Goal: Information Seeking & Learning: Learn about a topic

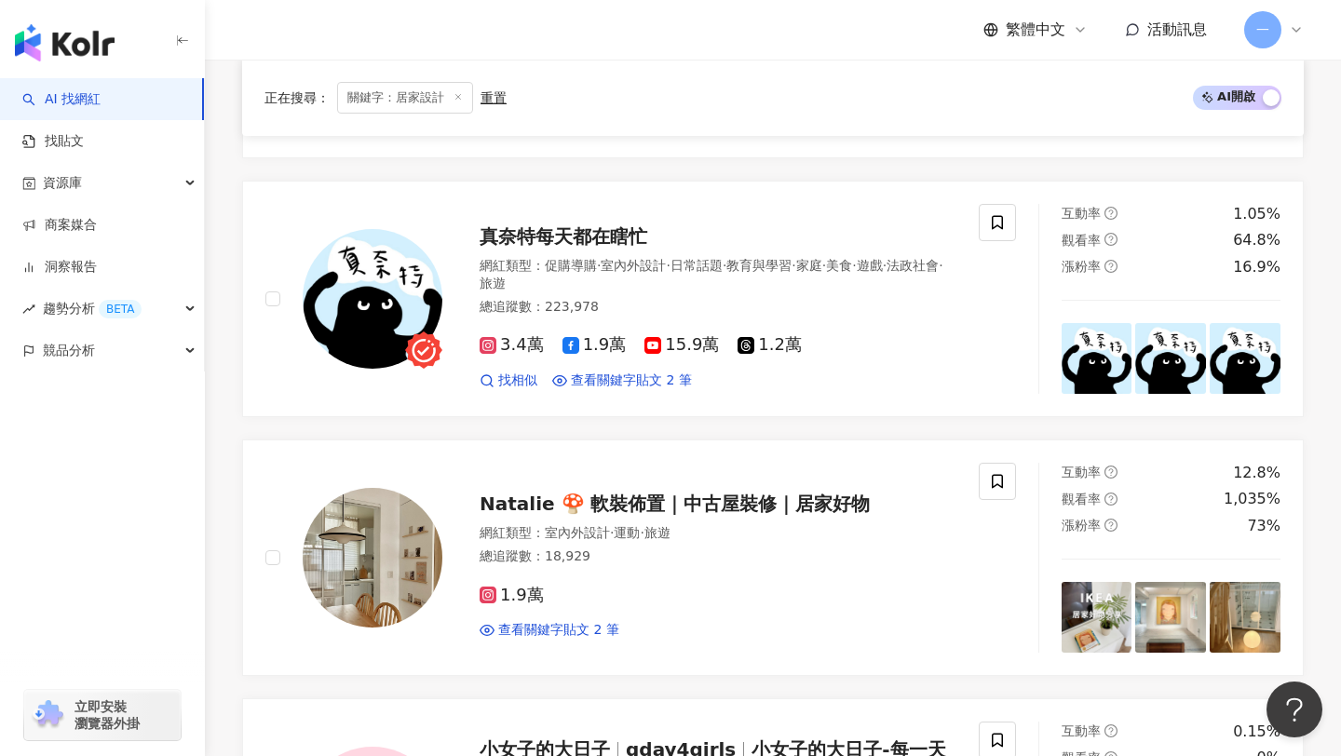
scroll to position [732, 0]
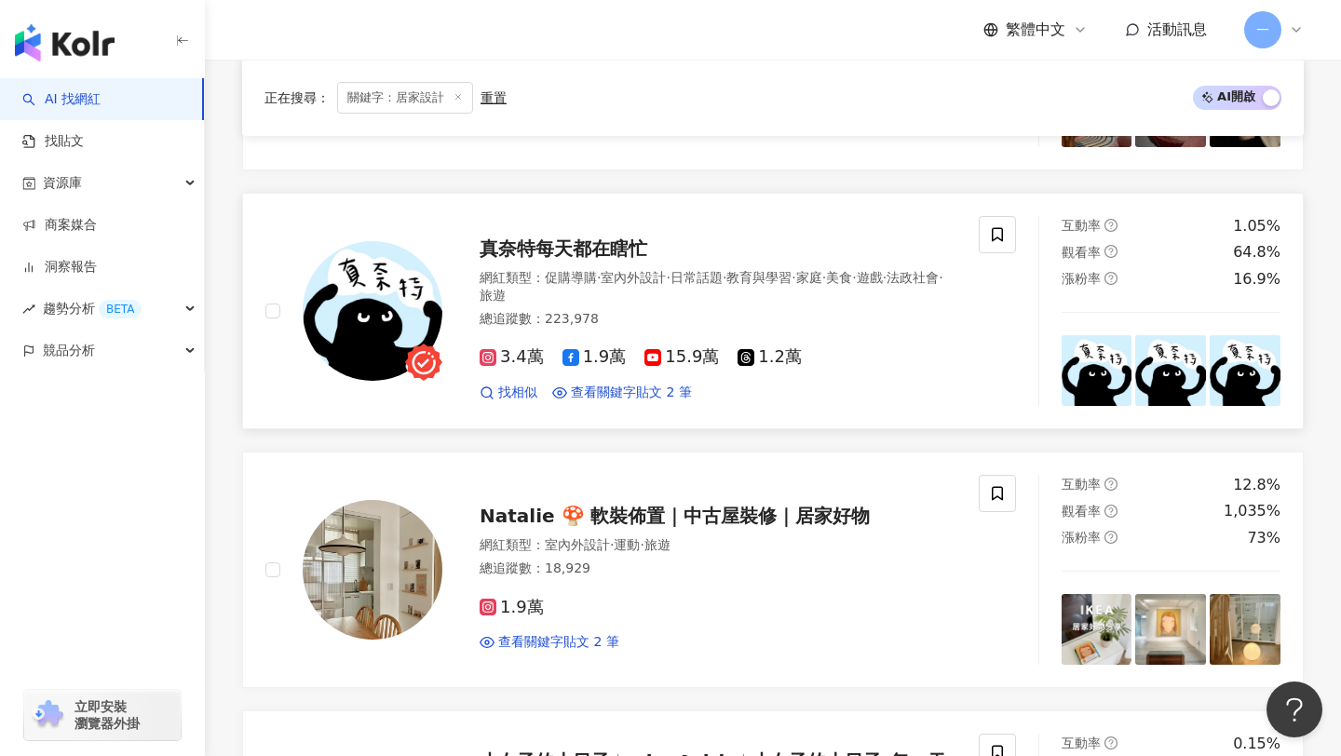
click at [575, 249] on span "真奈特每天都在瞎忙" at bounding box center [563, 248] width 168 height 22
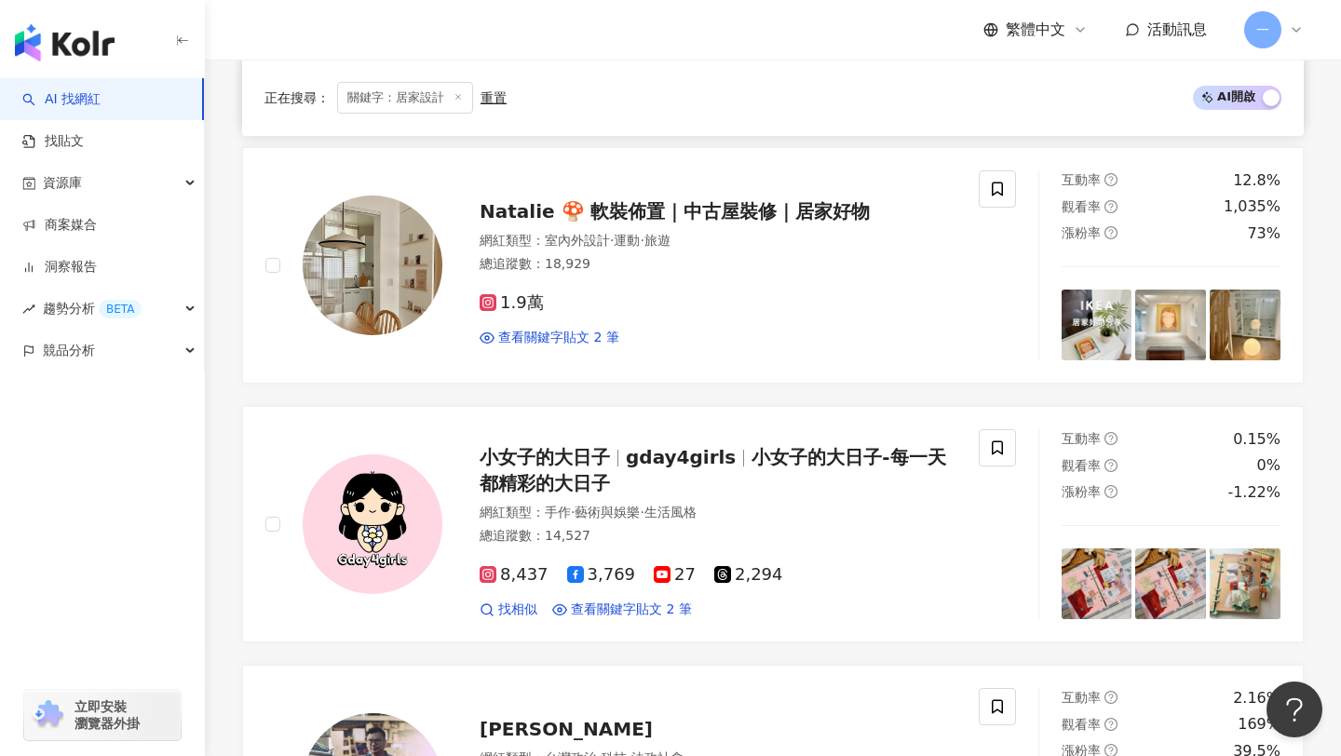
scroll to position [1048, 0]
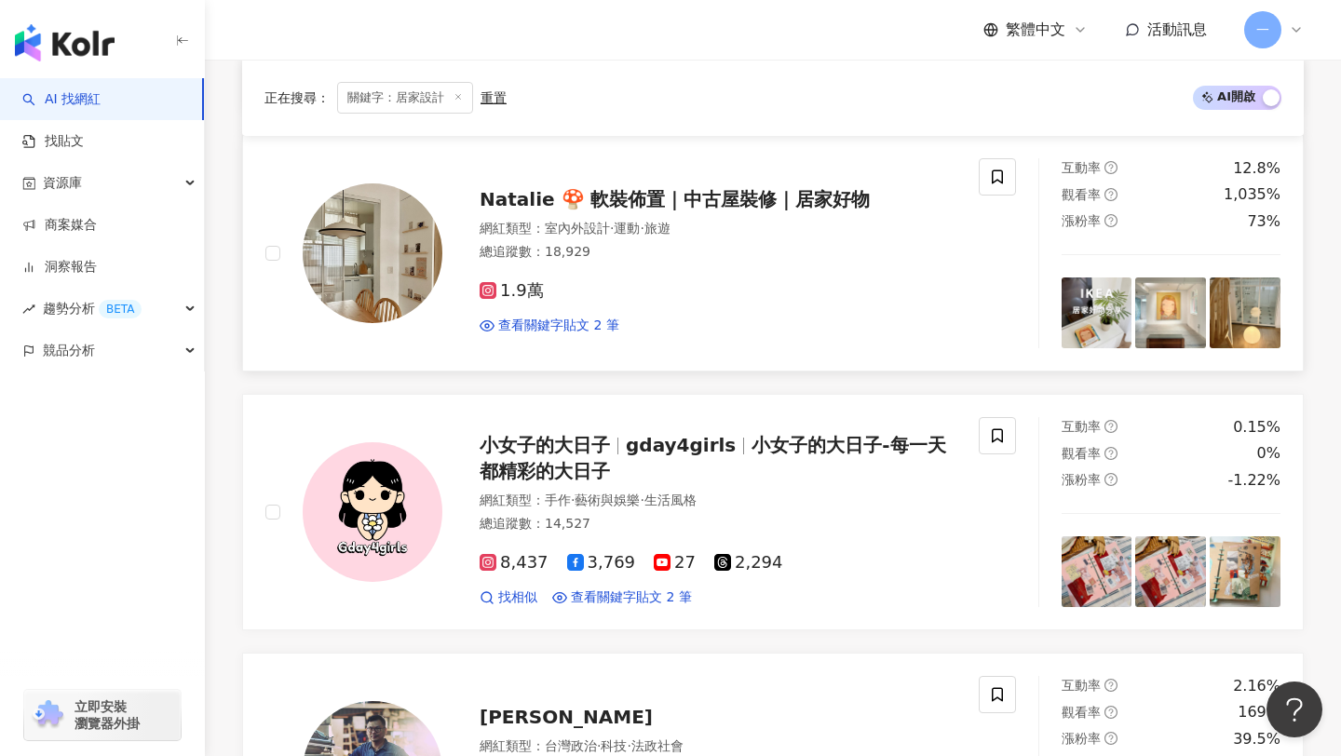
click at [605, 189] on div "Natalie 🍄 軟裝佈置｜中古屋裝修｜居家好物" at bounding box center [717, 199] width 477 height 26
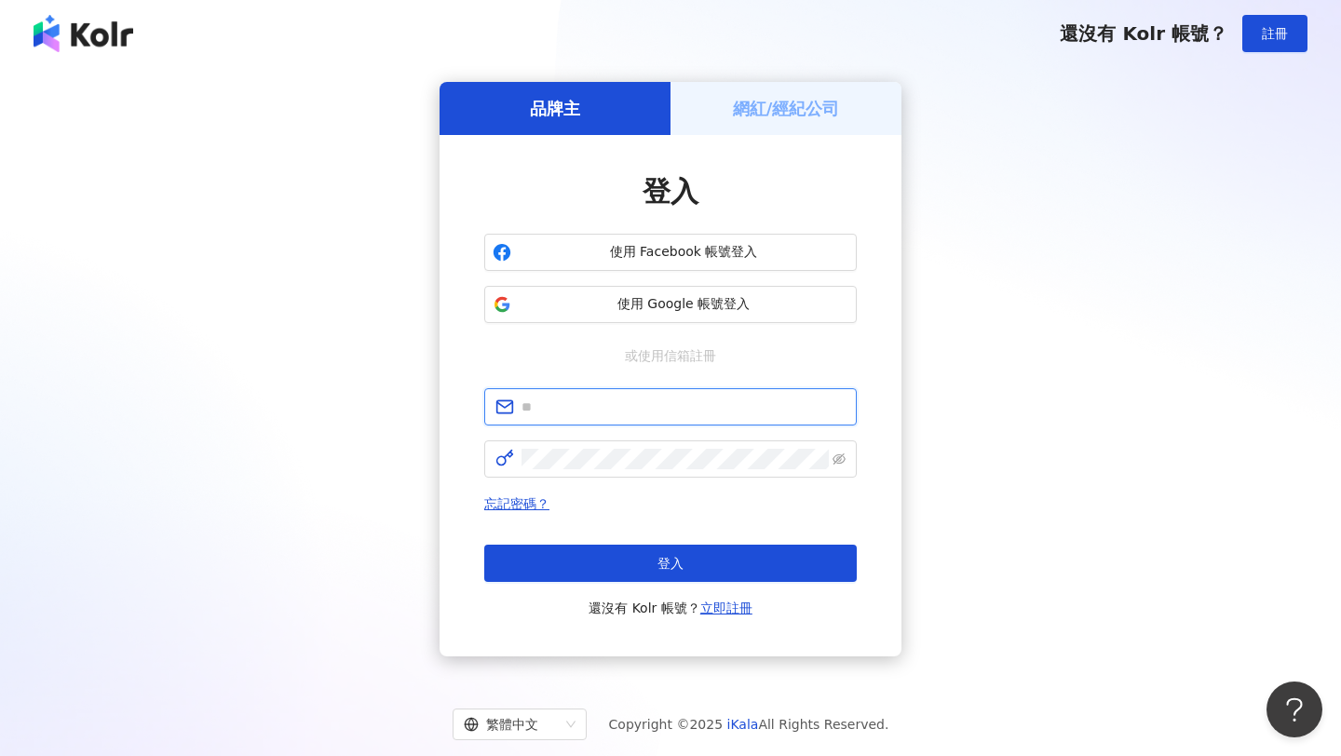
click at [619, 412] on input "text" at bounding box center [683, 407] width 324 height 20
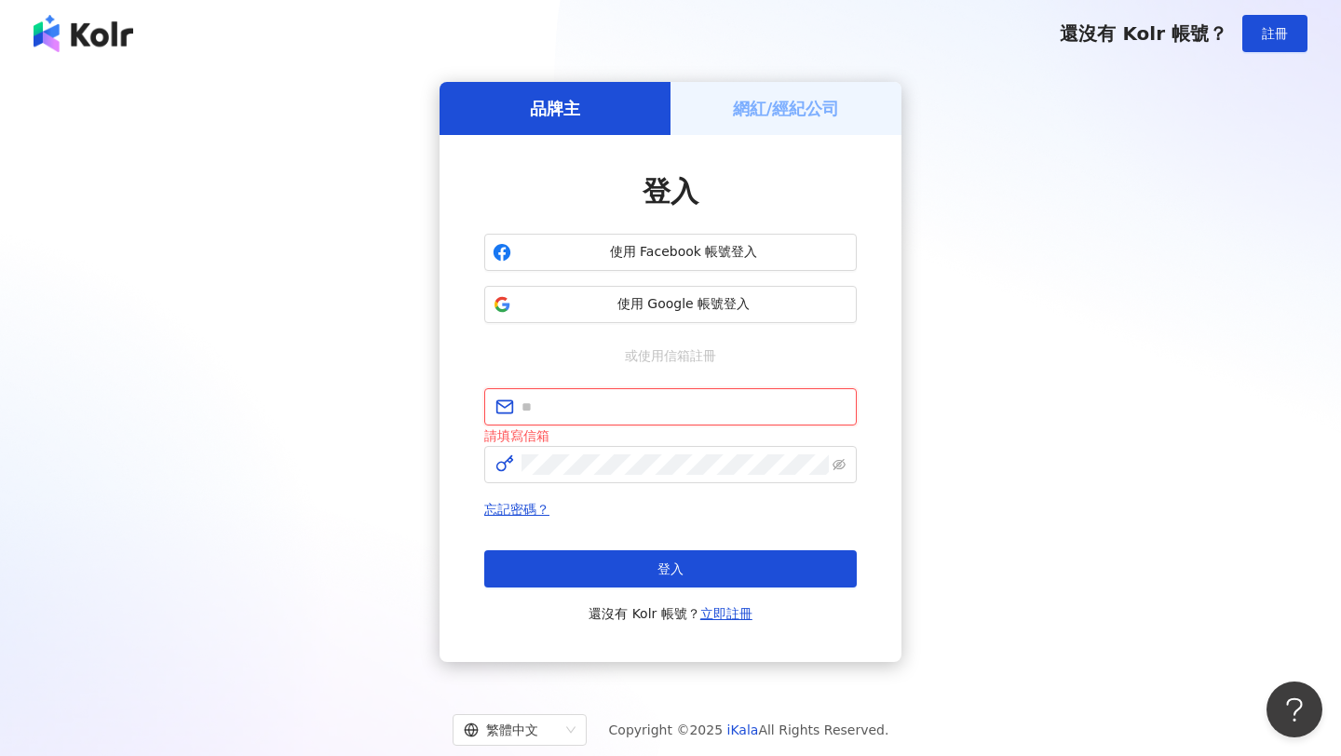
type input "**********"
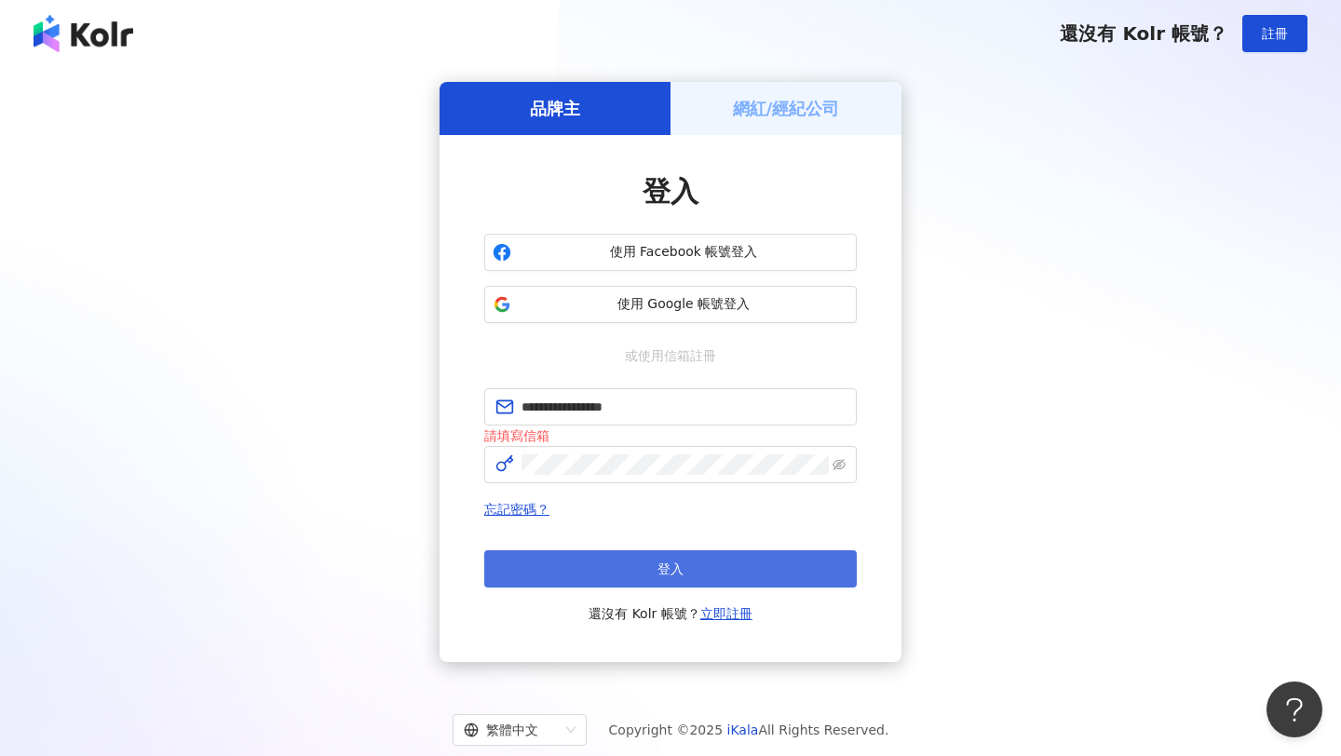
click at [710, 559] on button "登入" at bounding box center [670, 568] width 372 height 37
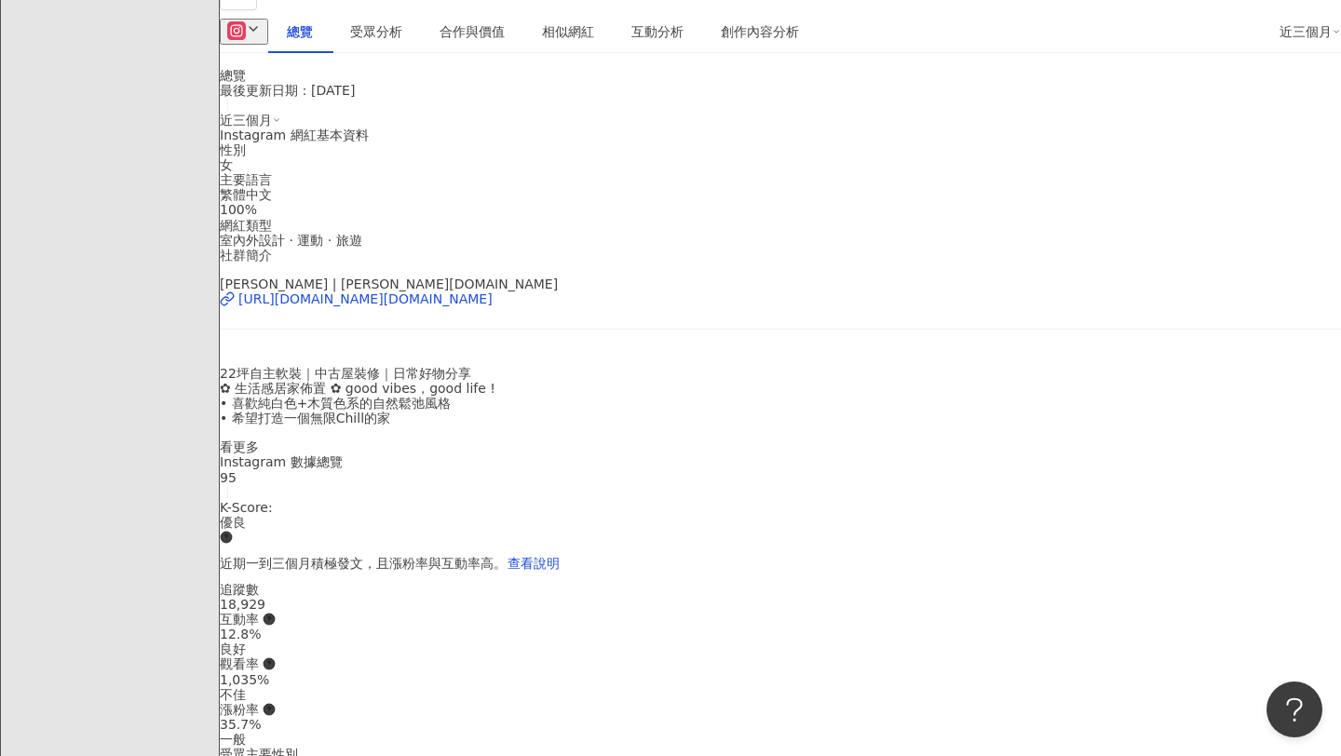
scroll to position [147, 0]
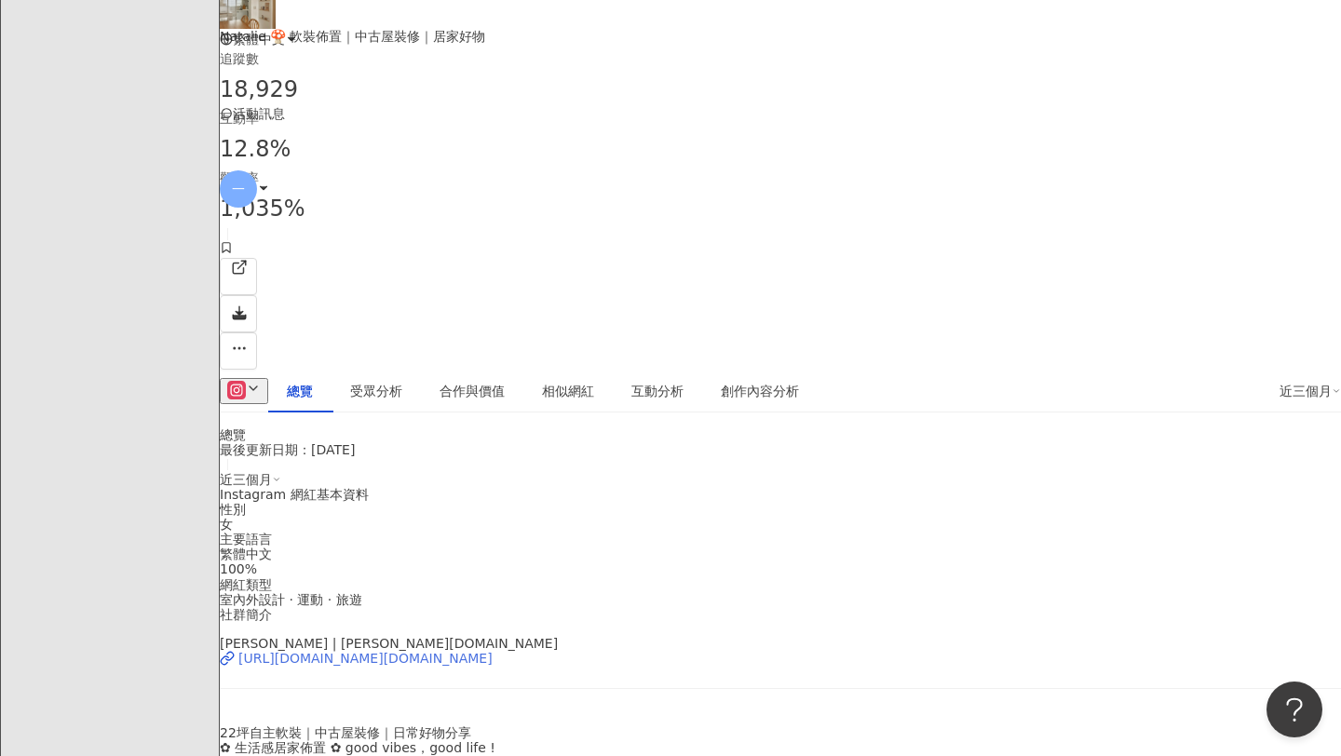
click at [492, 651] on div "https://www.instagram.com/natalie.home.life/" at bounding box center [365, 658] width 254 height 15
click at [479, 651] on div "https://www.instagram.com/natalie.home.life/" at bounding box center [365, 658] width 254 height 15
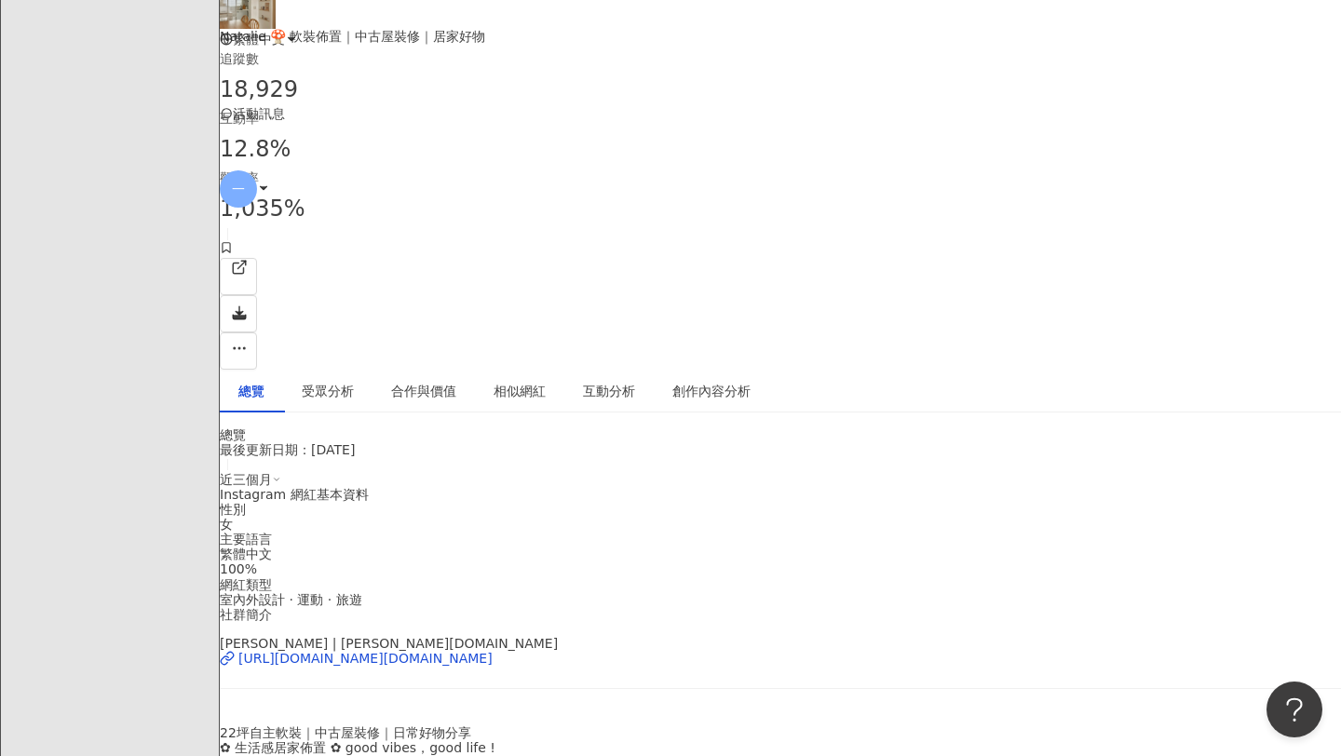
scroll to position [0, 0]
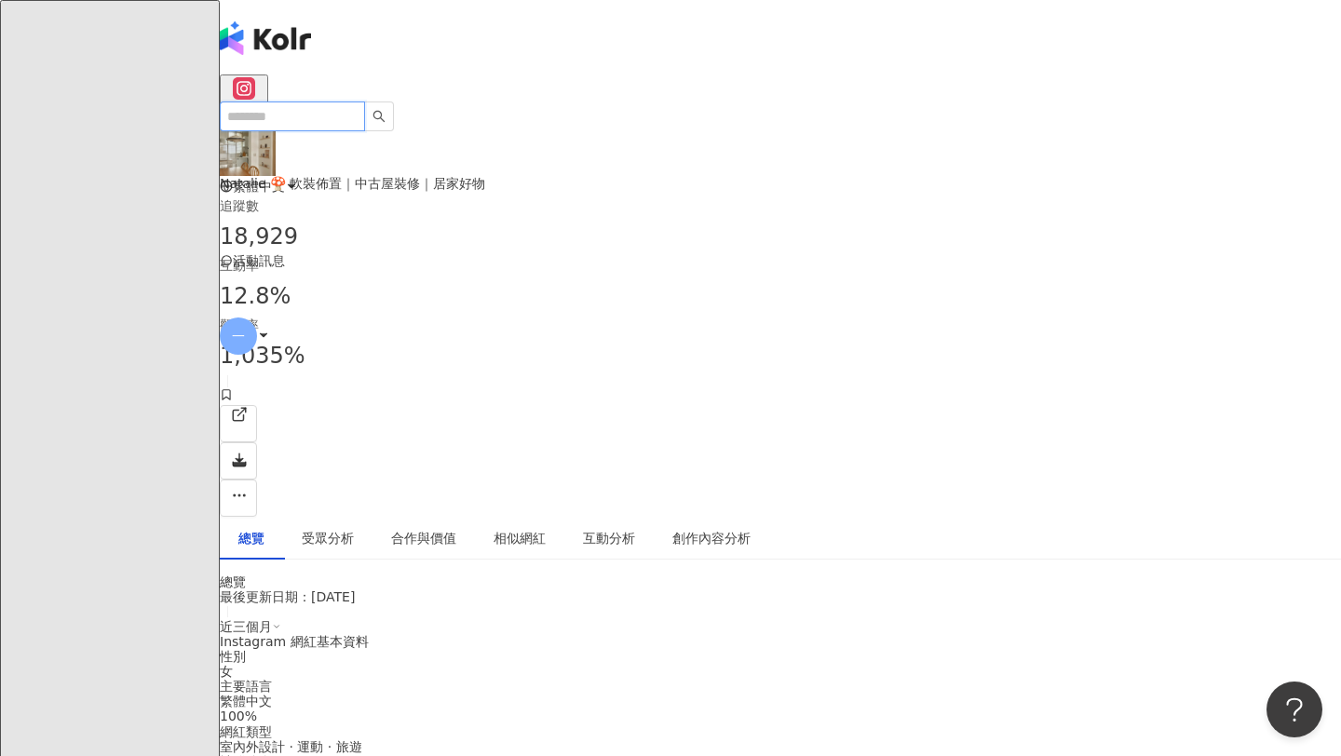
click at [346, 101] on input "search" at bounding box center [292, 116] width 145 height 30
paste input "**********"
type input "**********"
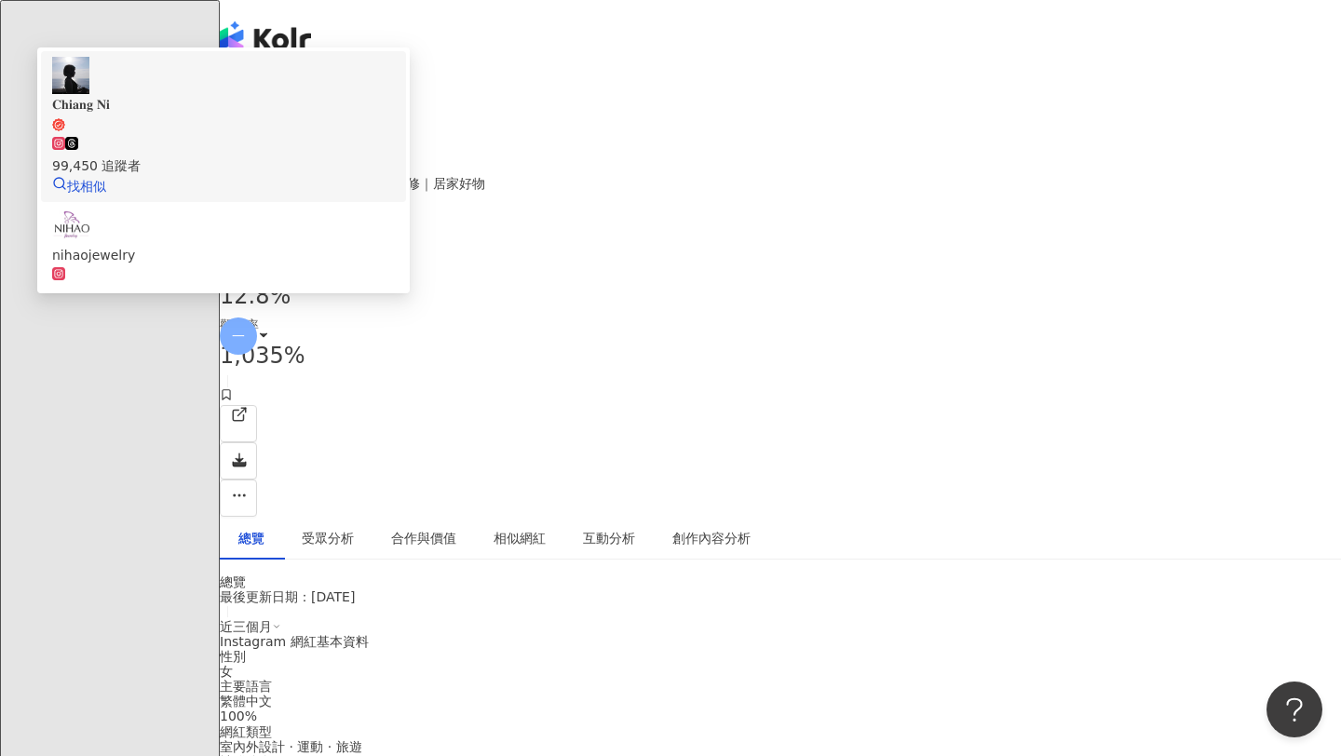
click at [395, 155] on div "99,450 追蹤者" at bounding box center [223, 165] width 343 height 20
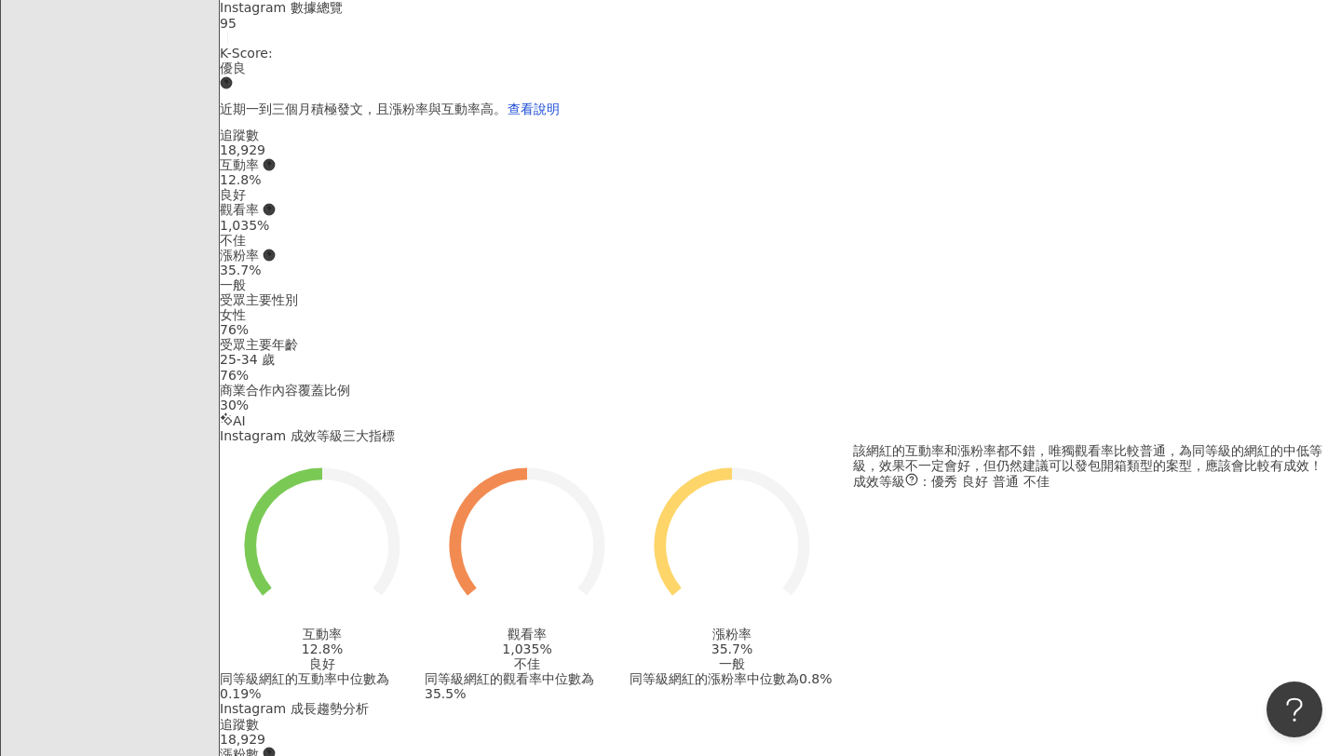
scroll to position [977, 0]
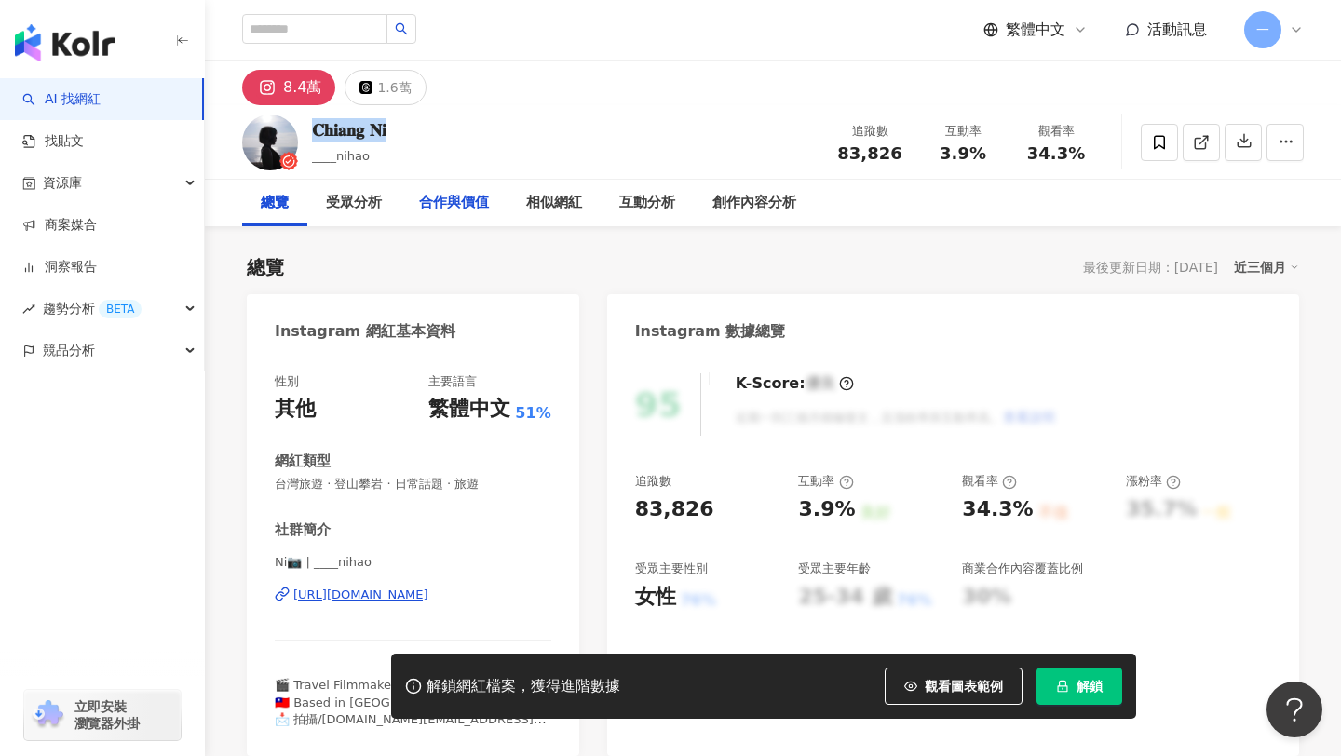
drag, startPoint x: 309, startPoint y: 128, endPoint x: 406, endPoint y: 220, distance: 133.0
click at [395, 133] on div "𝐂𝐡𝐢𝐚𝐧𝐠 𝐍𝐢 ____nihao 追蹤數 83,826 互動率 3.9% 觀看率 34.3%" at bounding box center [773, 142] width 1136 height 74
drag, startPoint x: 836, startPoint y: 153, endPoint x: 909, endPoint y: 153, distance: 72.6
click at [909, 153] on div "追蹤數 83,826" at bounding box center [869, 142] width 93 height 40
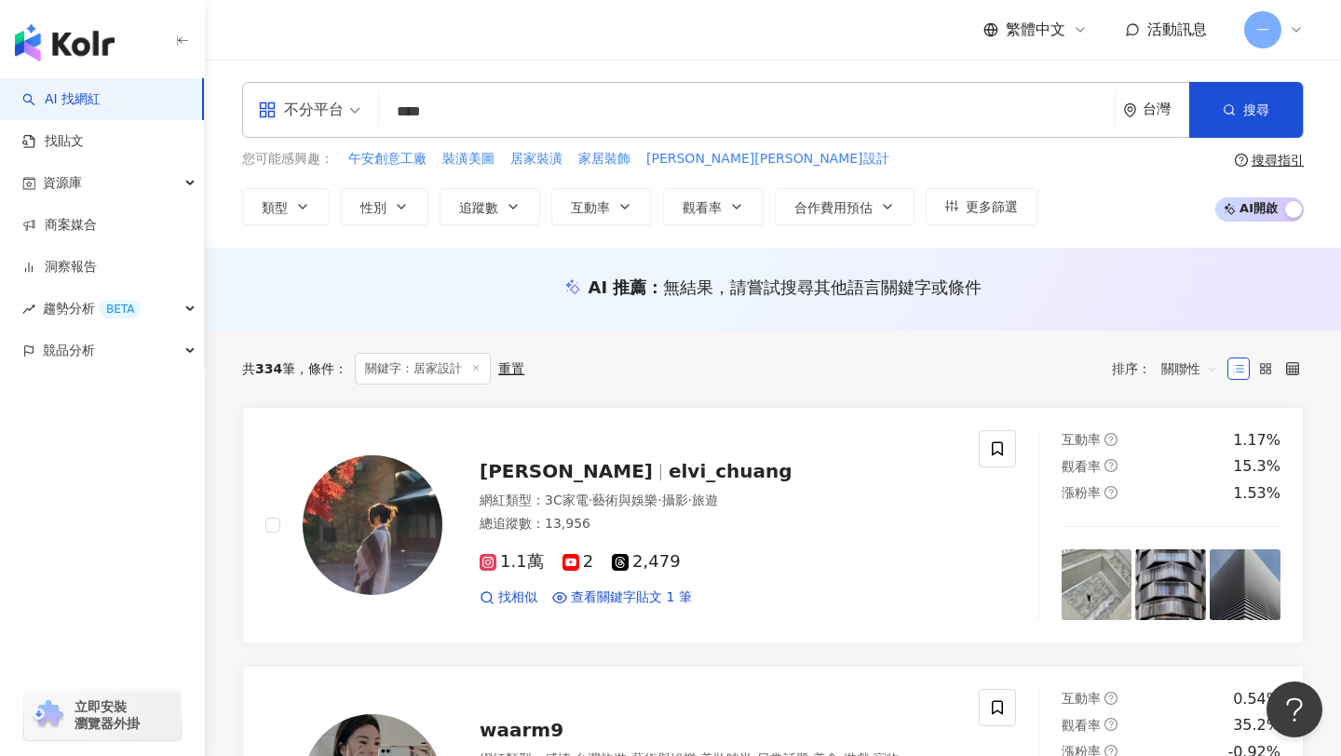
click at [463, 115] on input "****" at bounding box center [746, 111] width 721 height 35
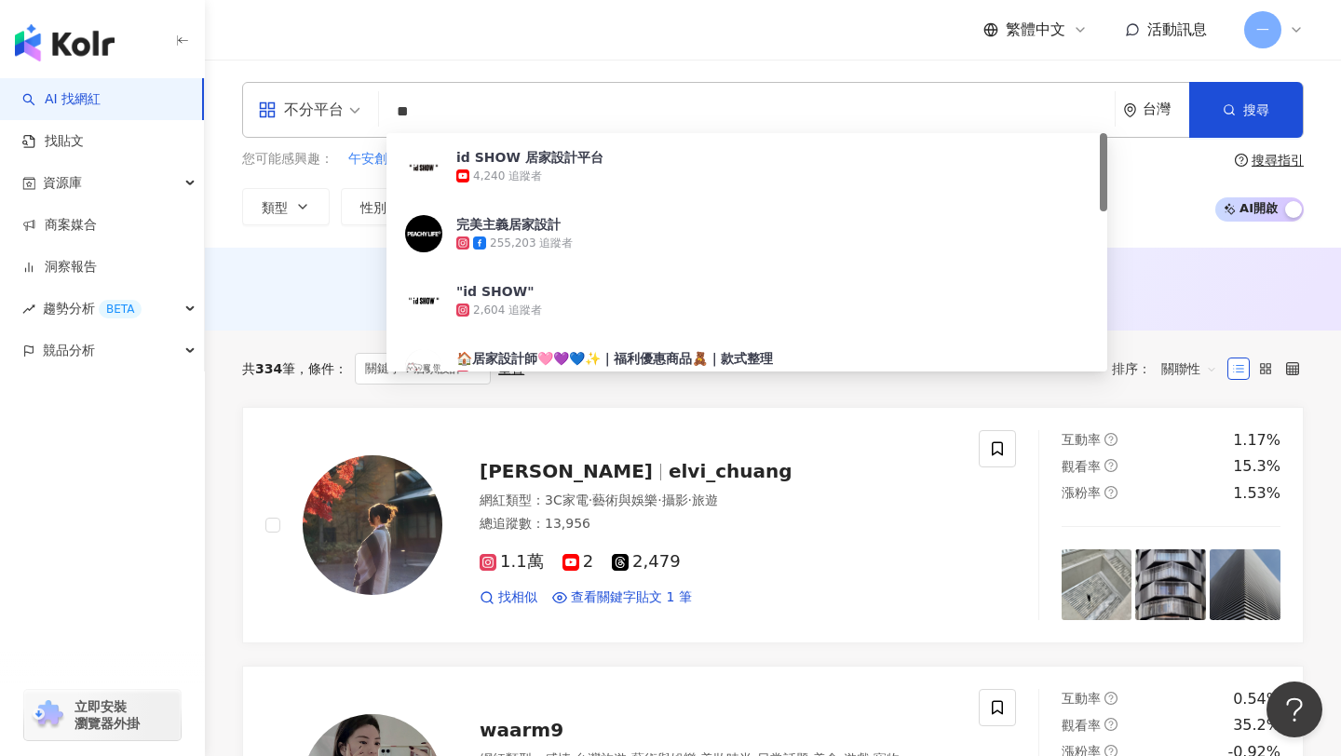
type input "*"
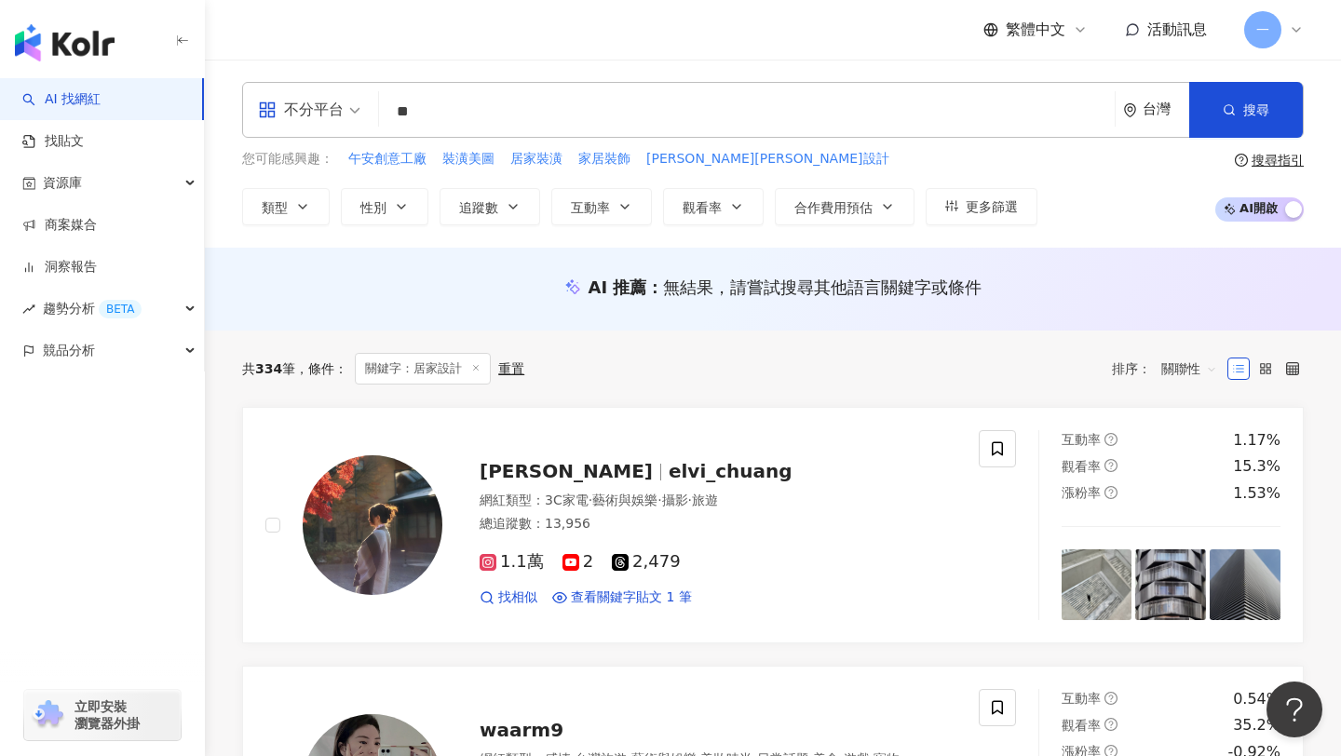
type input "**"
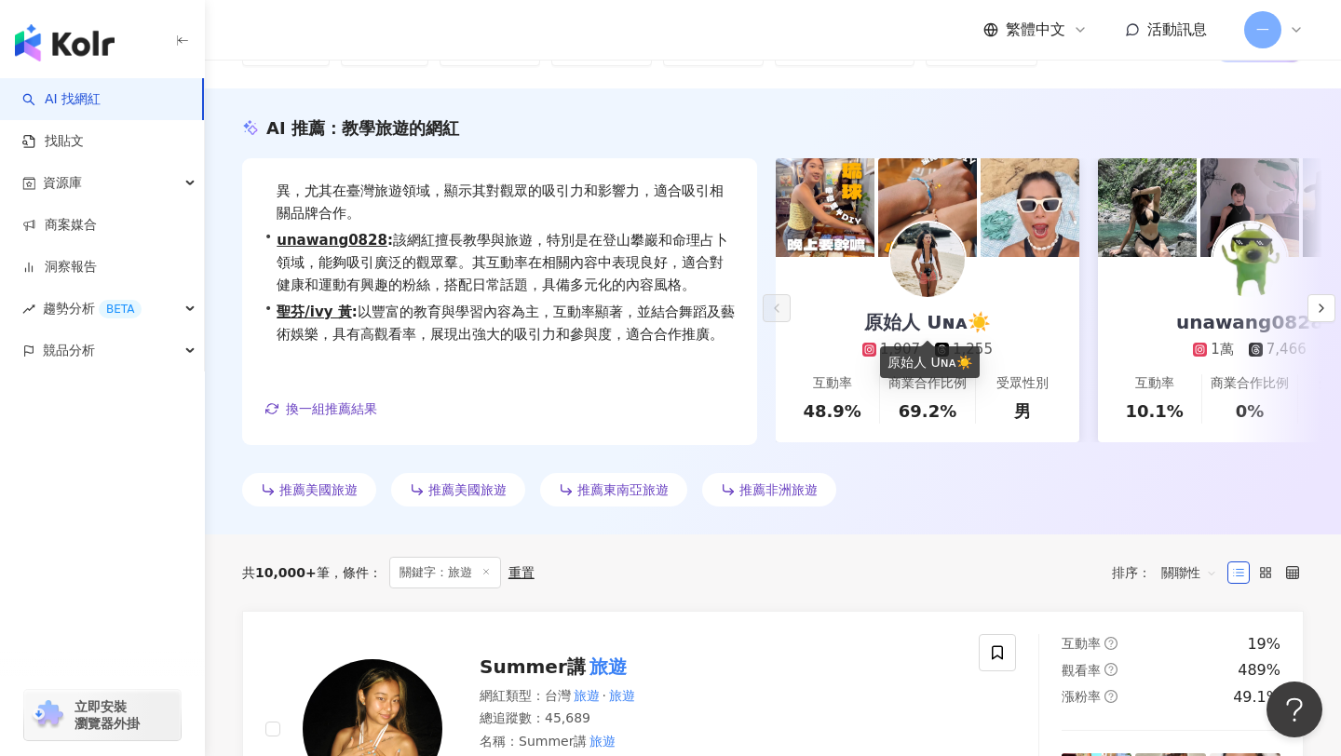
click at [883, 314] on div "原始人 Uɴᴀ☀️" at bounding box center [926, 322] width 163 height 26
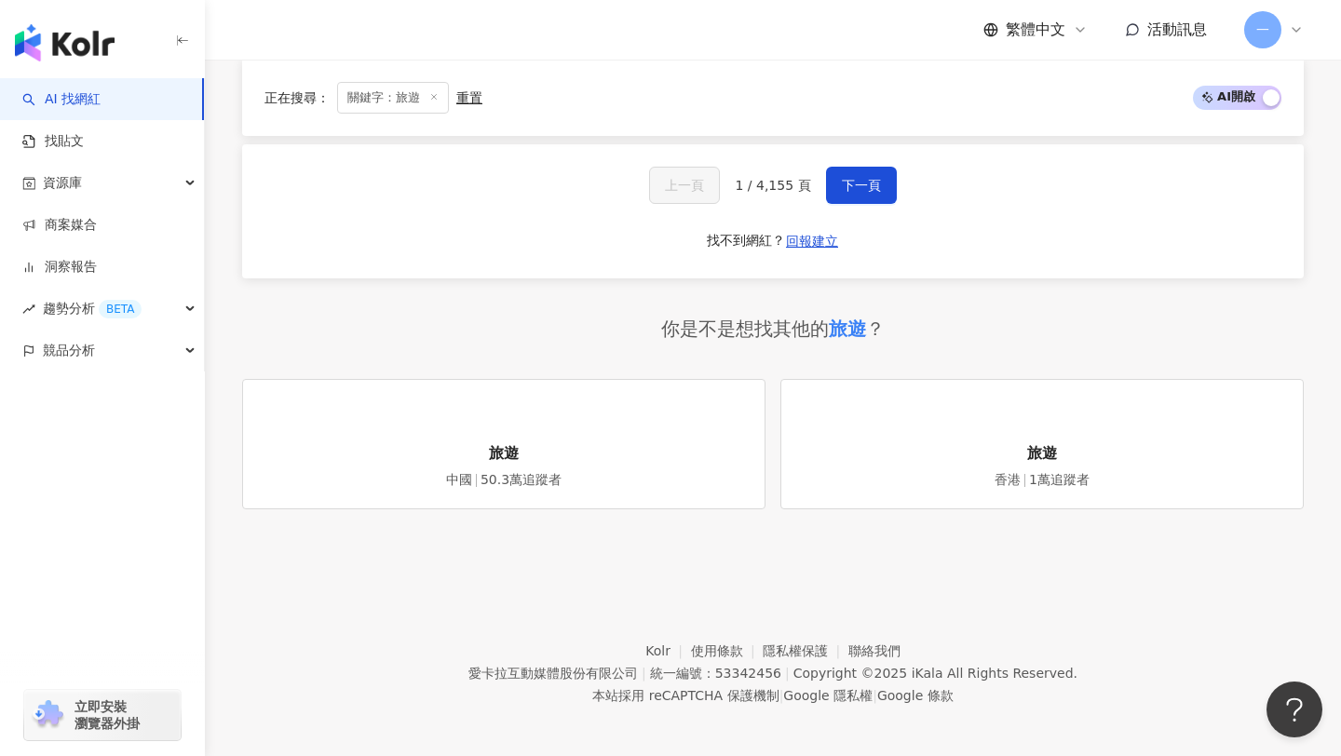
scroll to position [4141, 0]
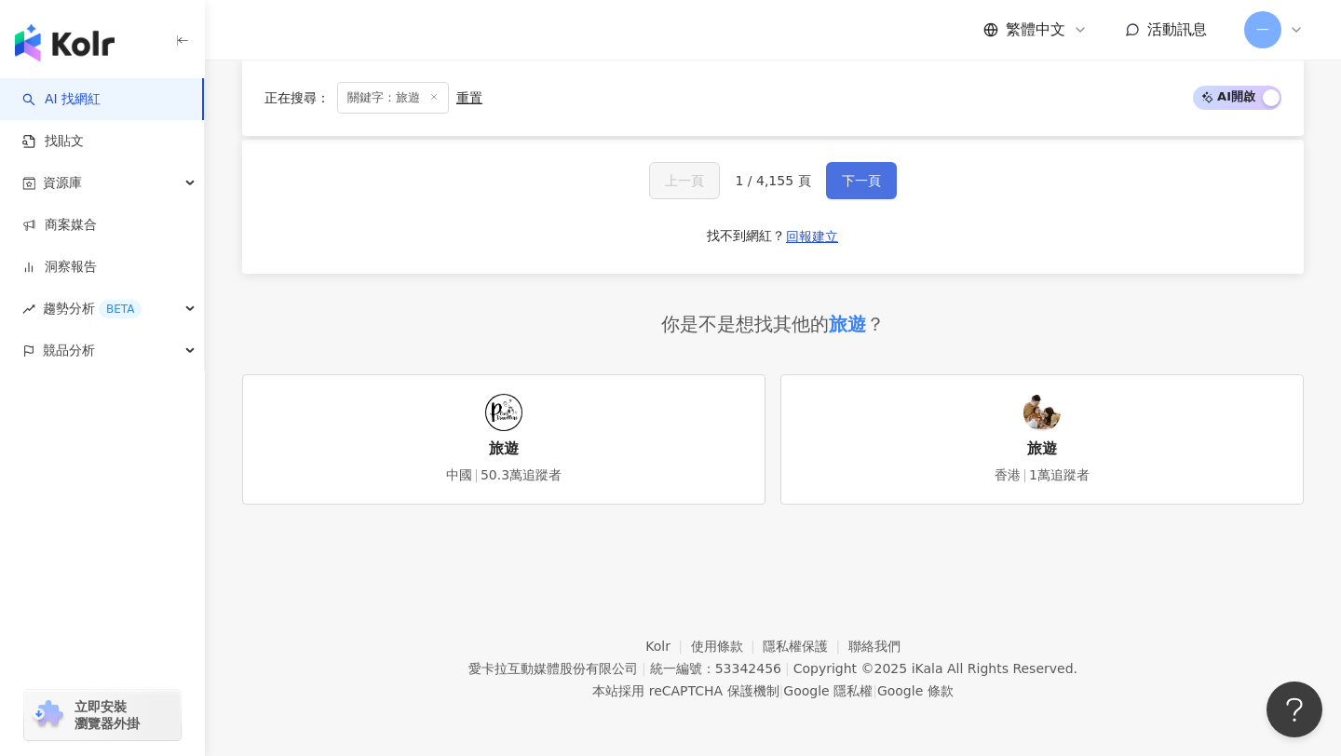
click at [851, 198] on button "下一頁" at bounding box center [861, 180] width 71 height 37
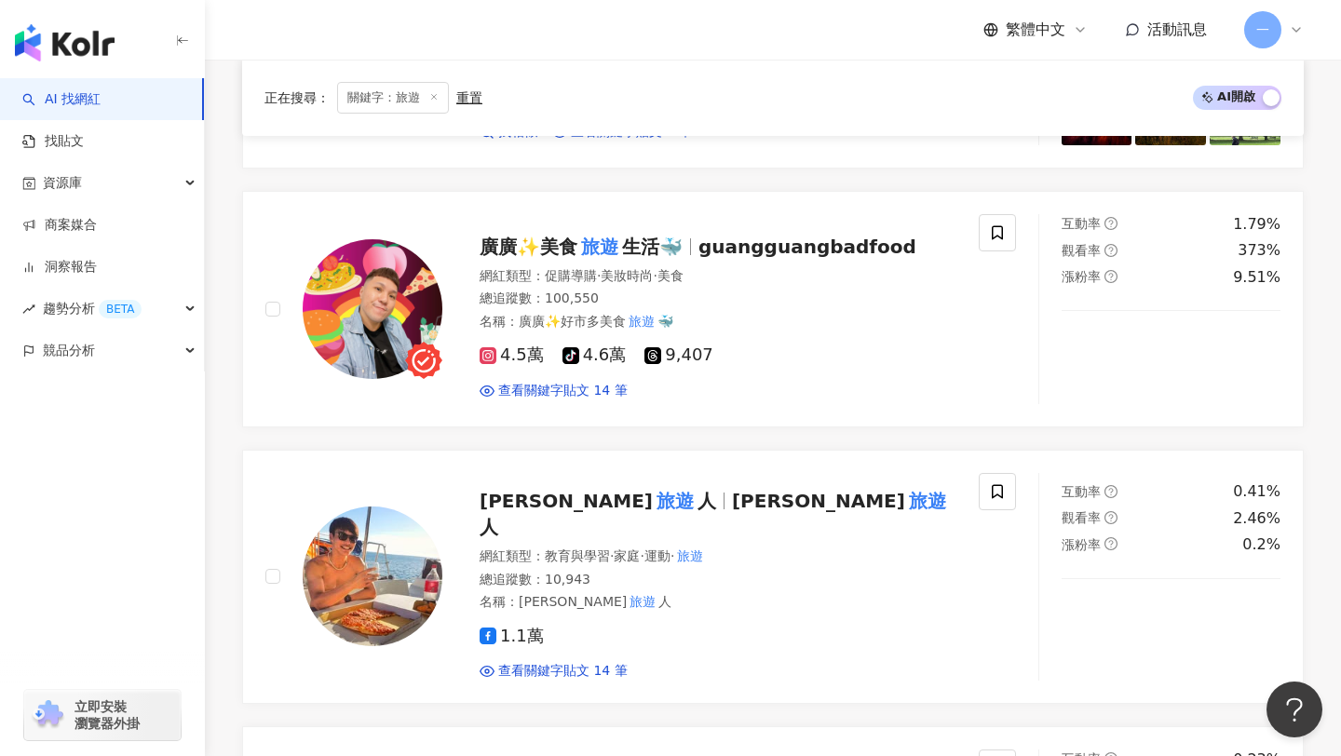
scroll to position [2415, 0]
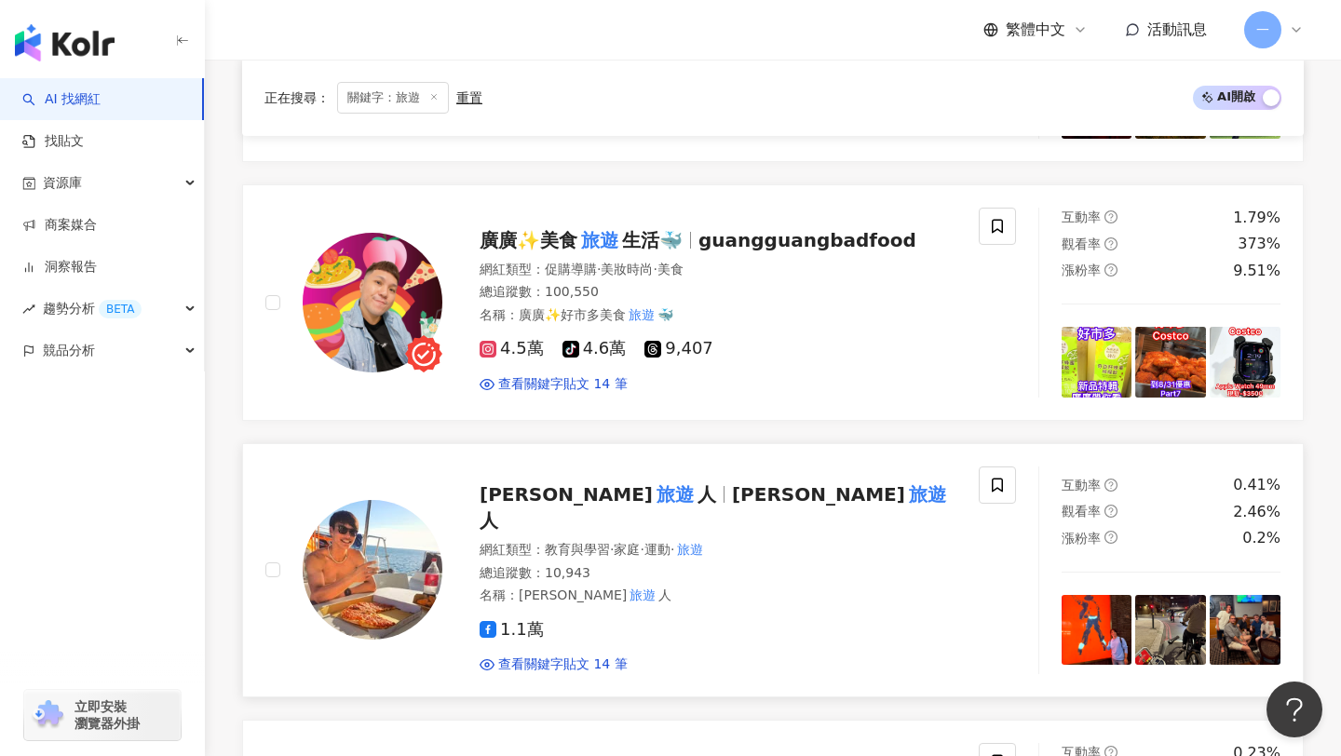
click at [736, 493] on span "黃禹森 生活" at bounding box center [818, 494] width 173 height 22
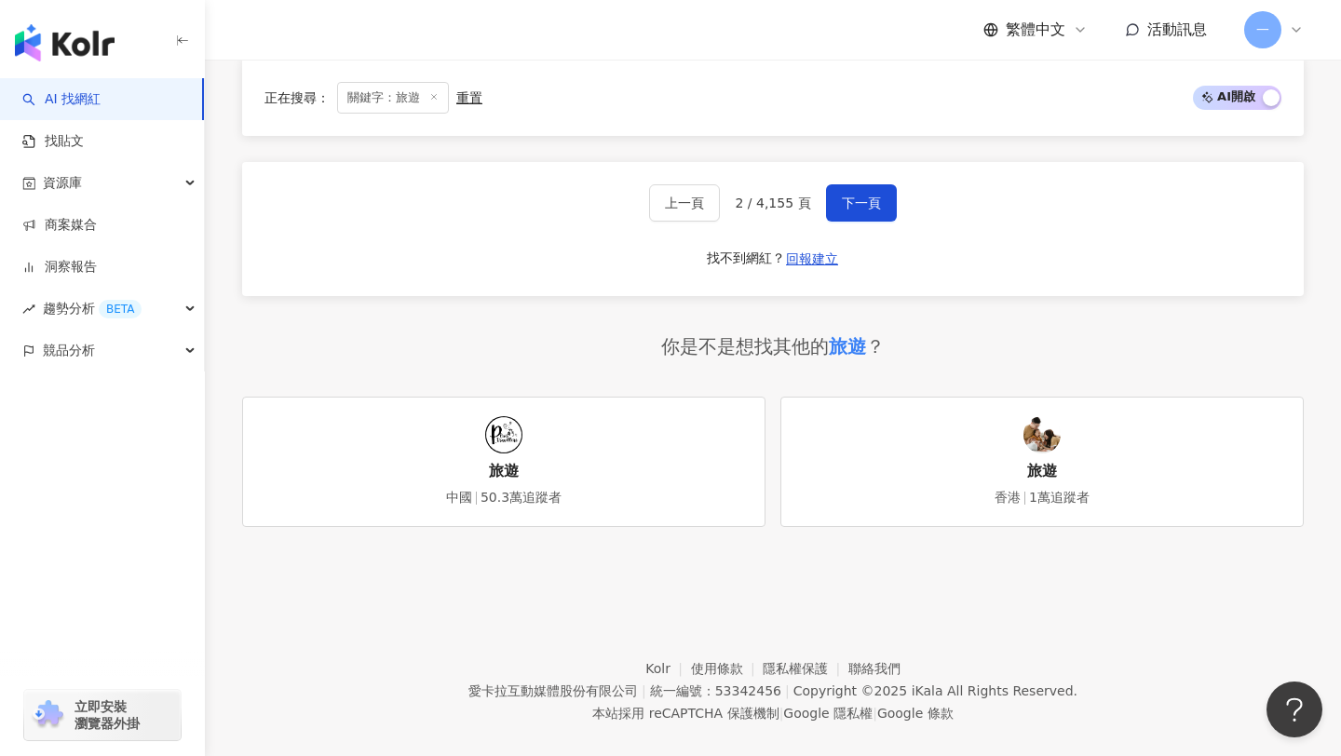
scroll to position [4155, 0]
click at [860, 191] on button "下一頁" at bounding box center [861, 201] width 71 height 37
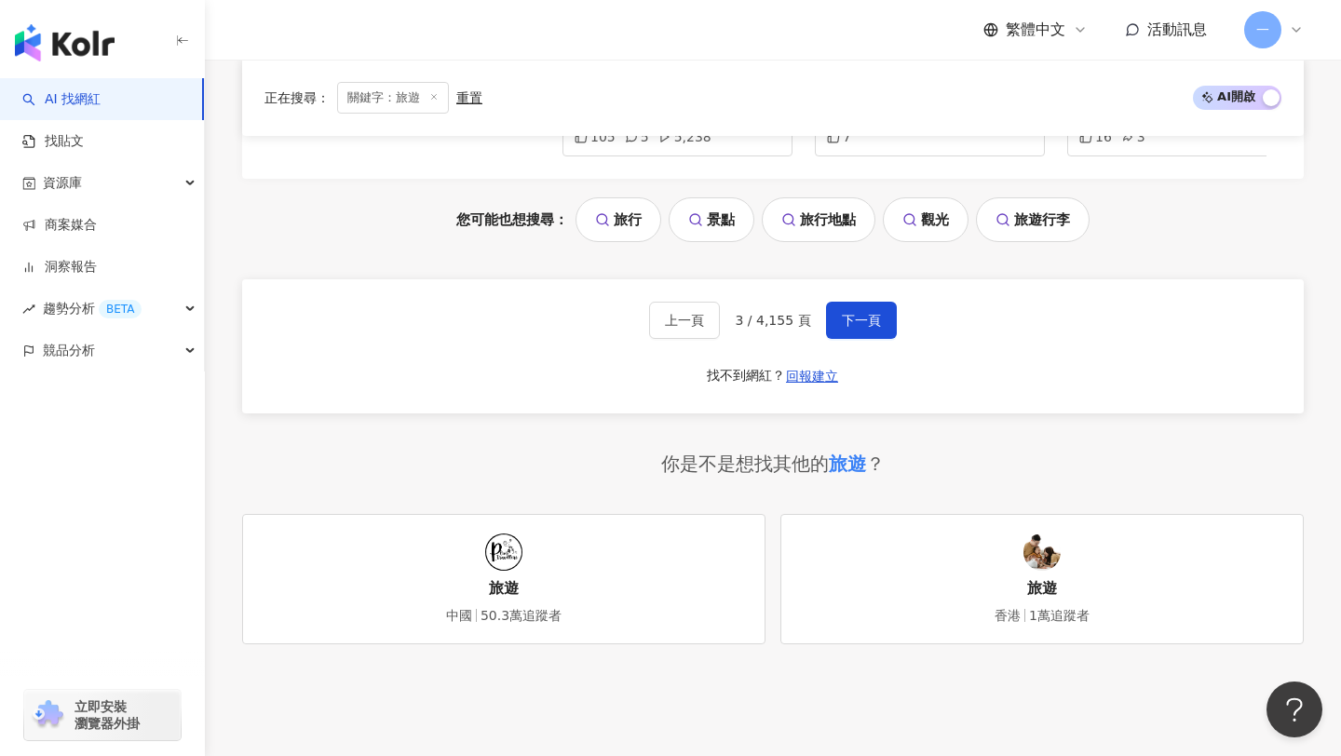
scroll to position [3864, 0]
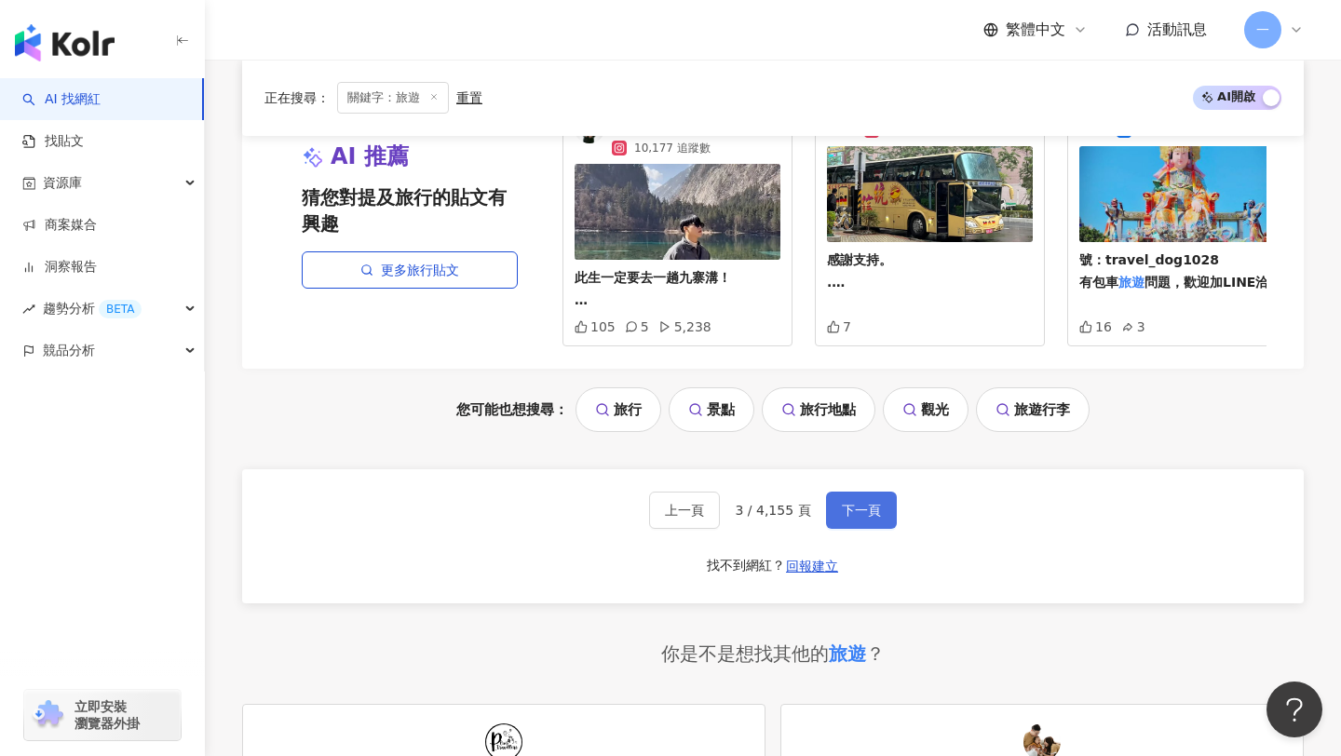
click at [869, 503] on span "下一頁" at bounding box center [861, 510] width 39 height 15
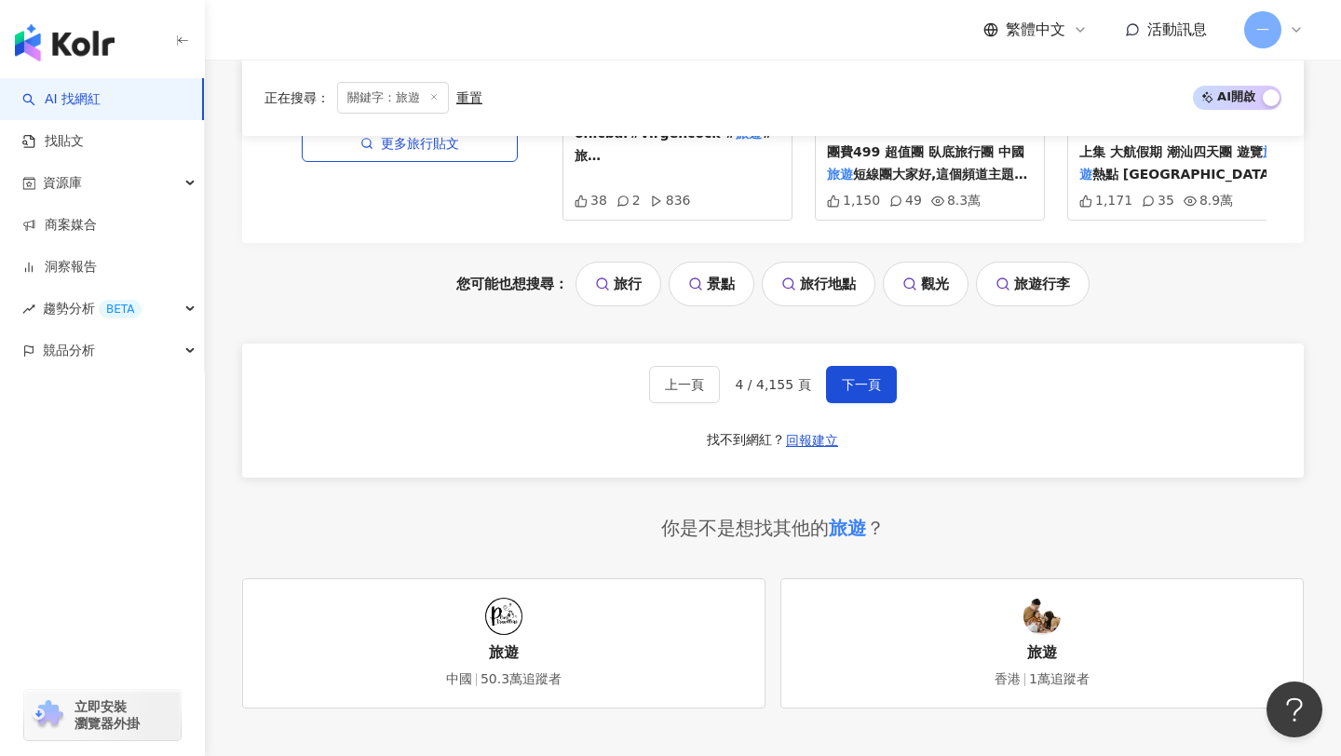
scroll to position [4015, 0]
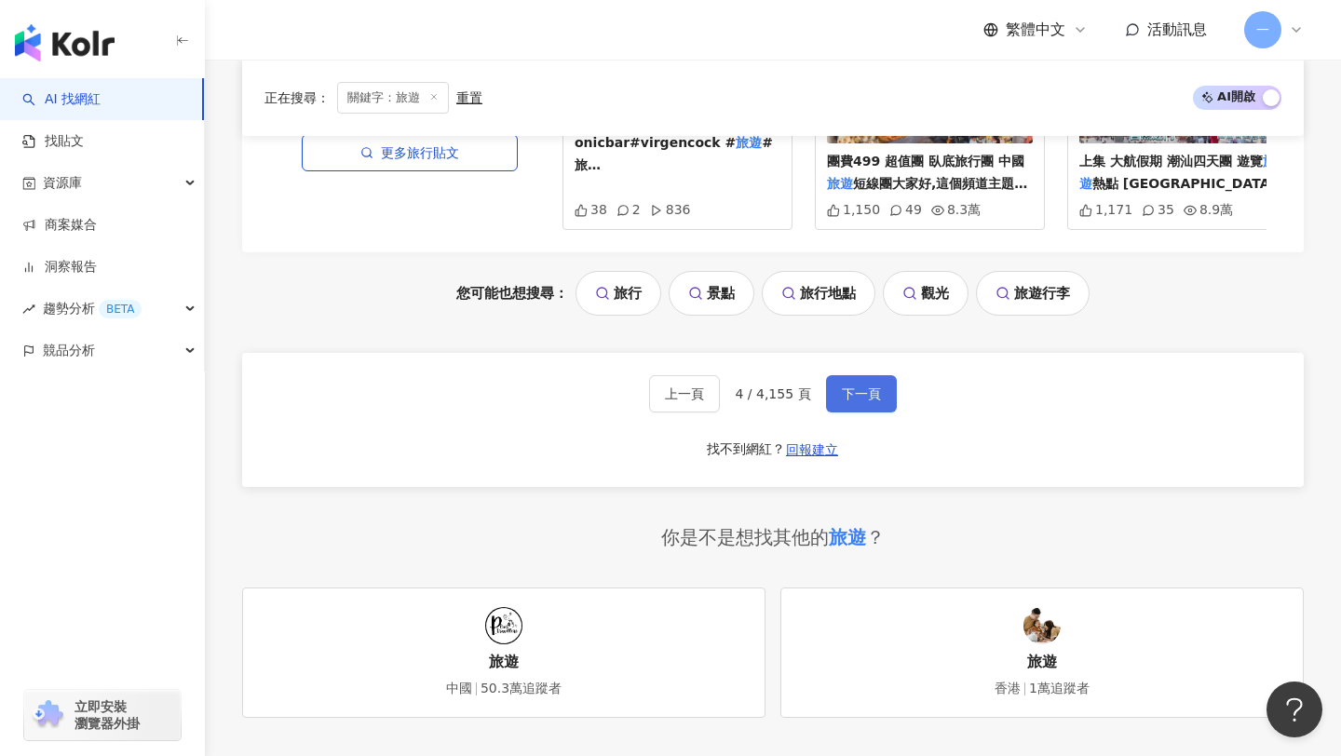
click at [847, 386] on span "下一頁" at bounding box center [861, 393] width 39 height 15
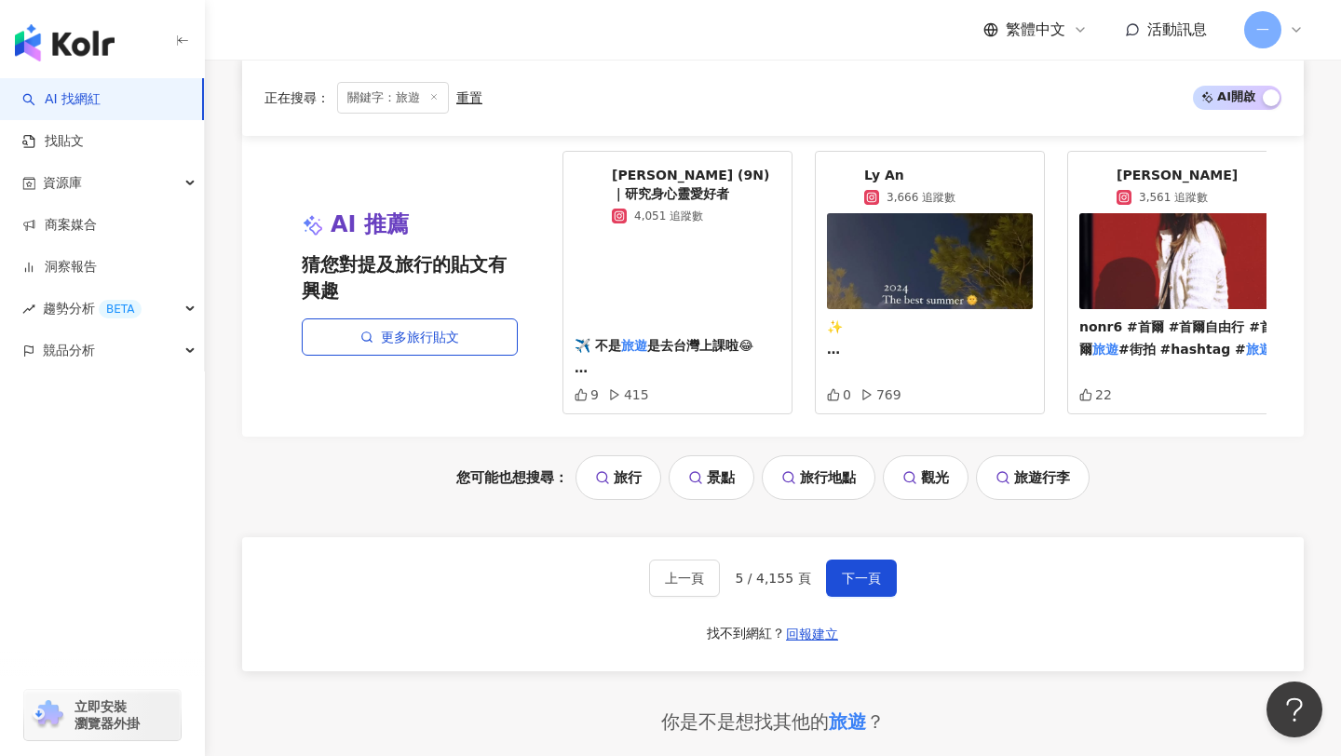
scroll to position [4160, 0]
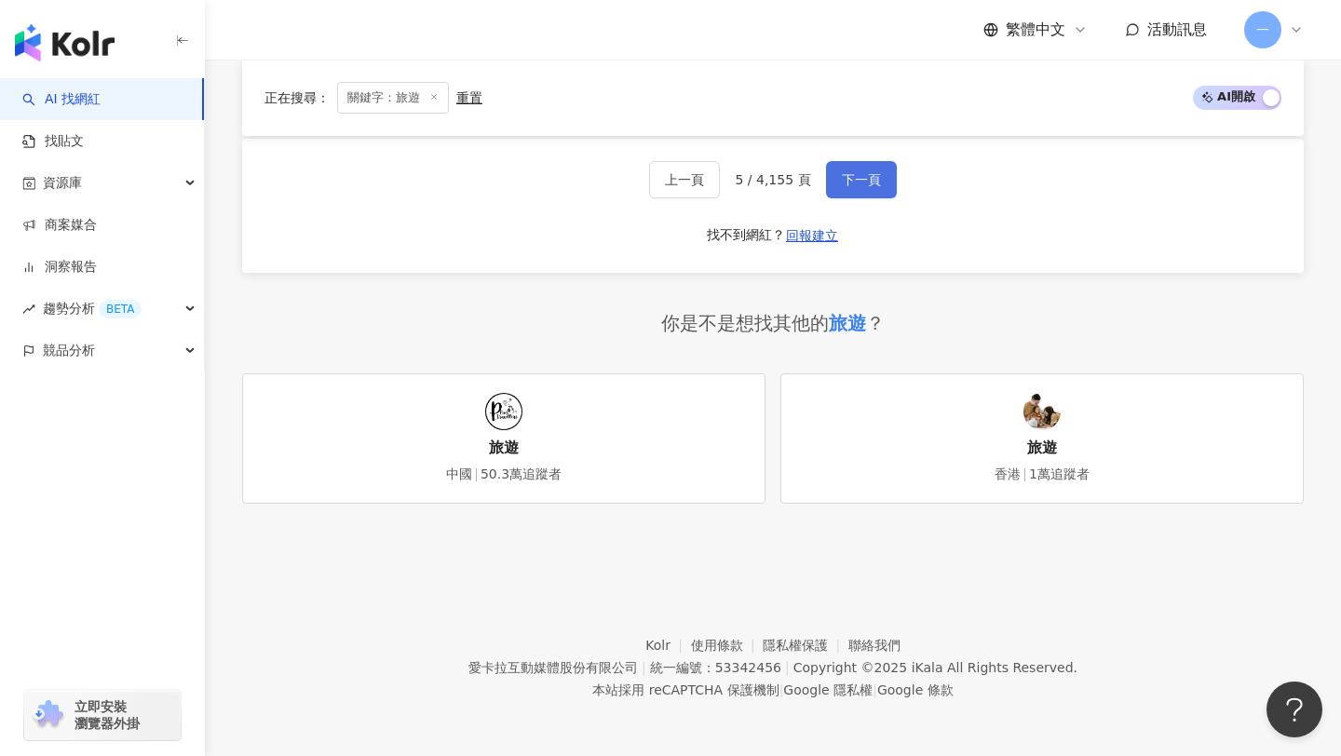
click at [857, 182] on span "下一頁" at bounding box center [861, 179] width 39 height 15
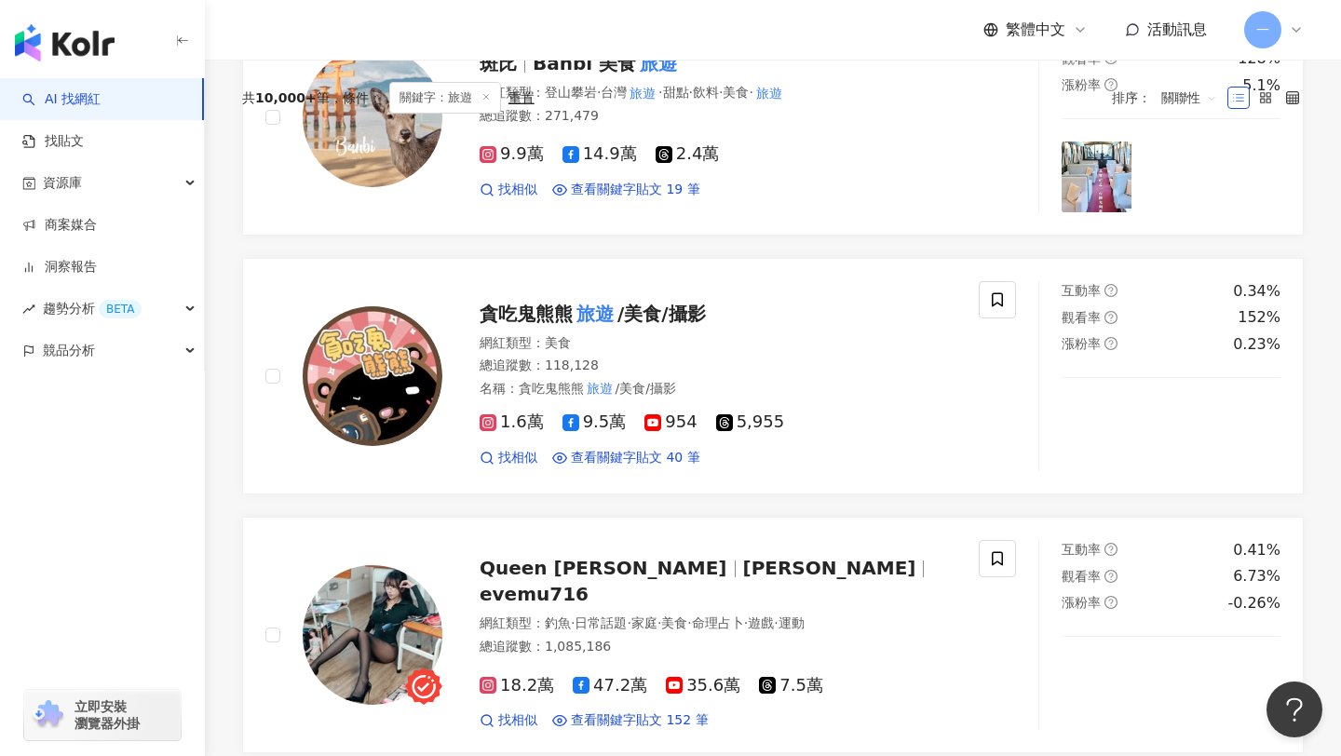
scroll to position [443, 0]
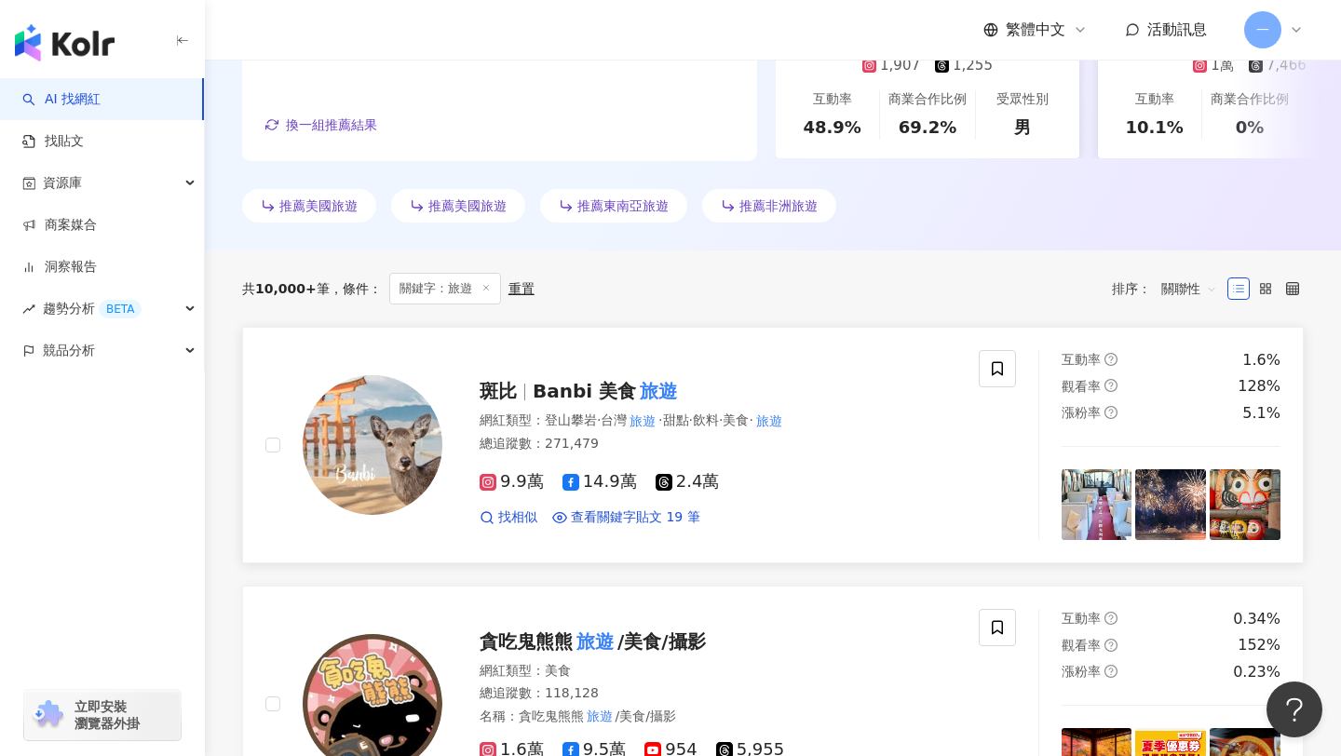
click at [568, 390] on span "Banbi 美食" at bounding box center [583, 391] width 103 height 22
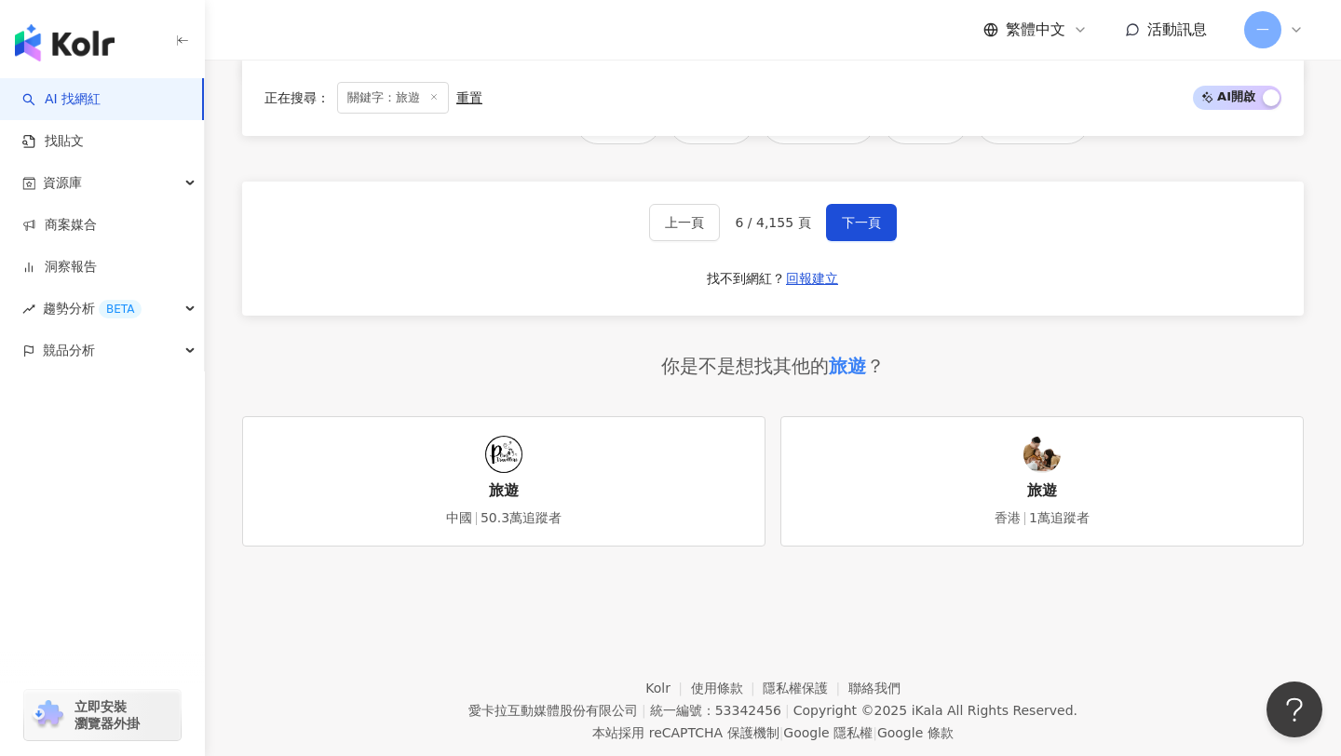
scroll to position [4144, 0]
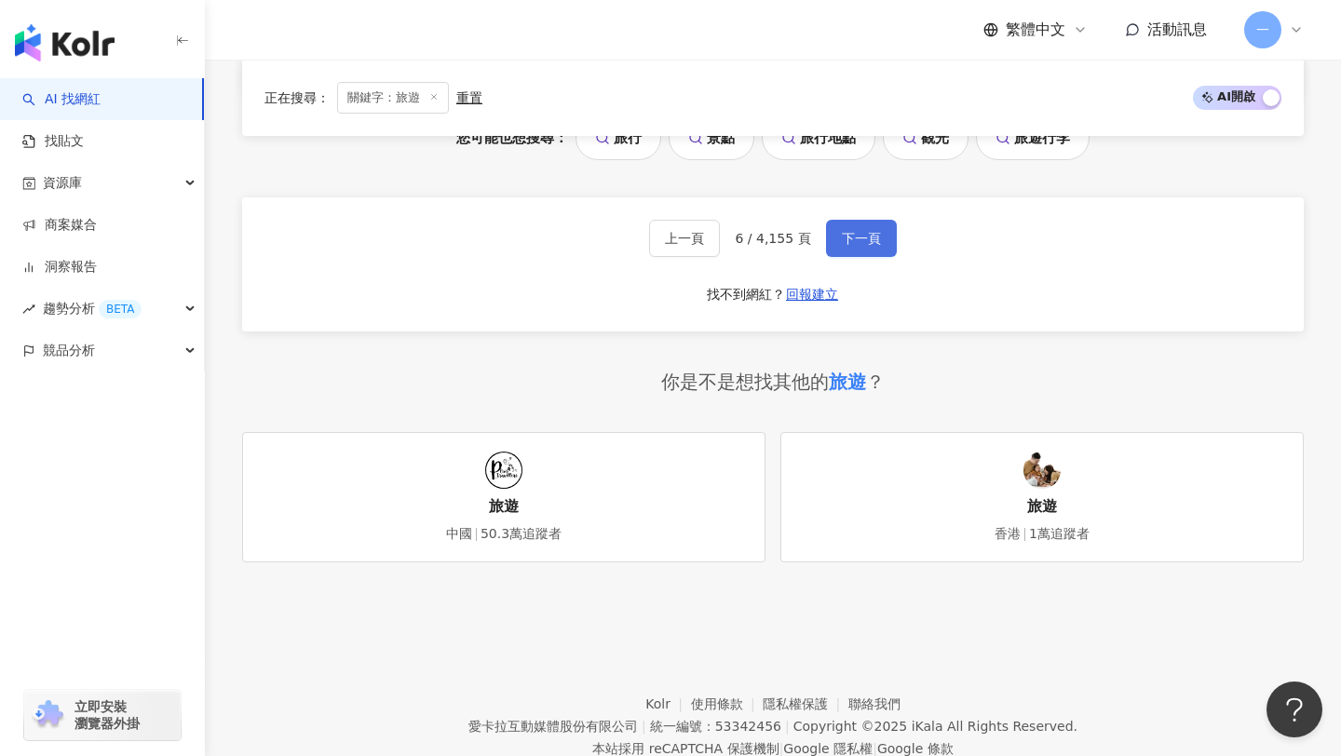
click at [852, 220] on button "下一頁" at bounding box center [861, 238] width 71 height 37
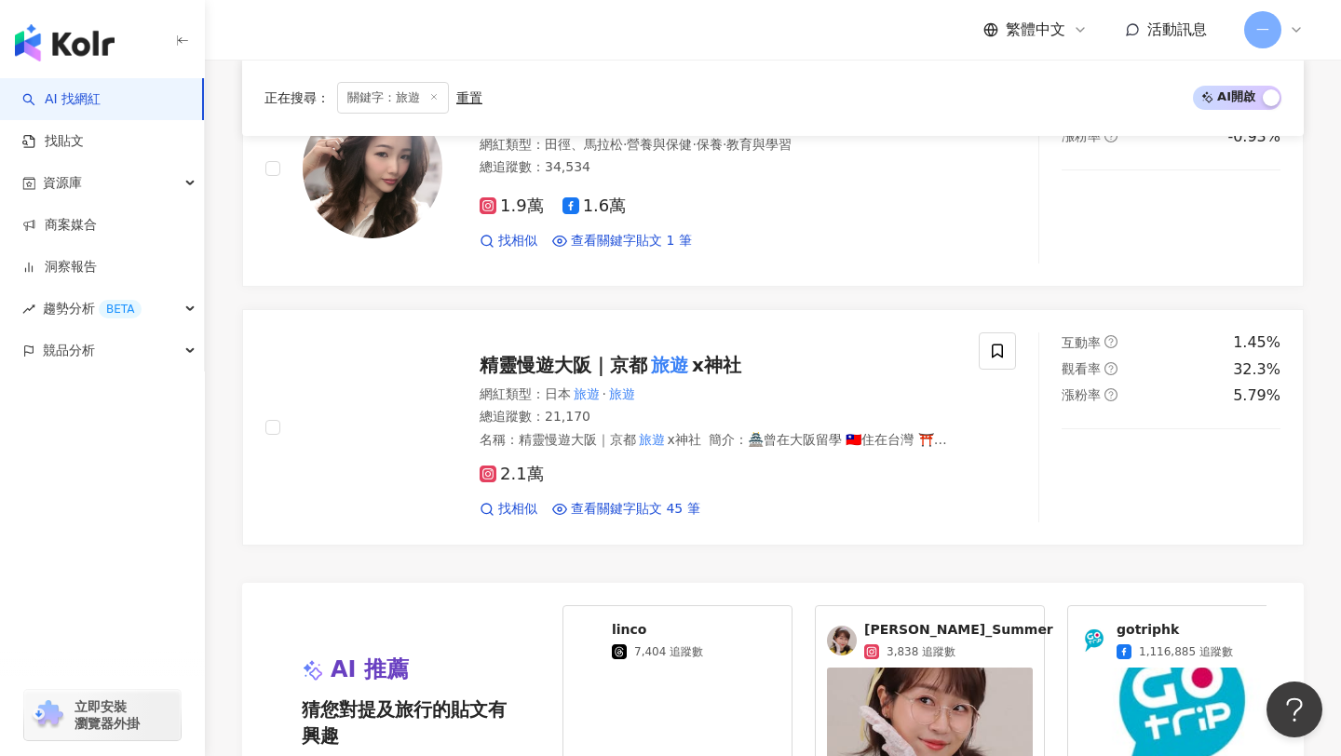
scroll to position [4291, 0]
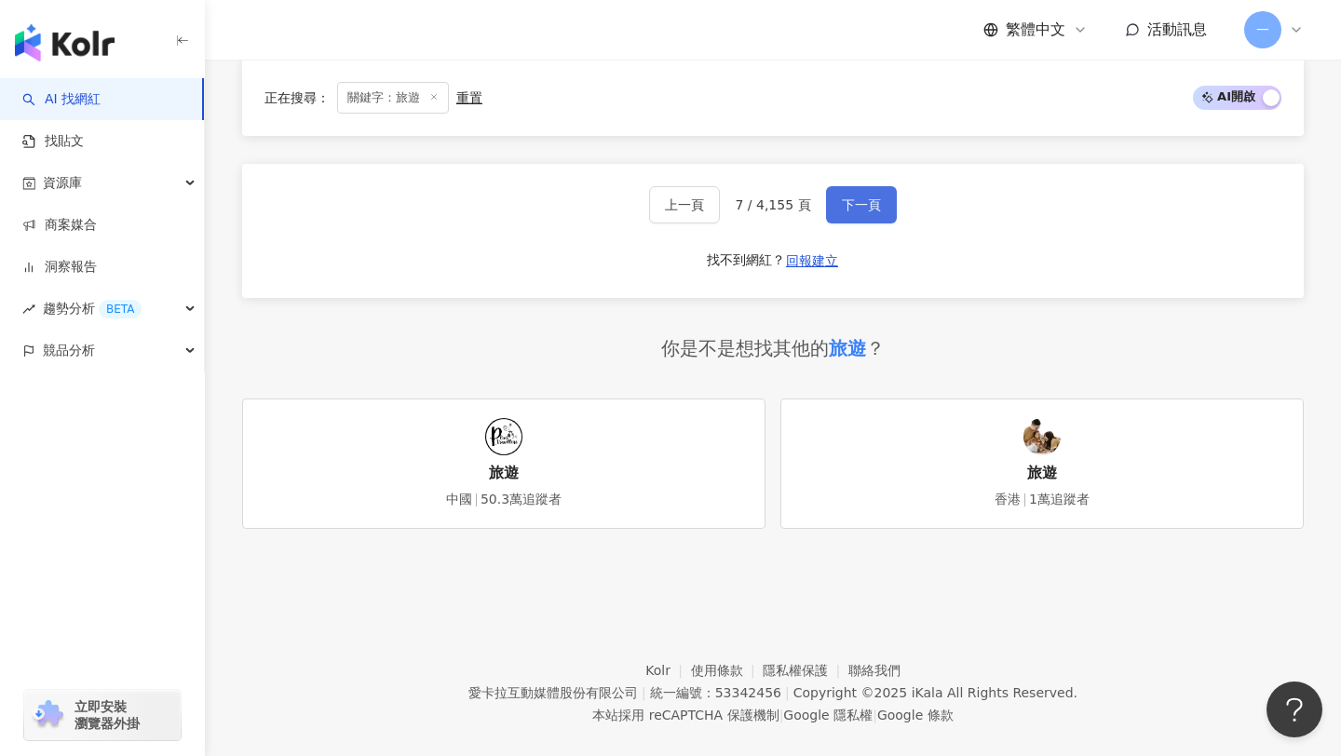
click at [849, 190] on button "下一頁" at bounding box center [861, 204] width 71 height 37
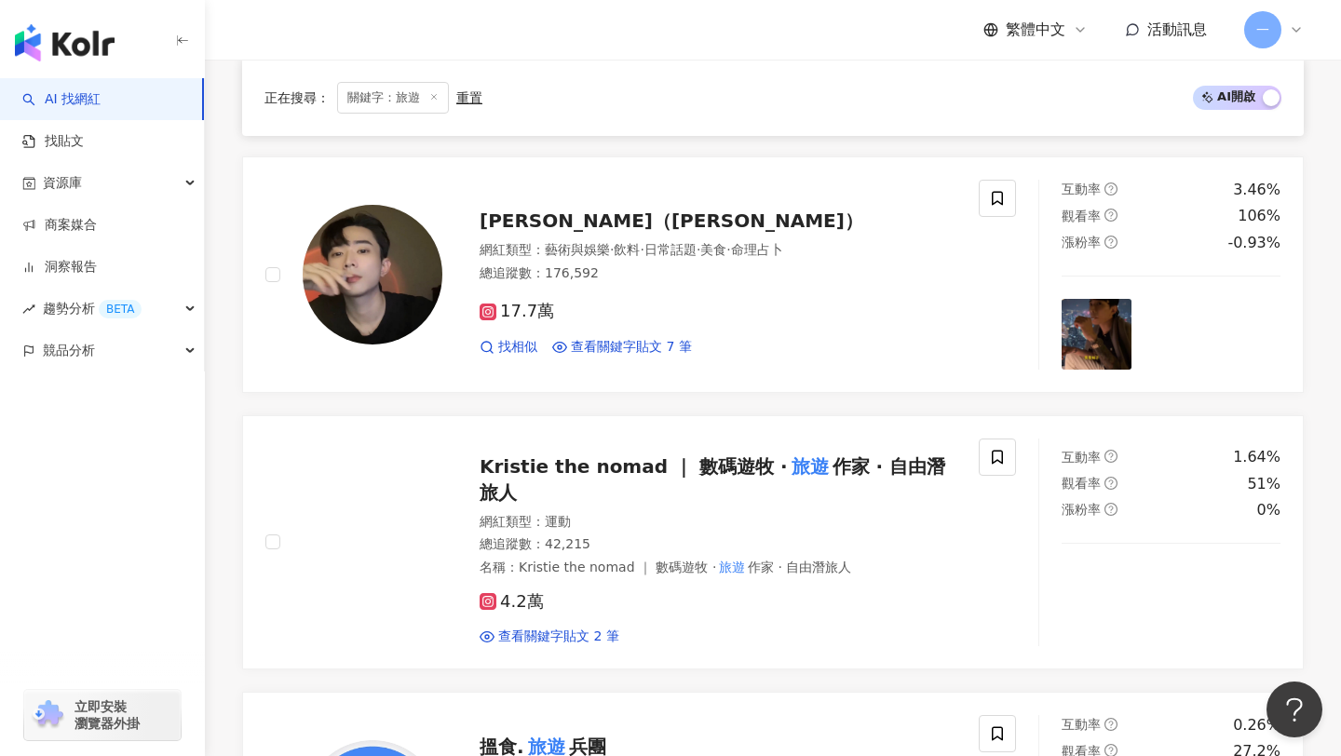
scroll to position [1660, 0]
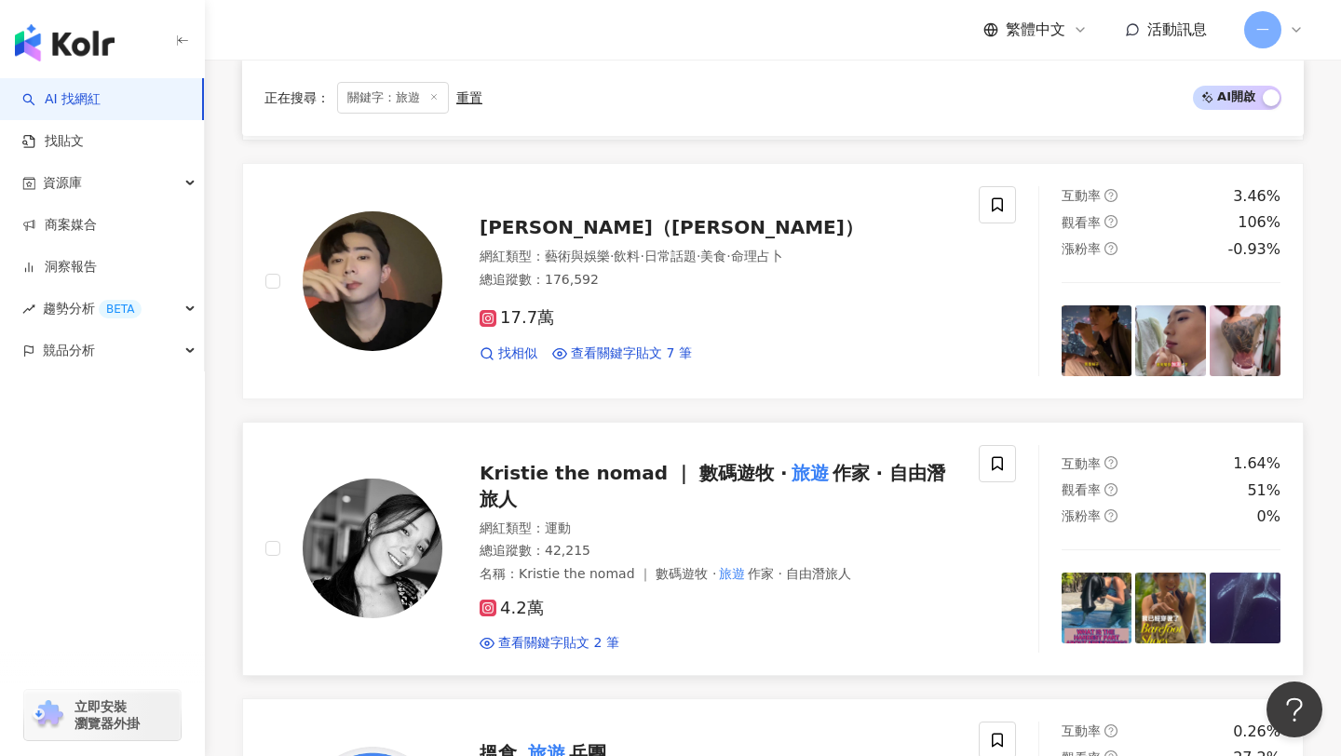
click at [792, 481] on mark "旅遊" at bounding box center [810, 473] width 45 height 30
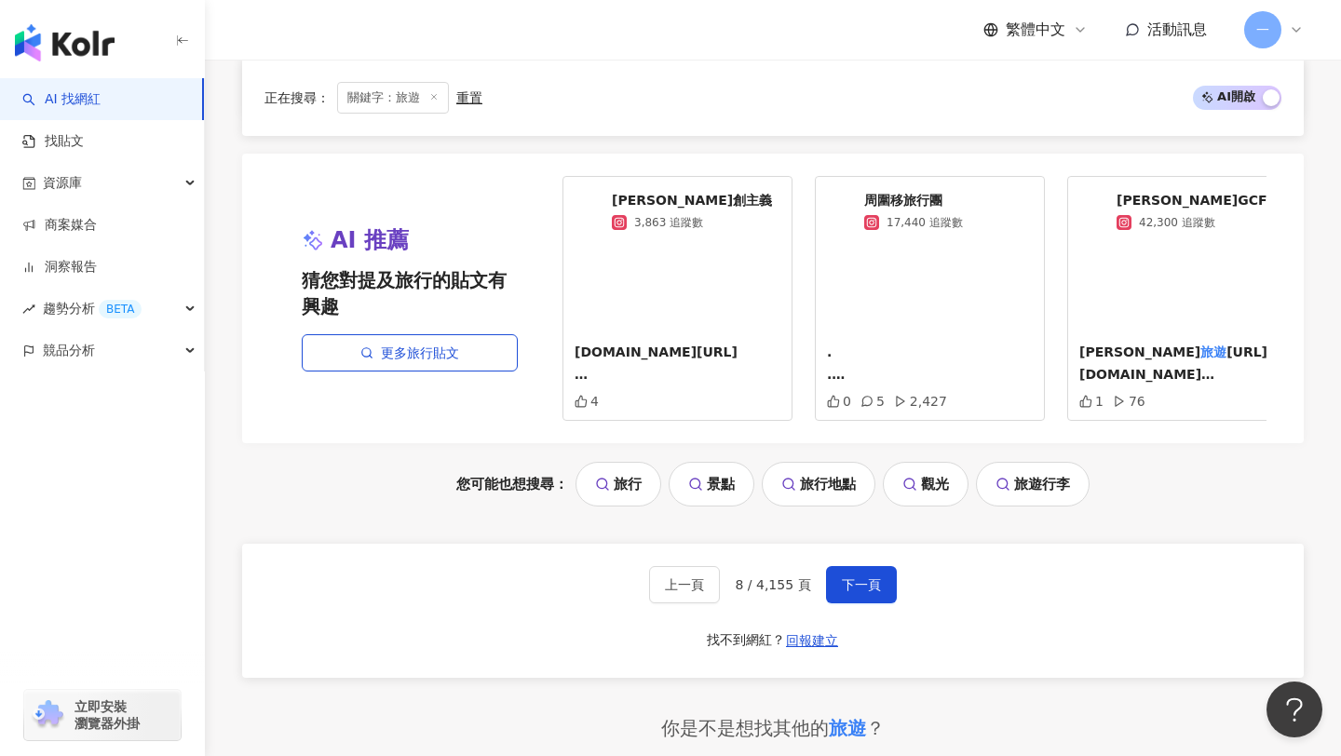
scroll to position [4218, 0]
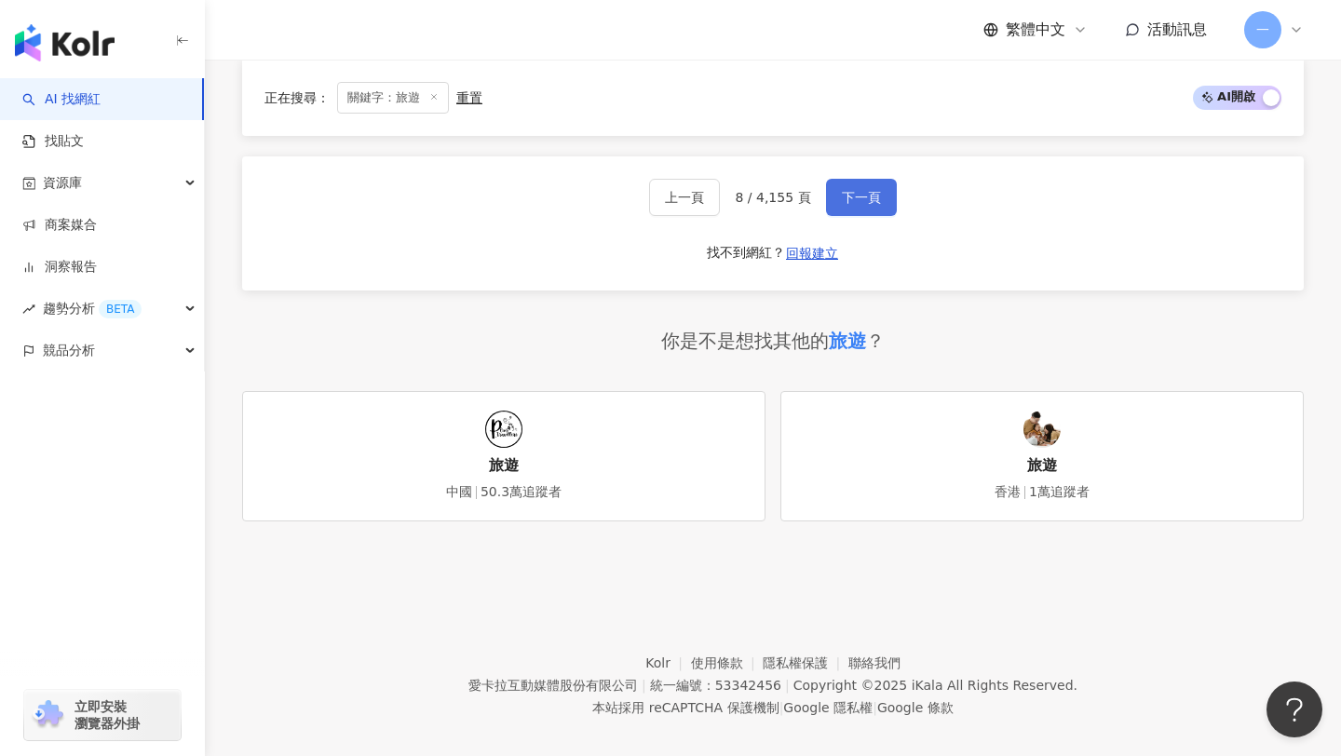
click at [869, 190] on span "下一頁" at bounding box center [861, 197] width 39 height 15
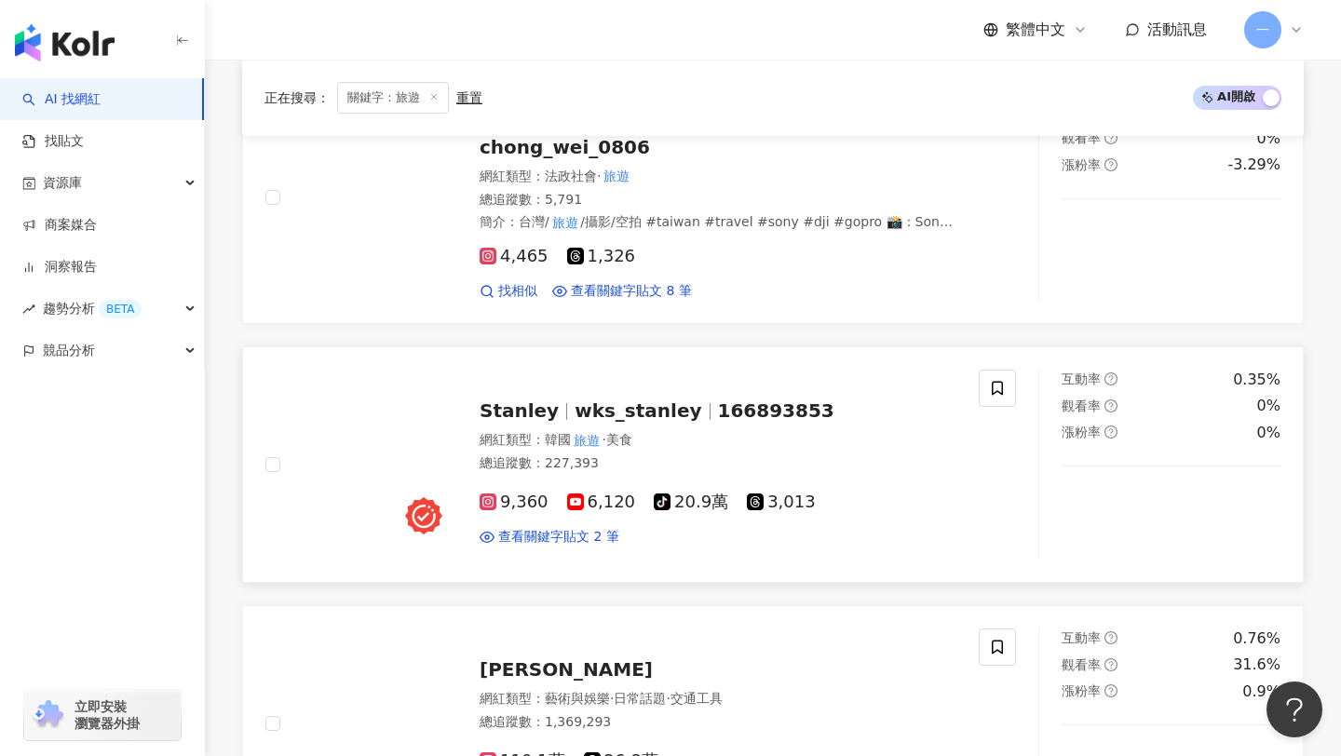
scroll to position [2251, 0]
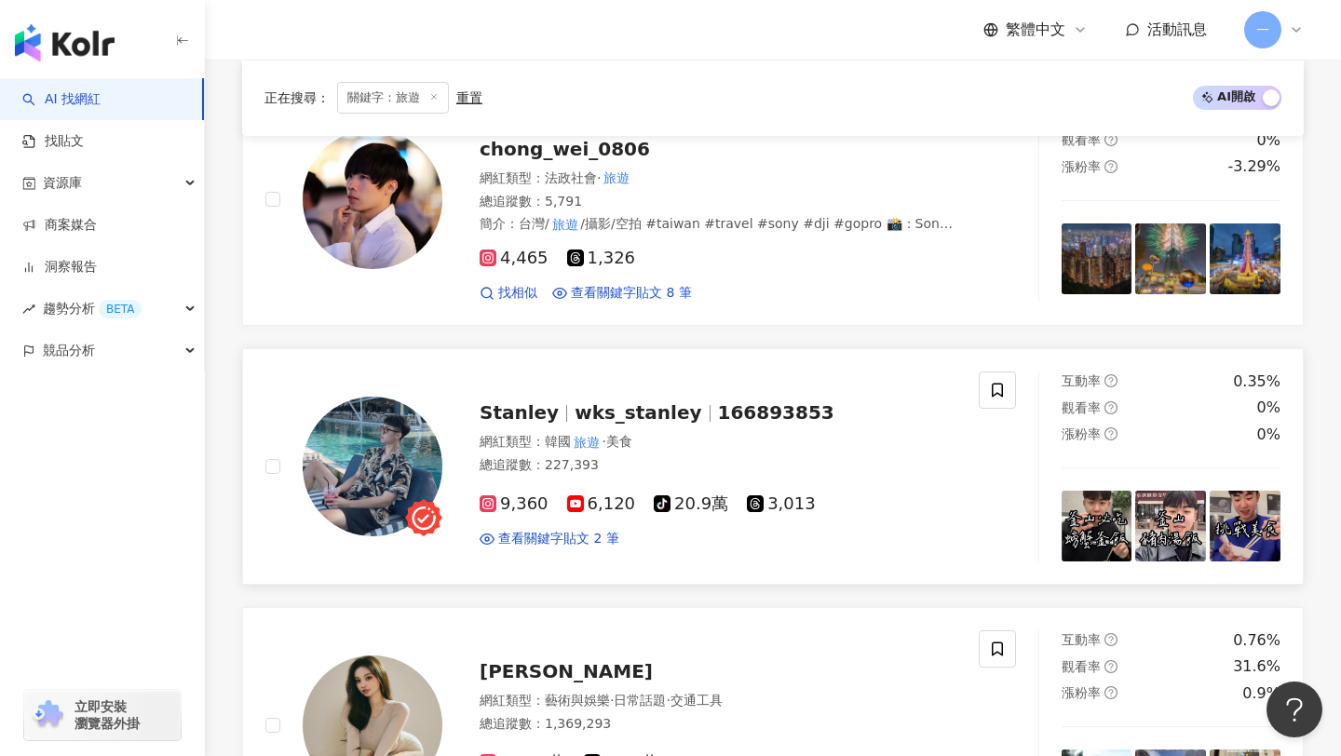
click at [536, 401] on span "Stanley" at bounding box center [518, 412] width 79 height 22
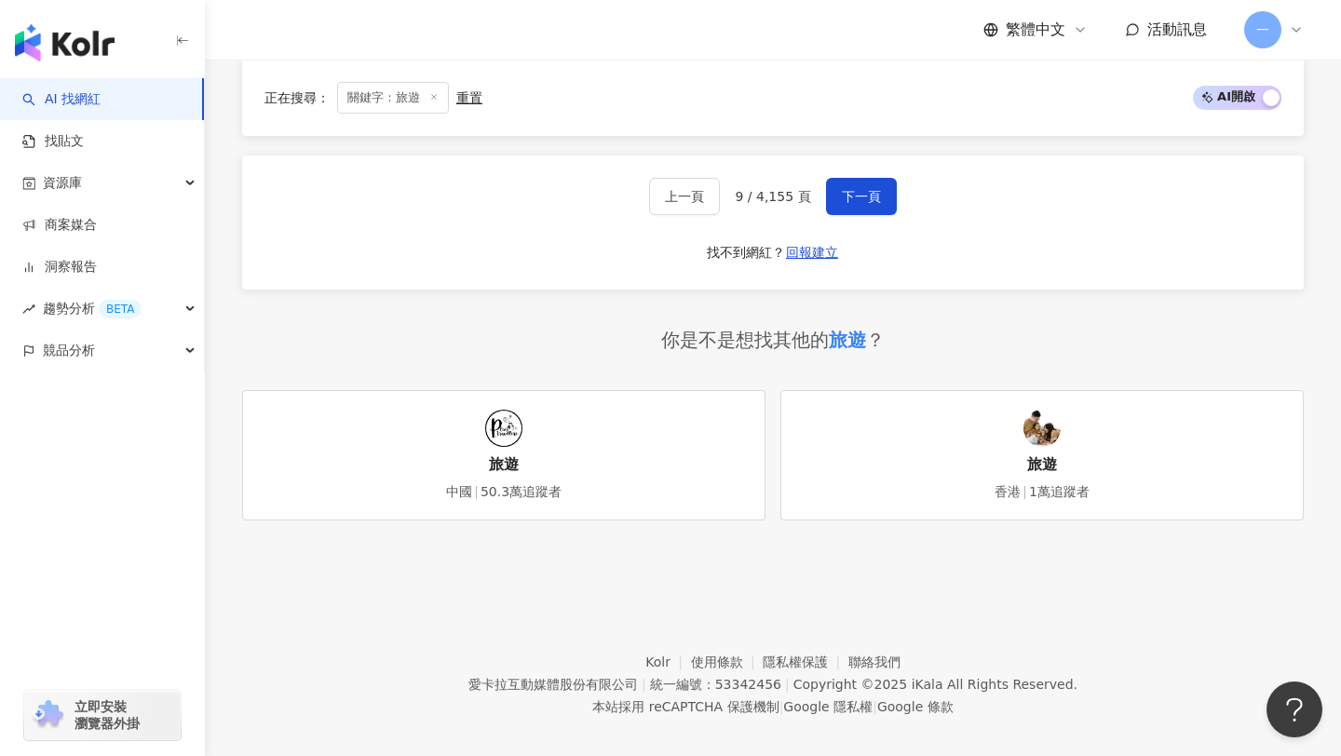
scroll to position [4275, 0]
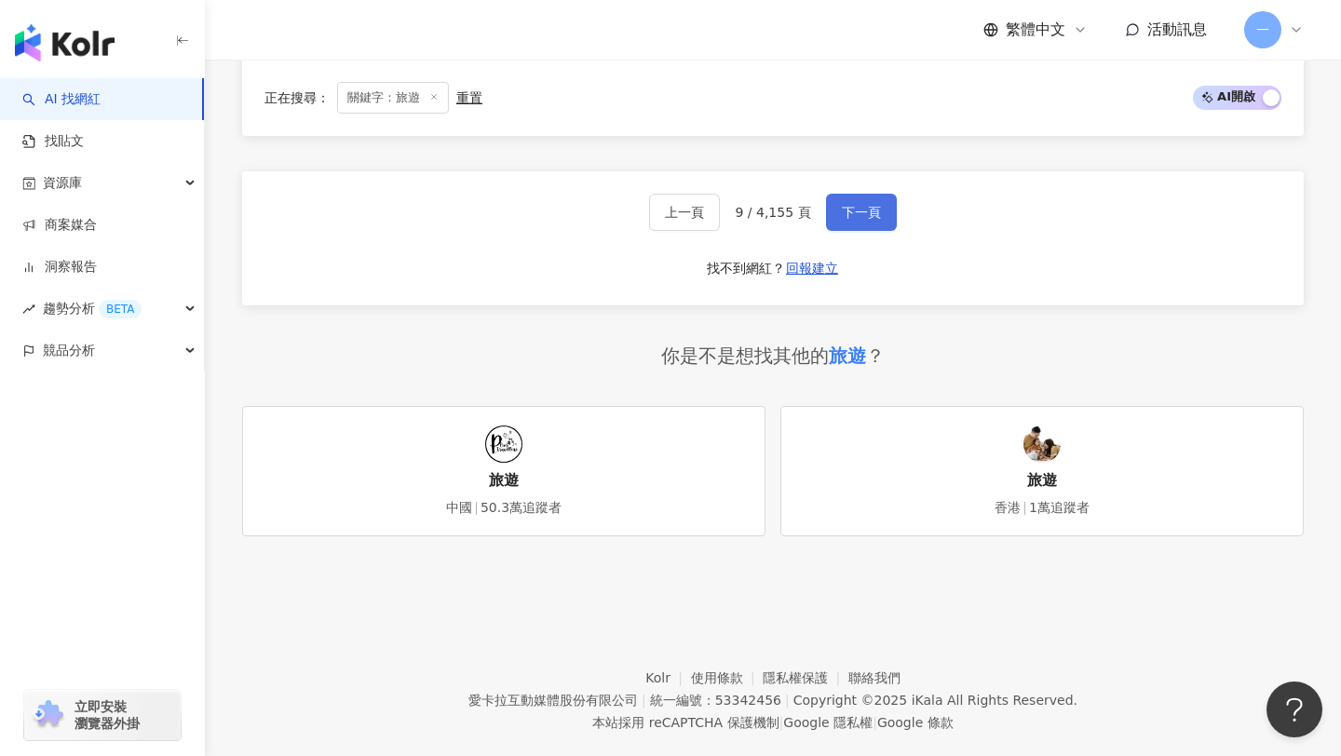
click at [875, 205] on span "下一頁" at bounding box center [861, 212] width 39 height 15
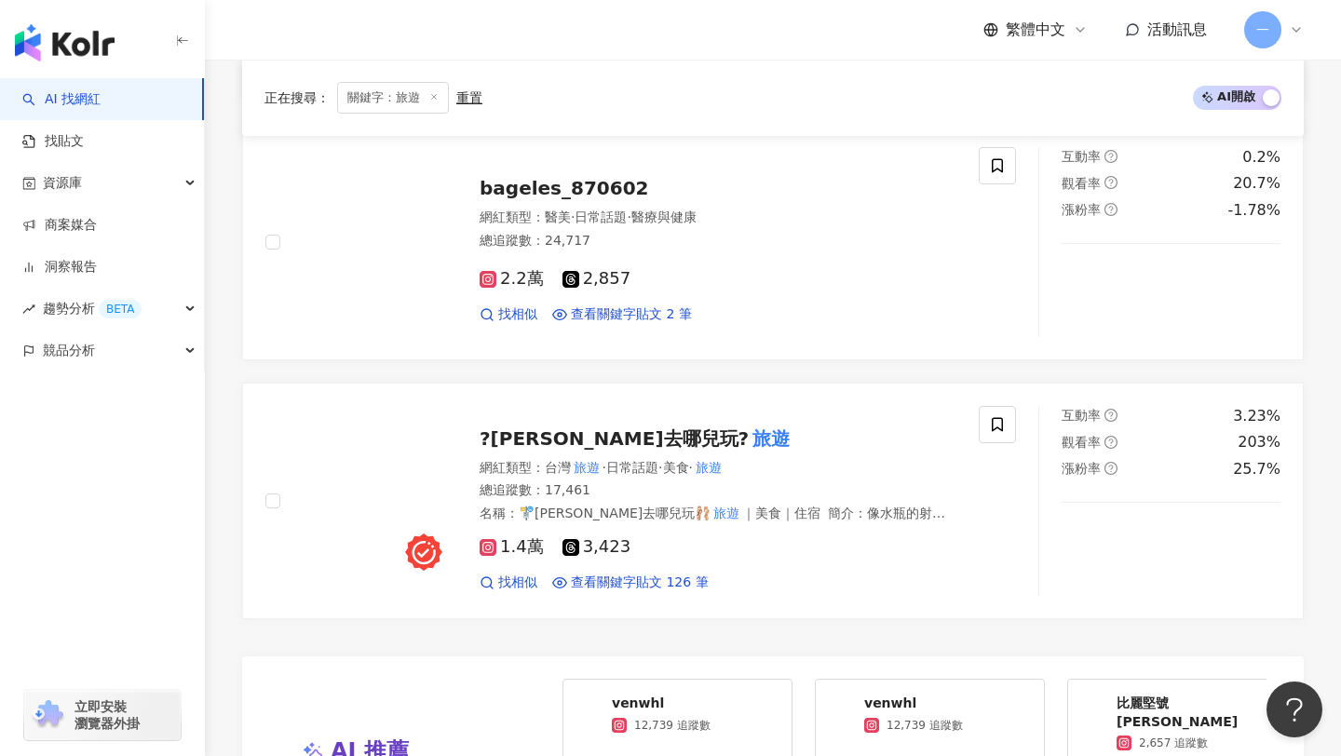
scroll to position [3263, 0]
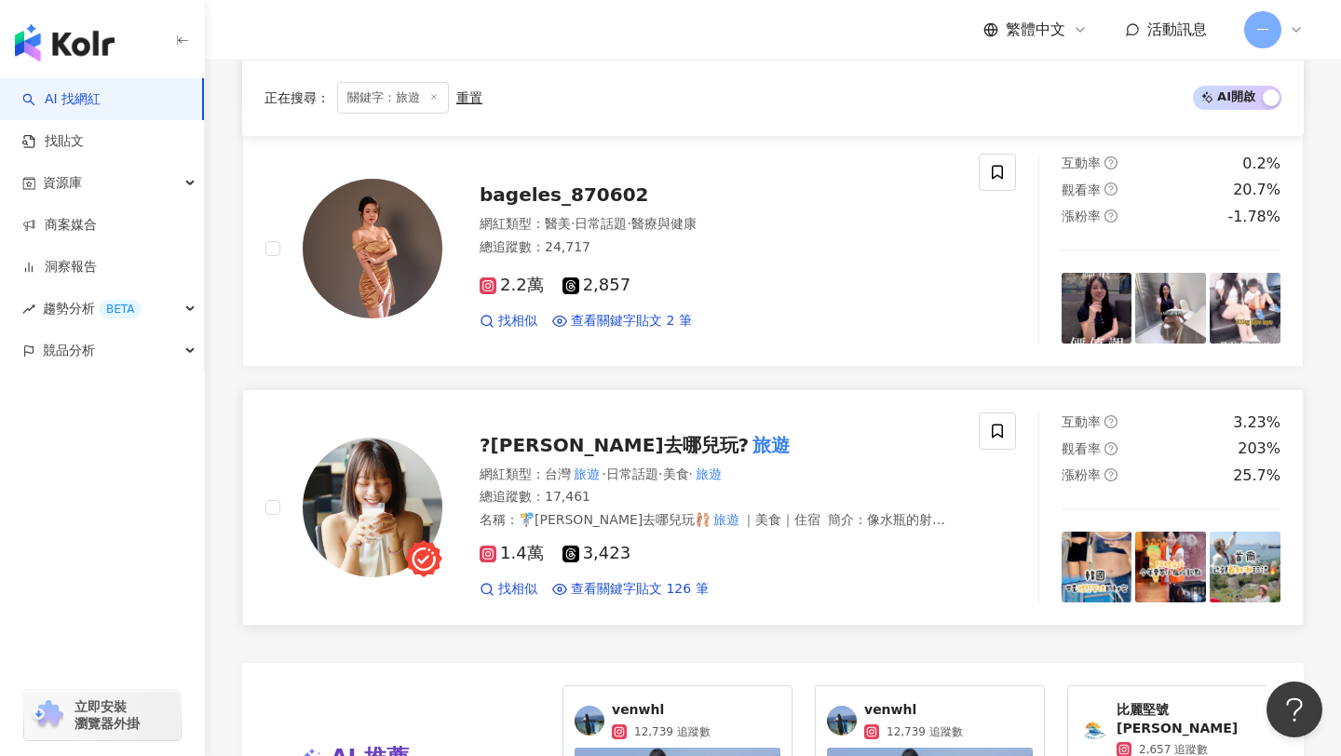
click at [624, 434] on span "?悠莉卡去哪兒玩?" at bounding box center [613, 445] width 269 height 22
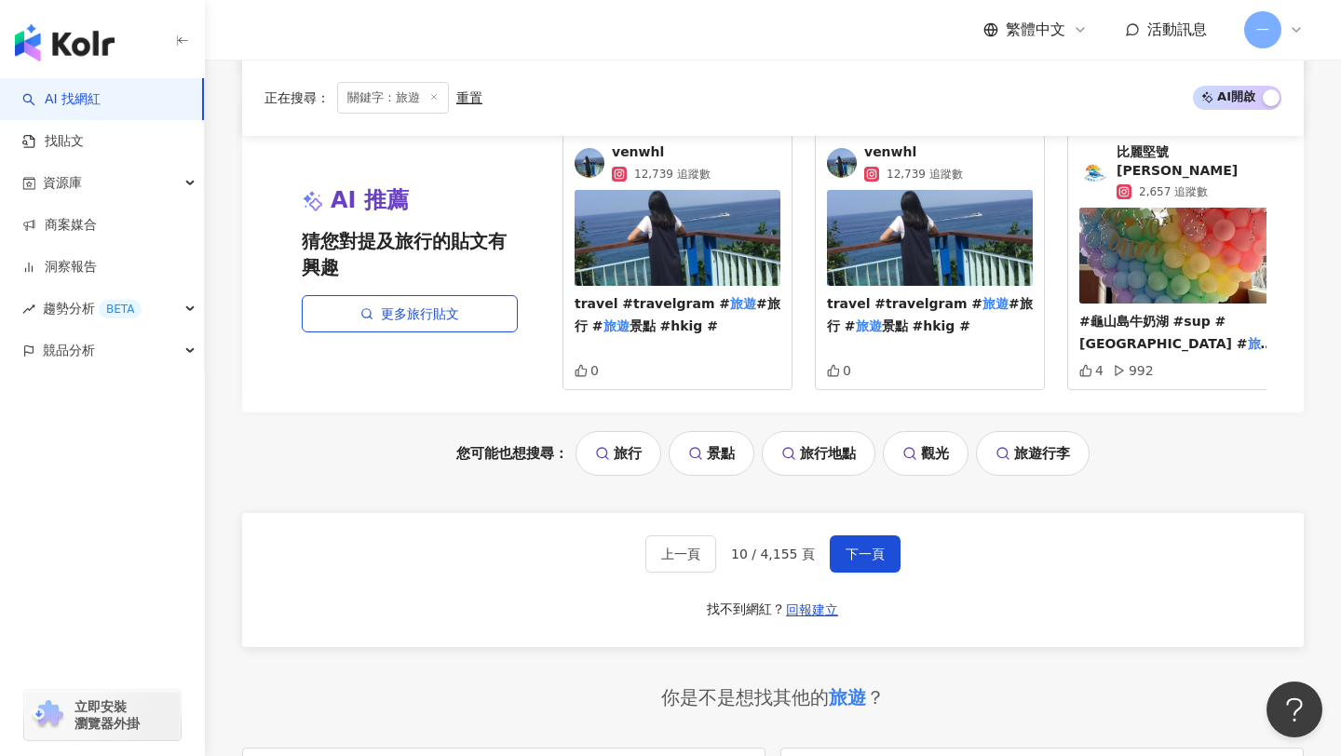
scroll to position [4143, 0]
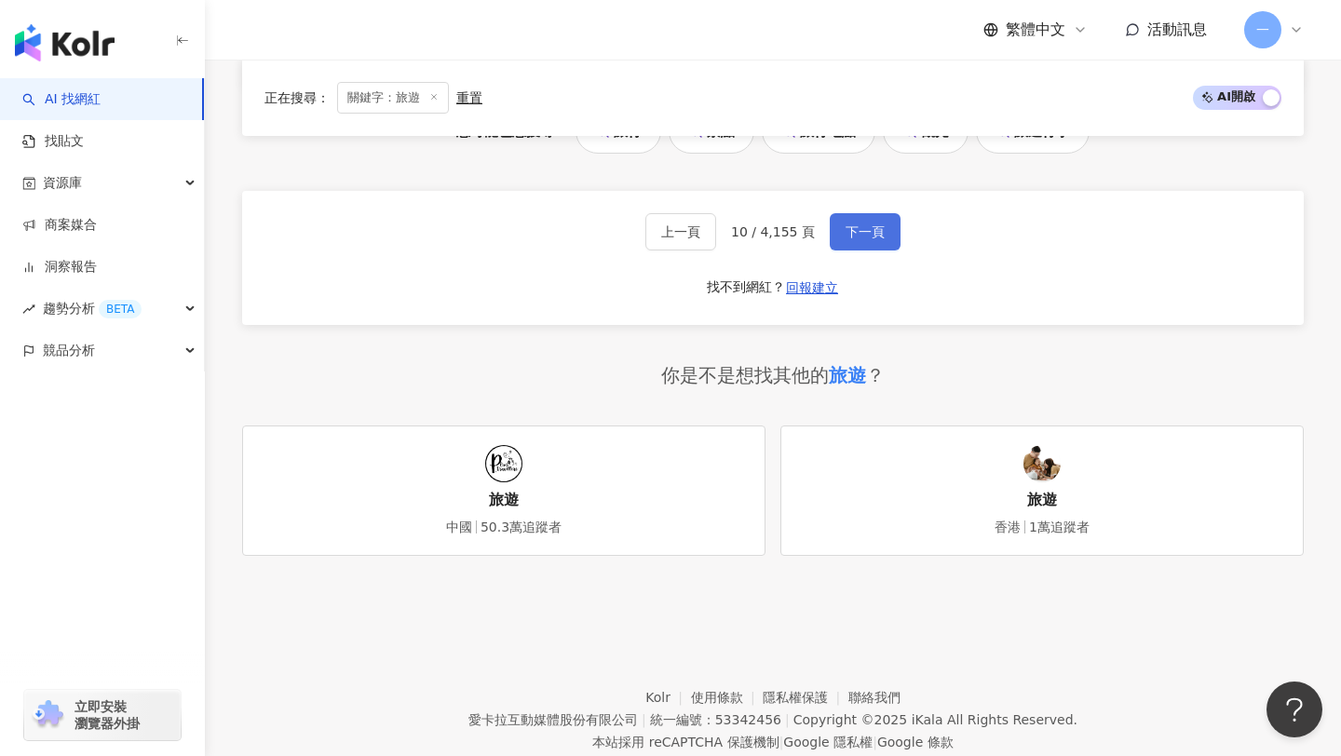
click at [877, 213] on button "下一頁" at bounding box center [864, 231] width 71 height 37
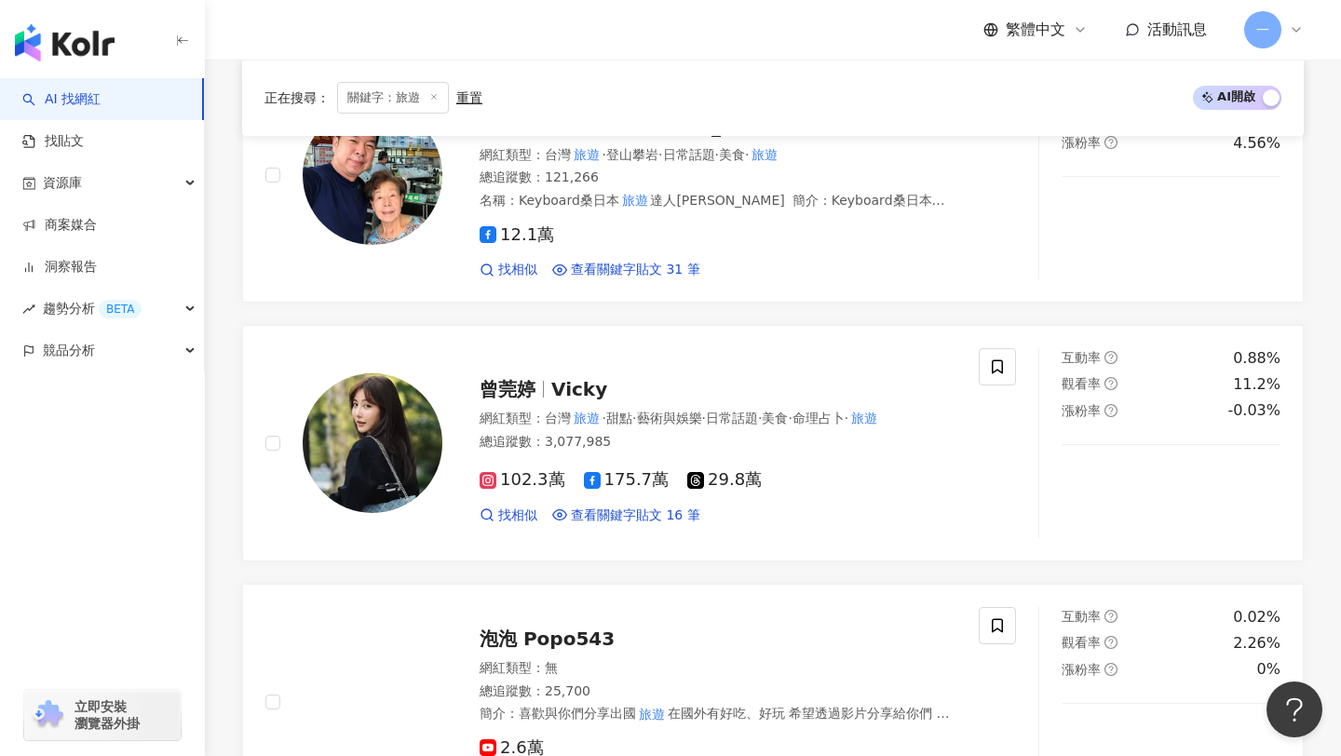
scroll to position [4308, 0]
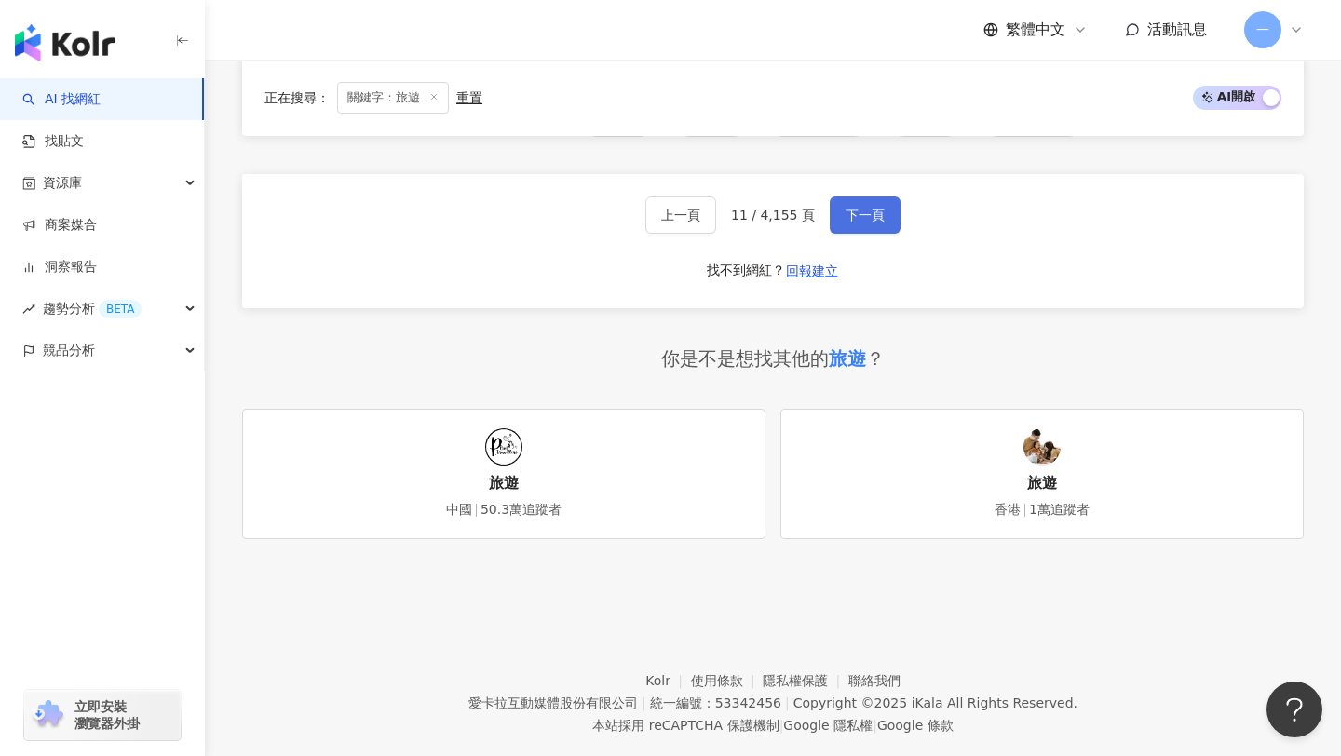
click at [880, 196] on button "下一頁" at bounding box center [864, 214] width 71 height 37
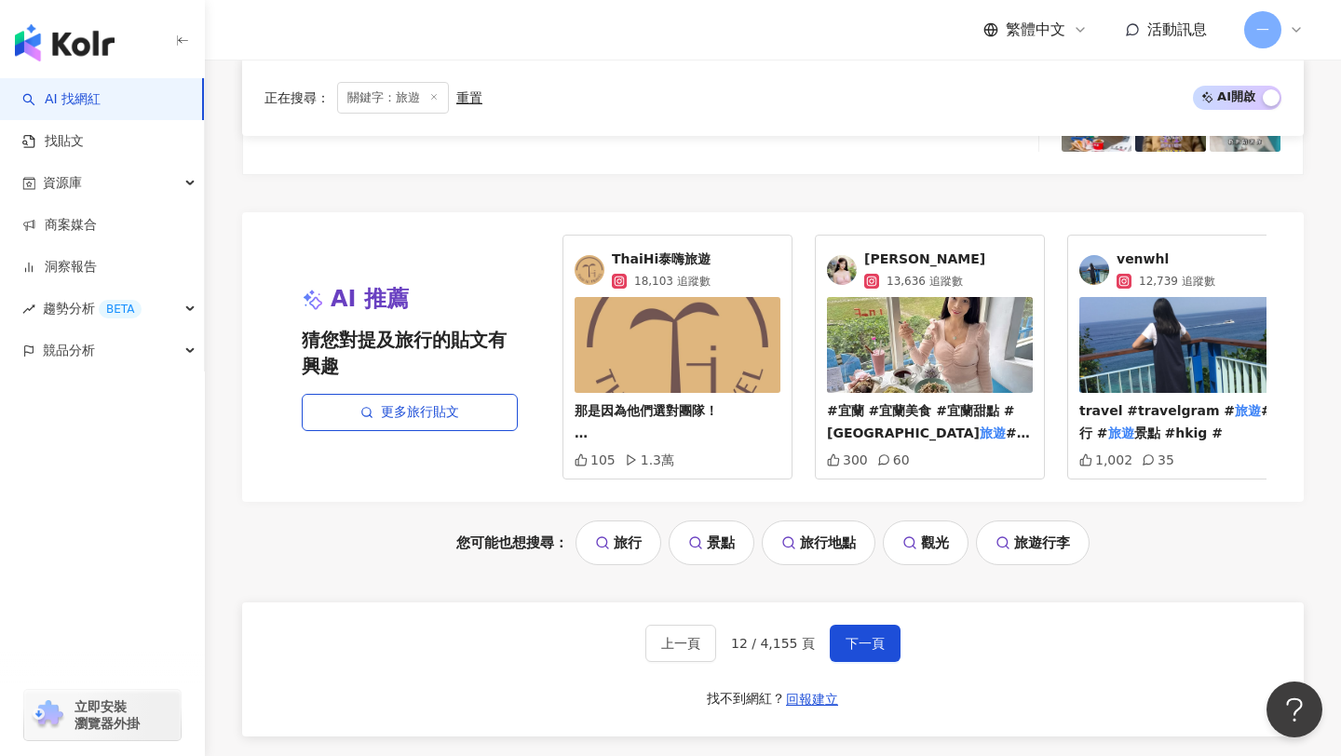
scroll to position [3670, 0]
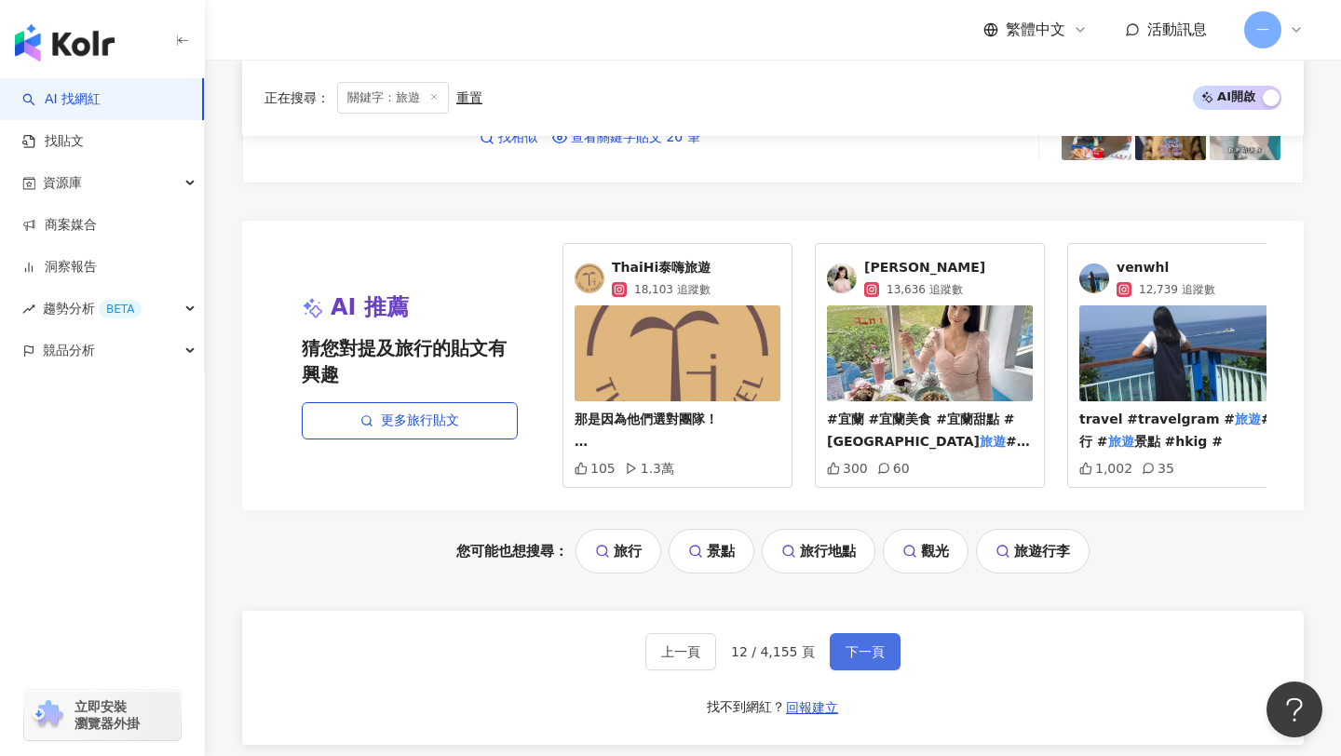
click at [892, 645] on button "下一頁" at bounding box center [864, 651] width 71 height 37
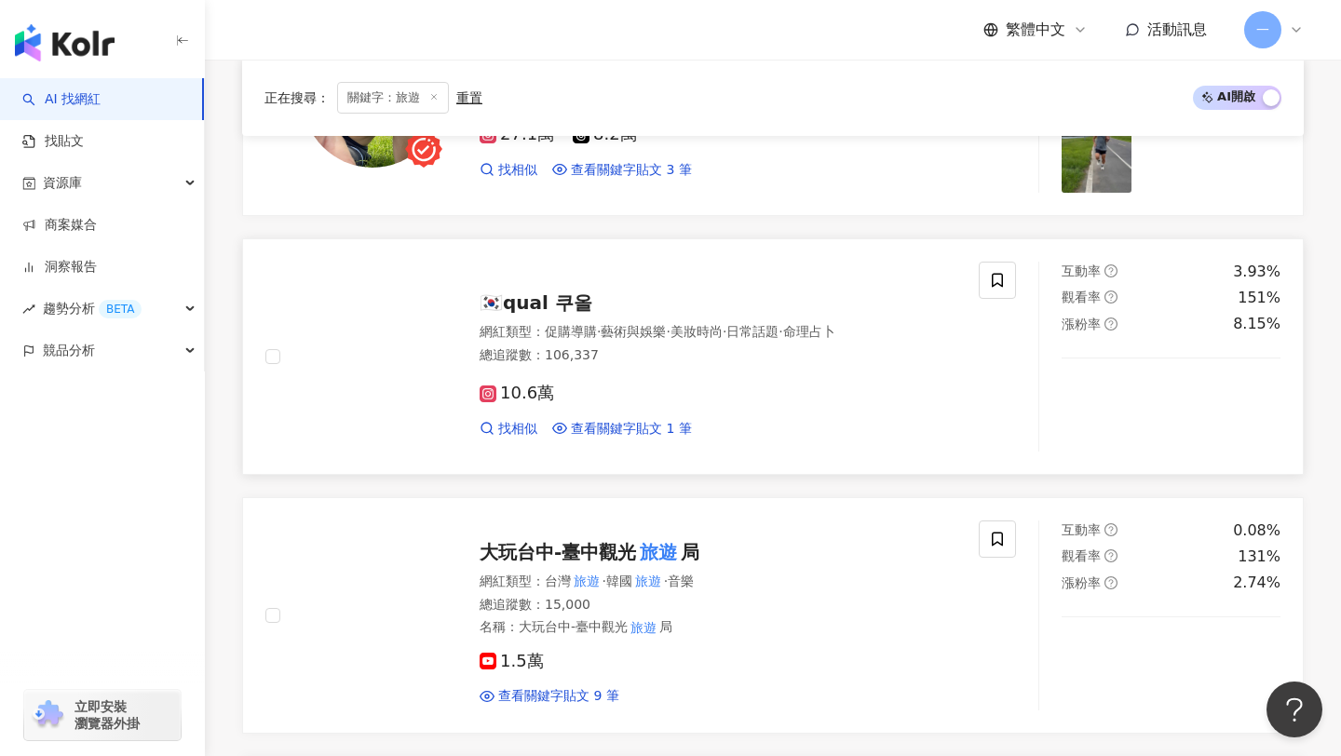
scroll to position [4159, 0]
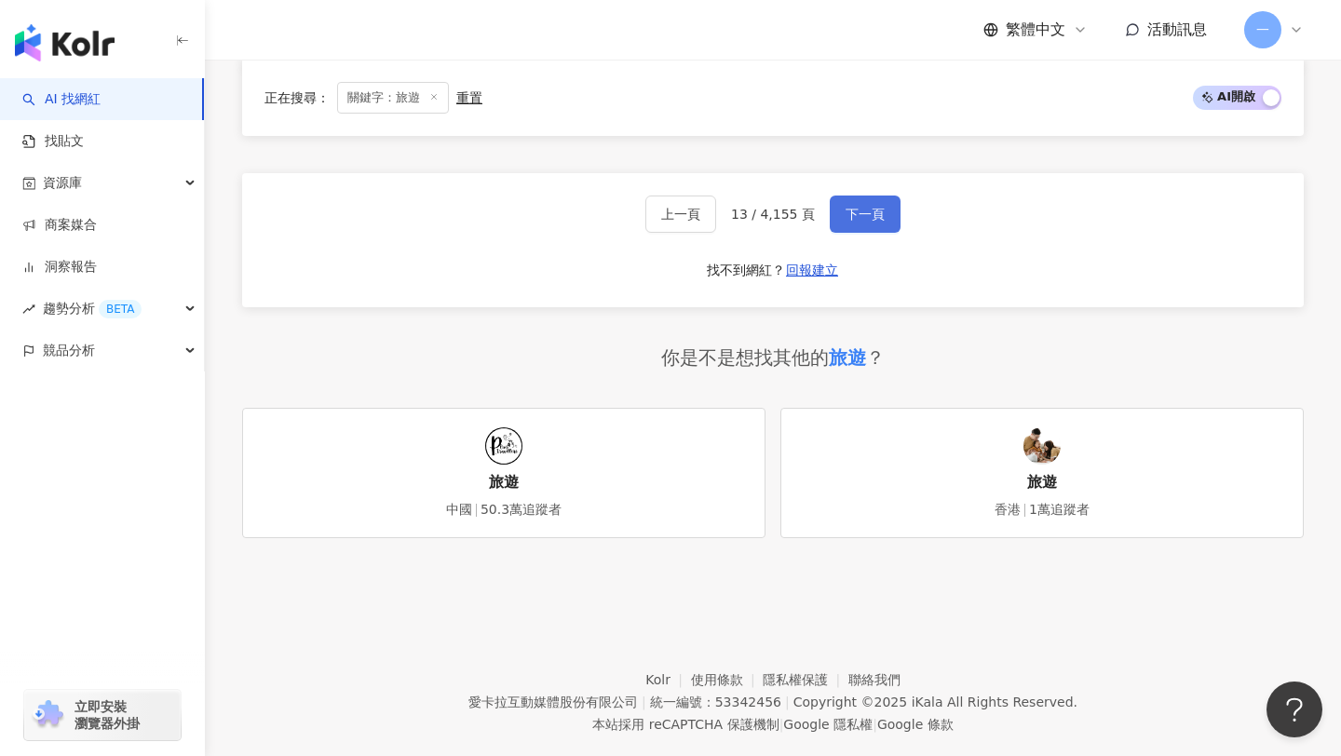
click at [875, 207] on span "下一頁" at bounding box center [864, 214] width 39 height 15
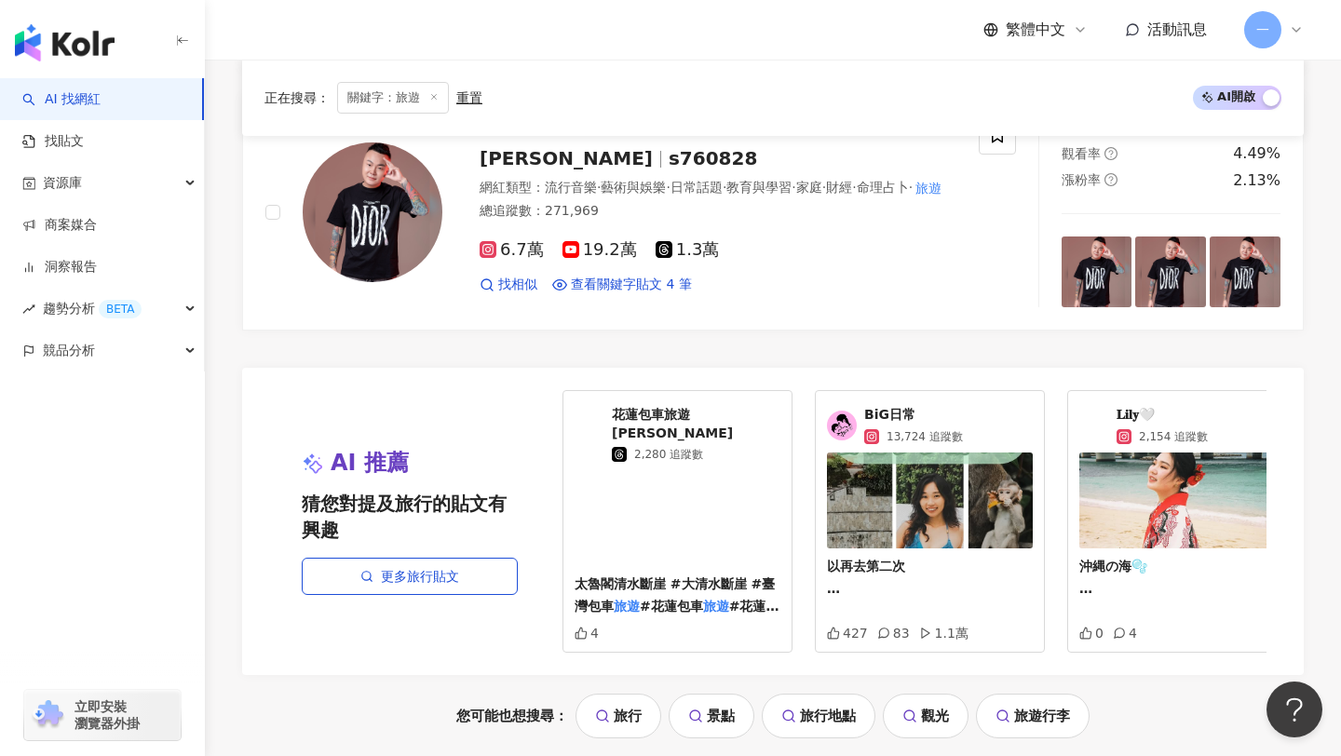
scroll to position [3648, 0]
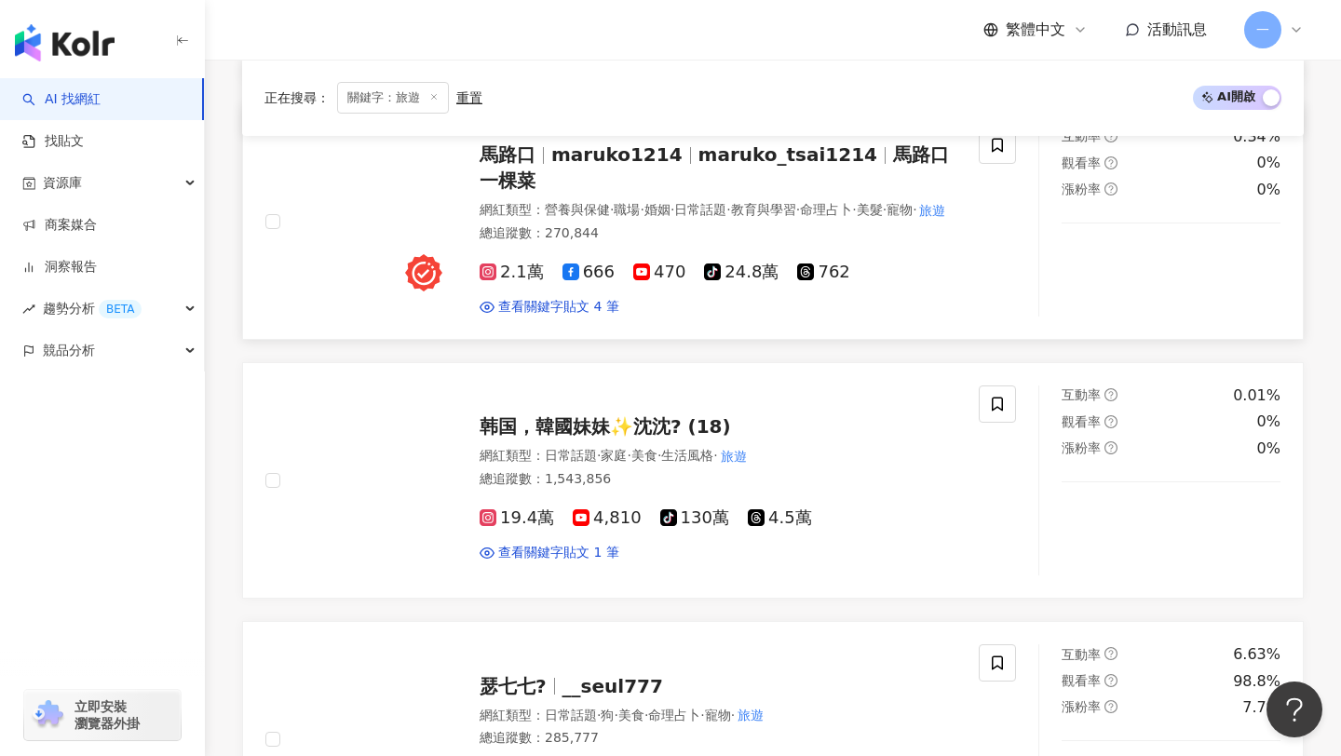
scroll to position [1432, 0]
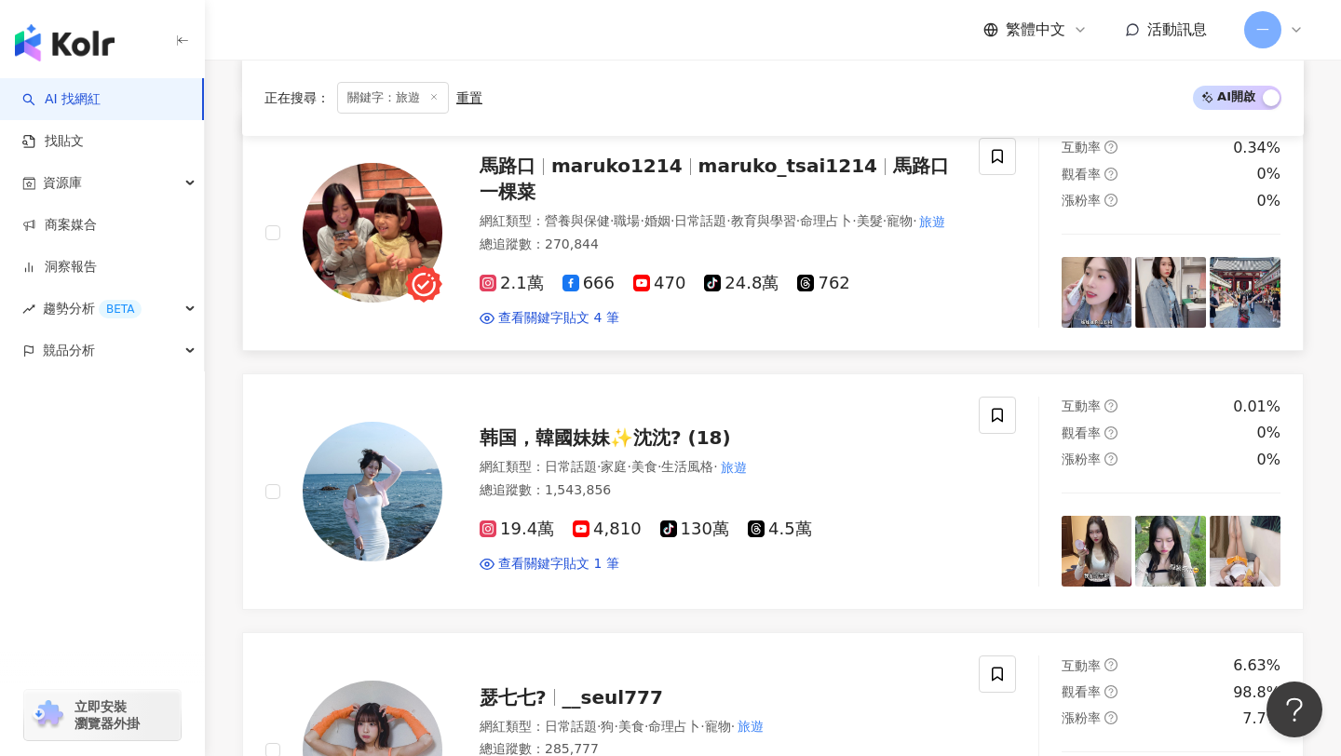
click at [511, 155] on div "馬路口 maruko1214 maruko_tsai1214 馬路口一棵菜" at bounding box center [717, 179] width 477 height 52
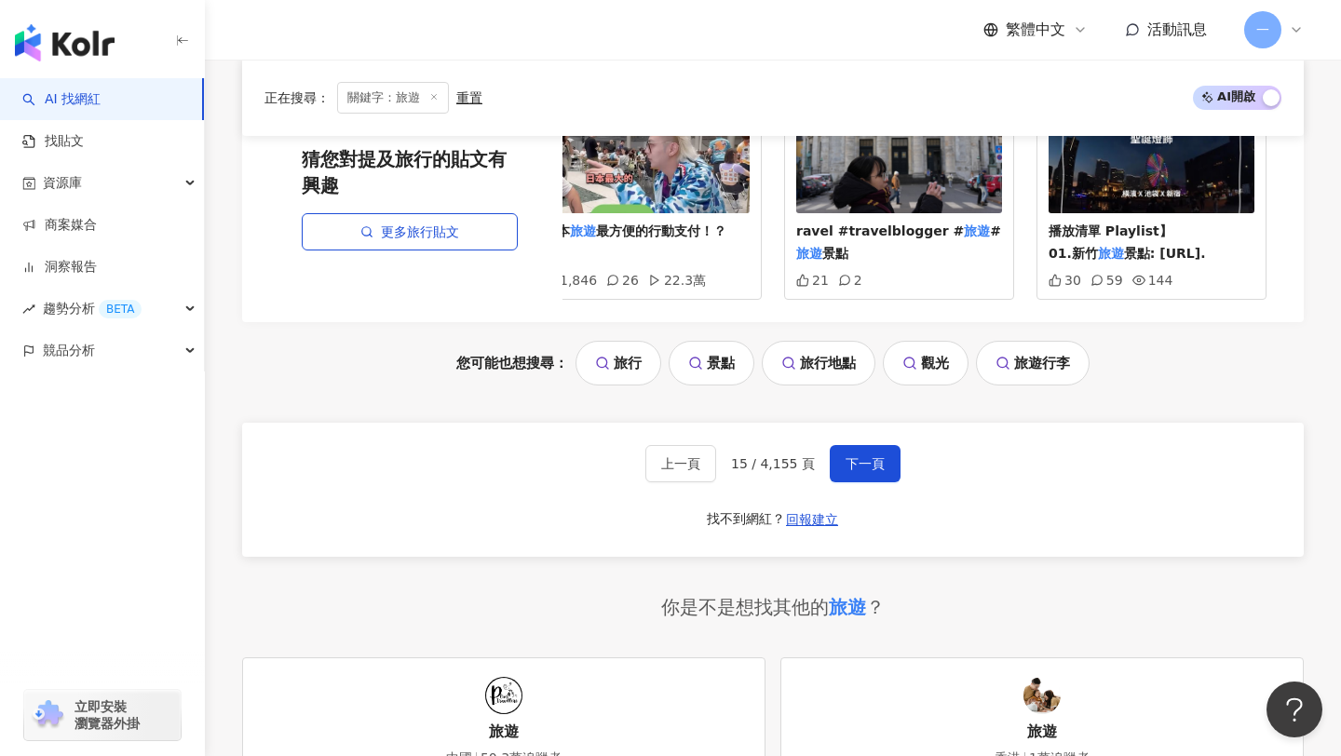
scroll to position [4159, 0]
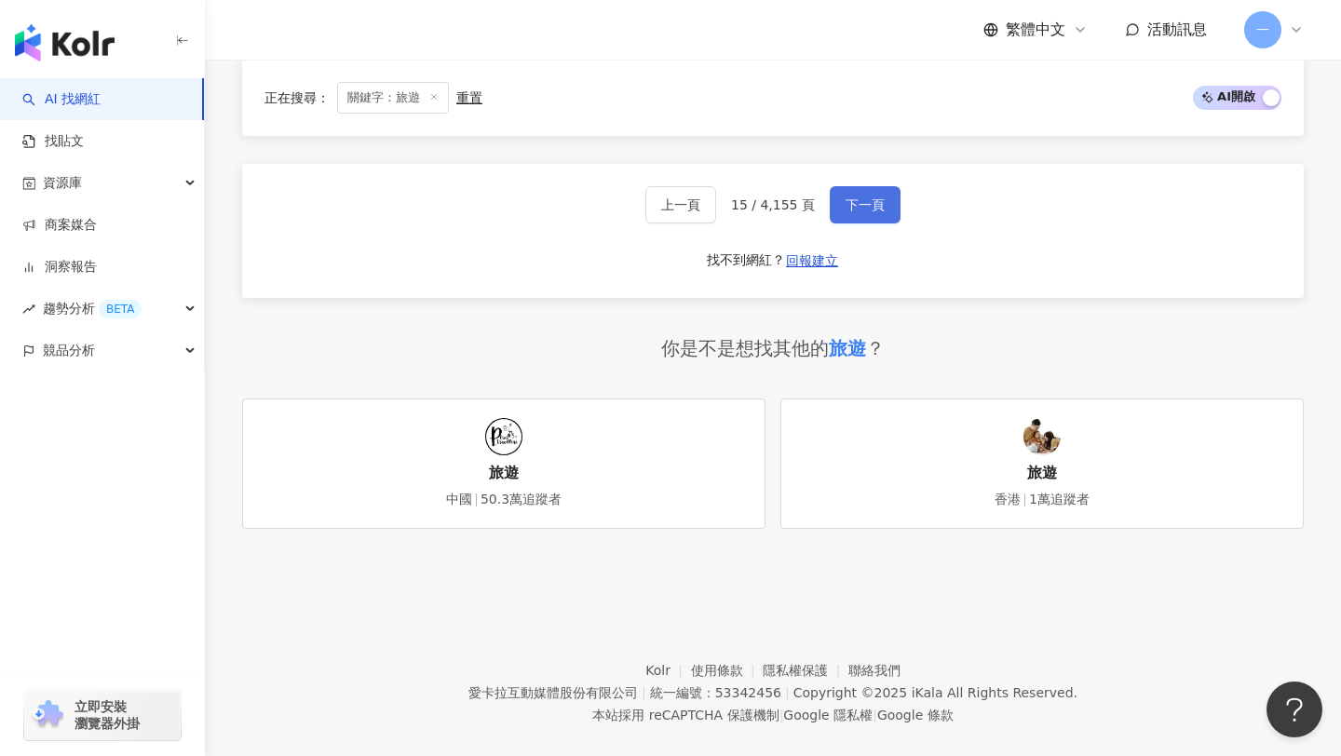
click at [857, 197] on span "下一頁" at bounding box center [864, 204] width 39 height 15
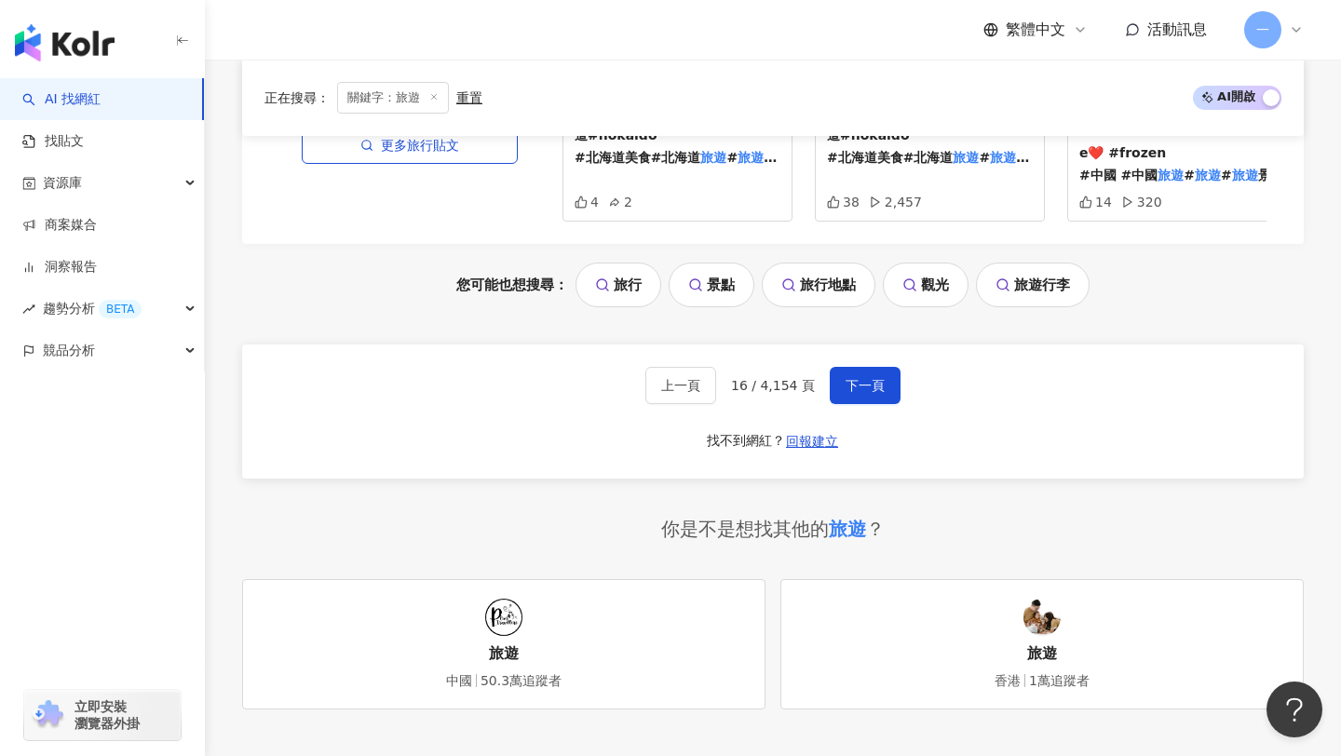
scroll to position [4115, 0]
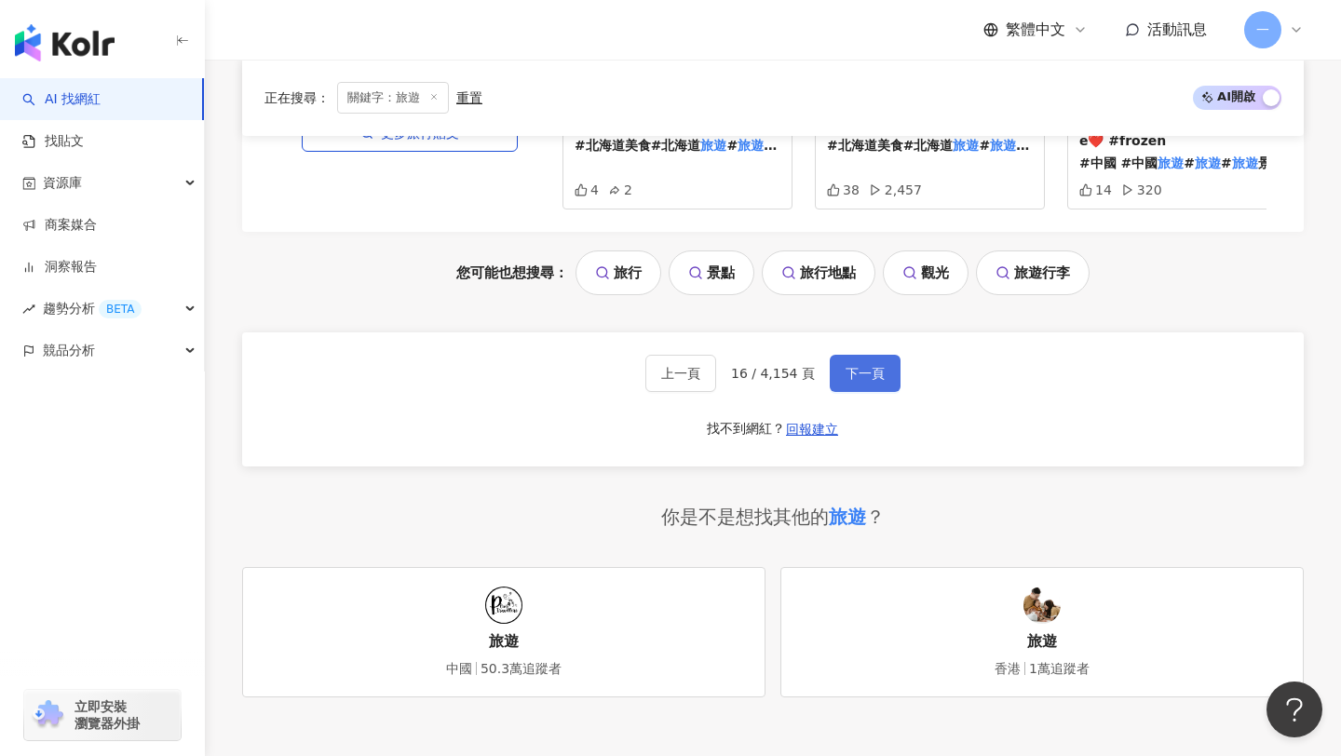
click at [869, 372] on span "下一頁" at bounding box center [864, 373] width 39 height 15
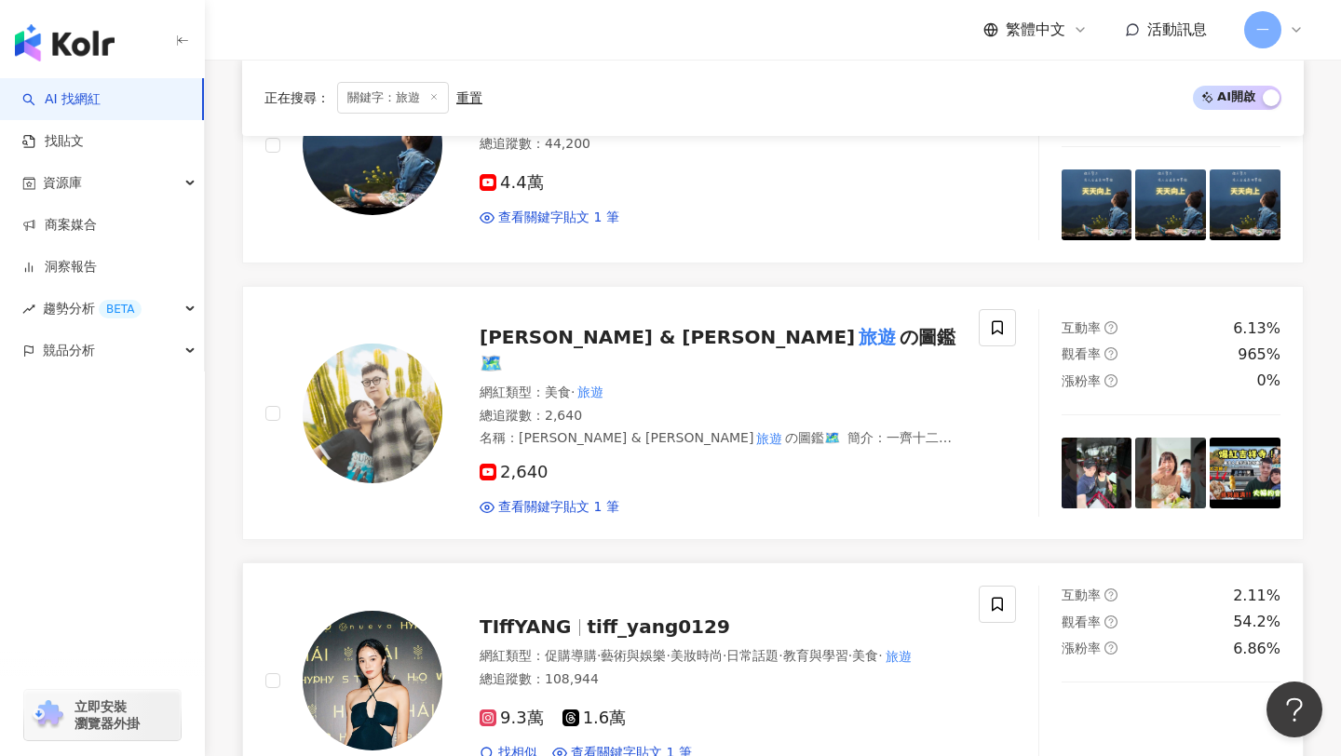
scroll to position [2561, 0]
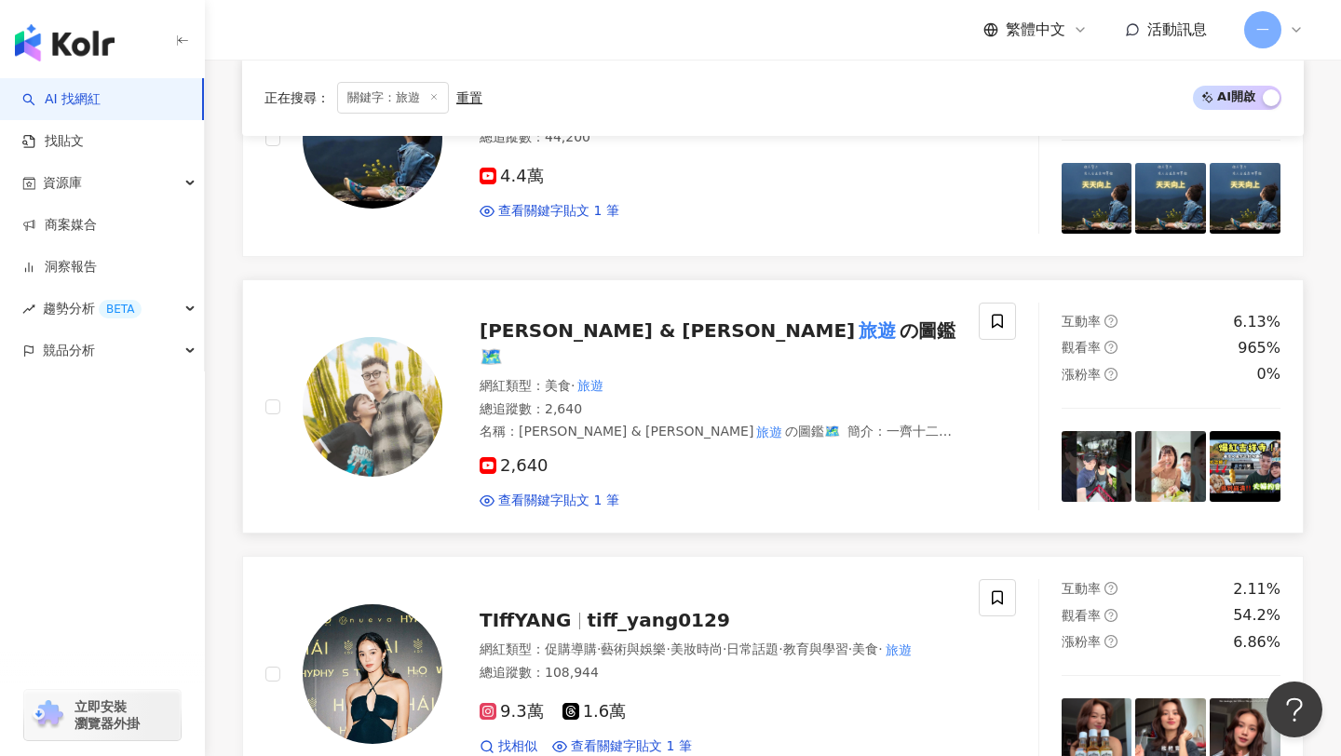
click at [679, 331] on span "の圖鑑🗺️" at bounding box center [717, 343] width 476 height 48
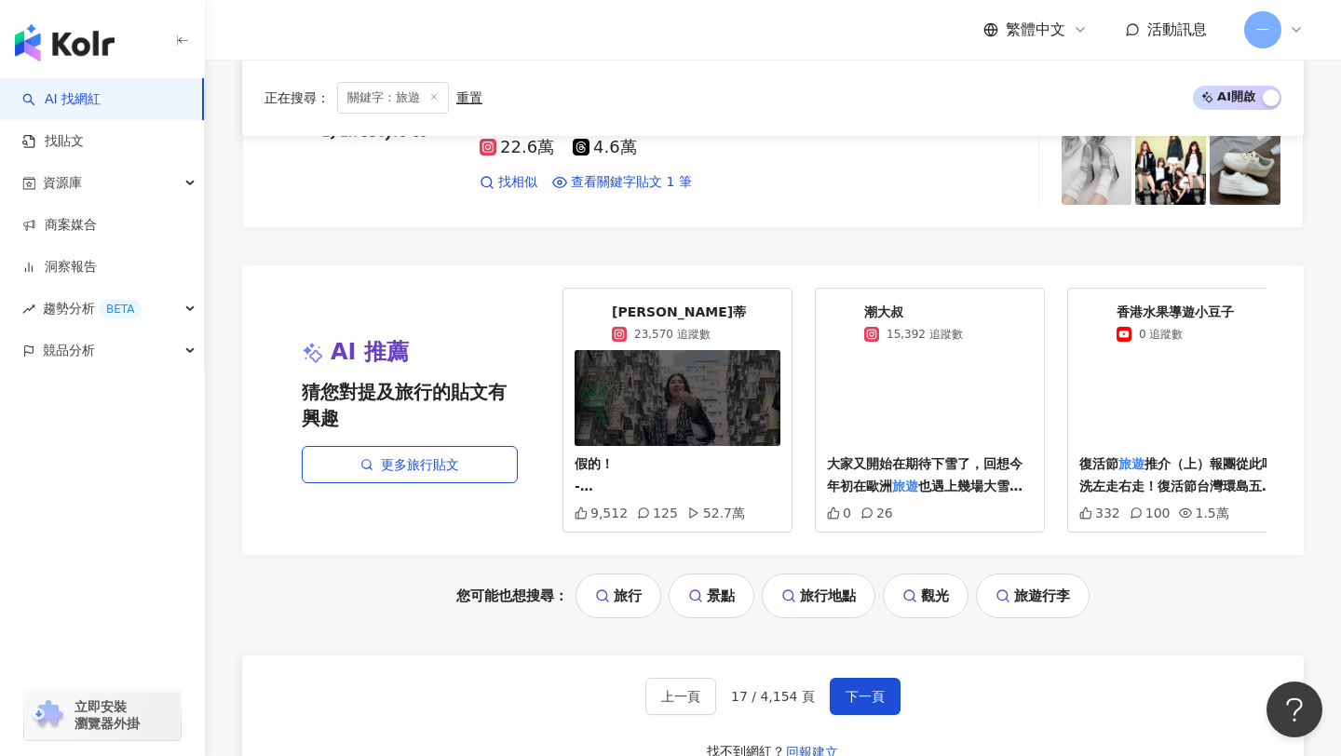
scroll to position [3662, 0]
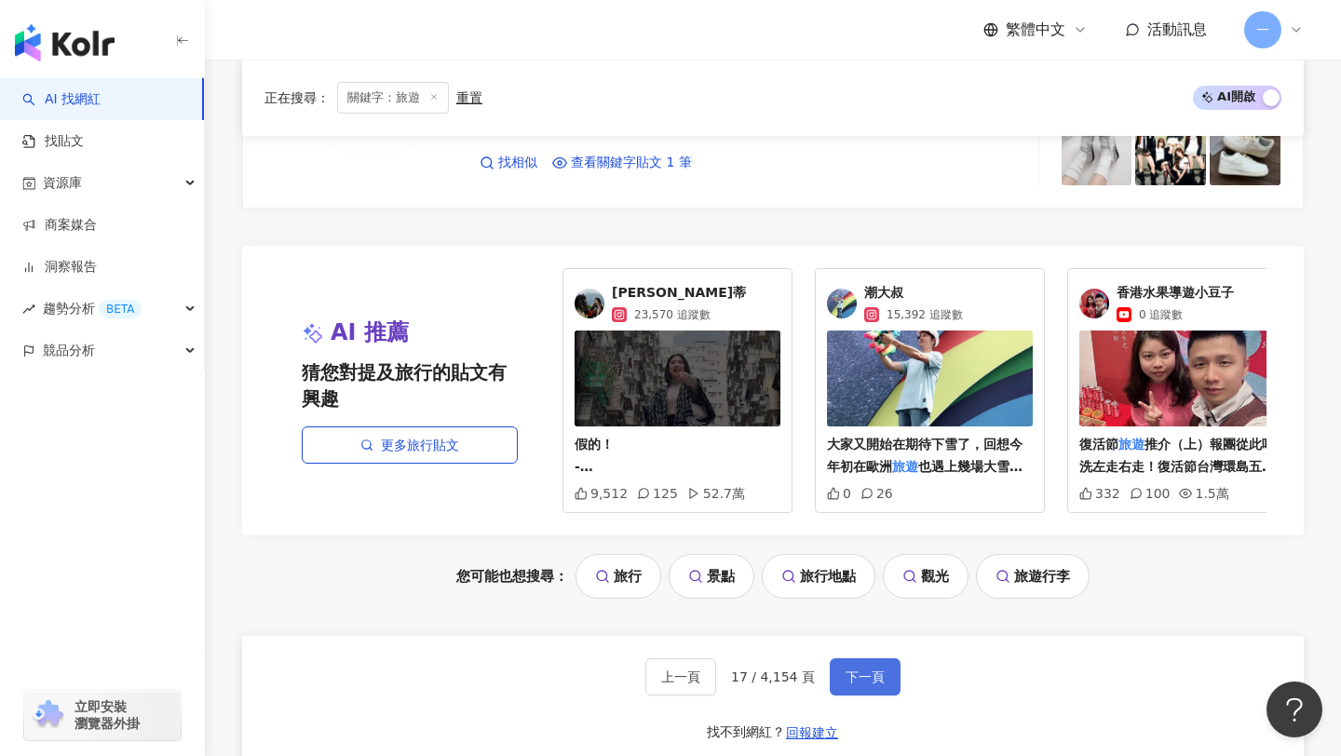
click at [856, 673] on button "下一頁" at bounding box center [864, 676] width 71 height 37
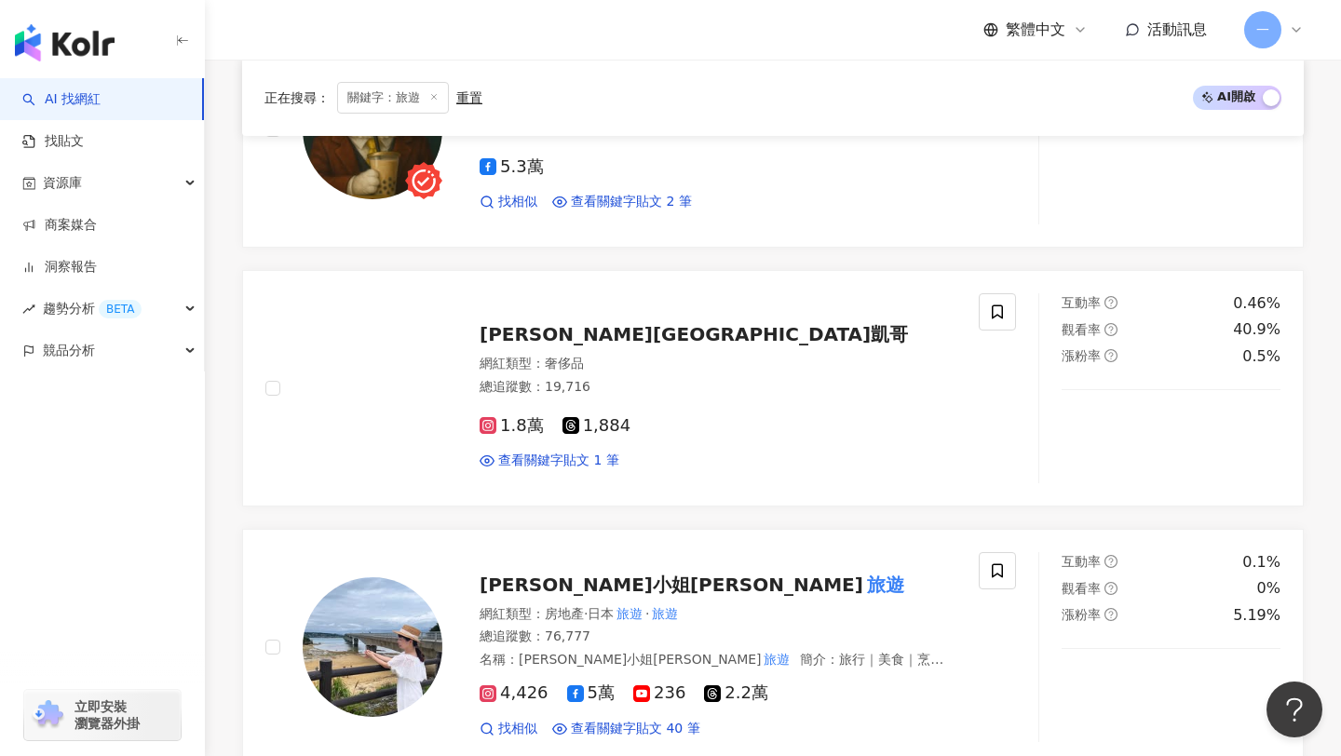
scroll to position [2811, 0]
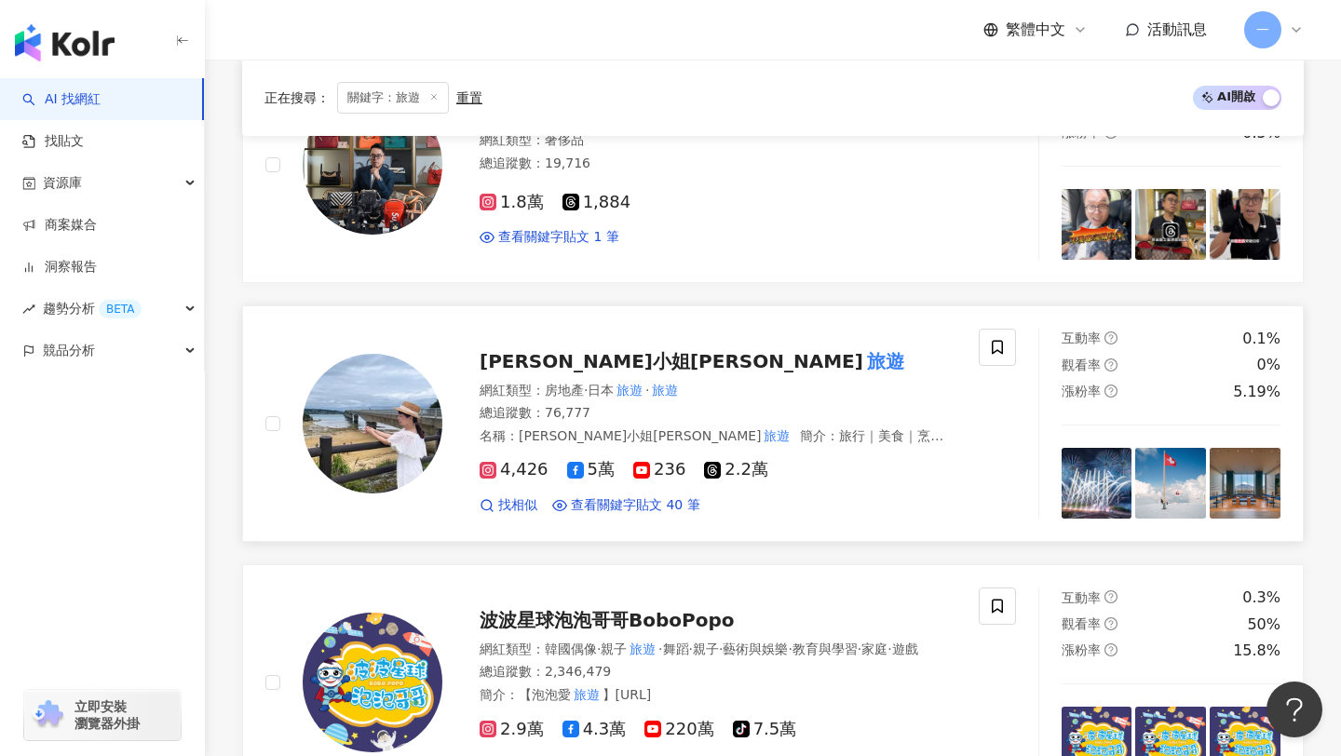
click at [563, 350] on span "莉芙小姐愛" at bounding box center [671, 361] width 384 height 22
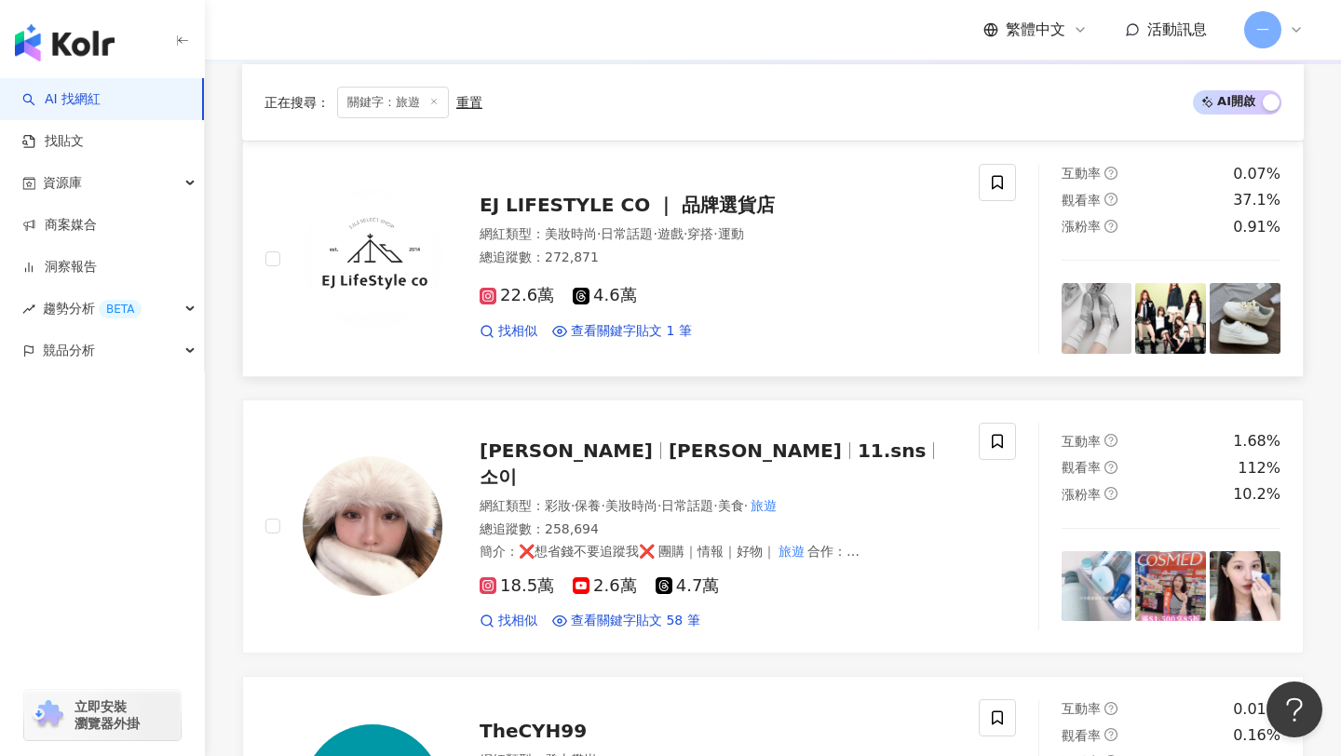
scroll to position [931, 0]
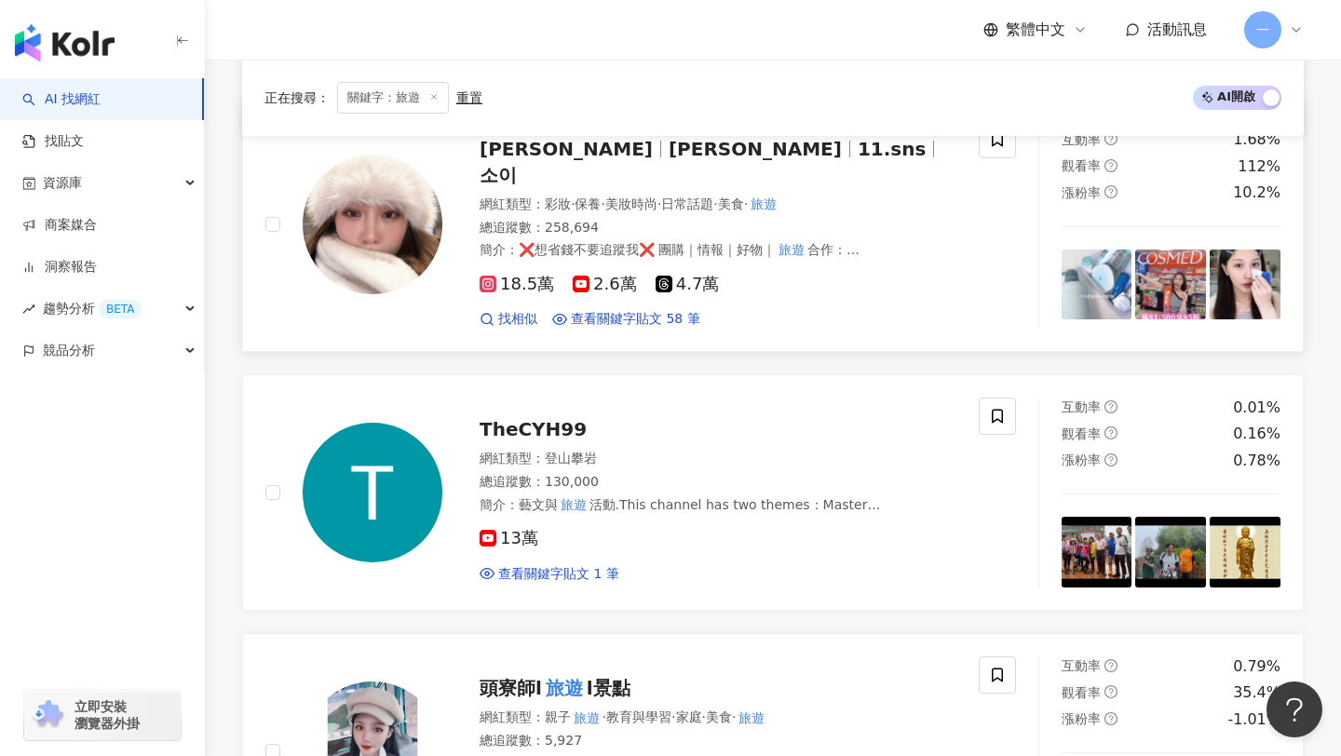
click at [857, 155] on span "11.sns" at bounding box center [891, 149] width 68 height 22
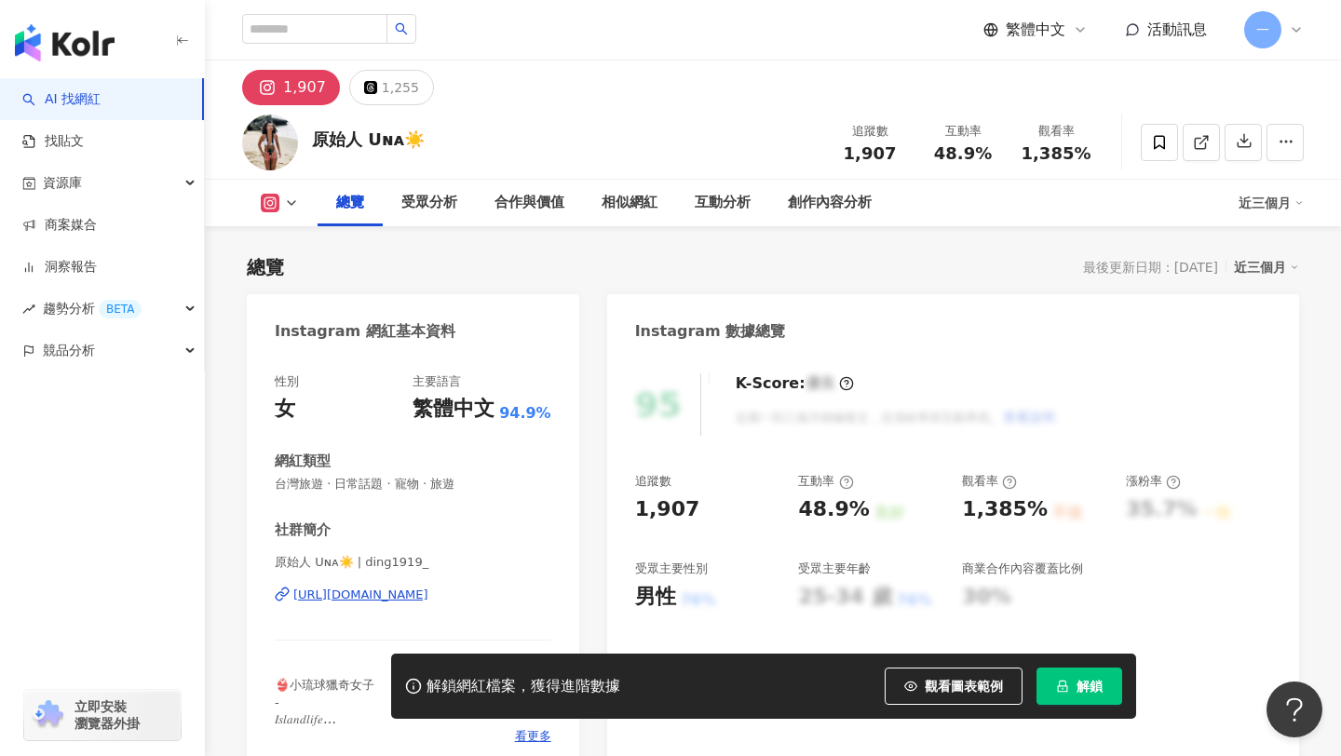
scroll to position [252, 0]
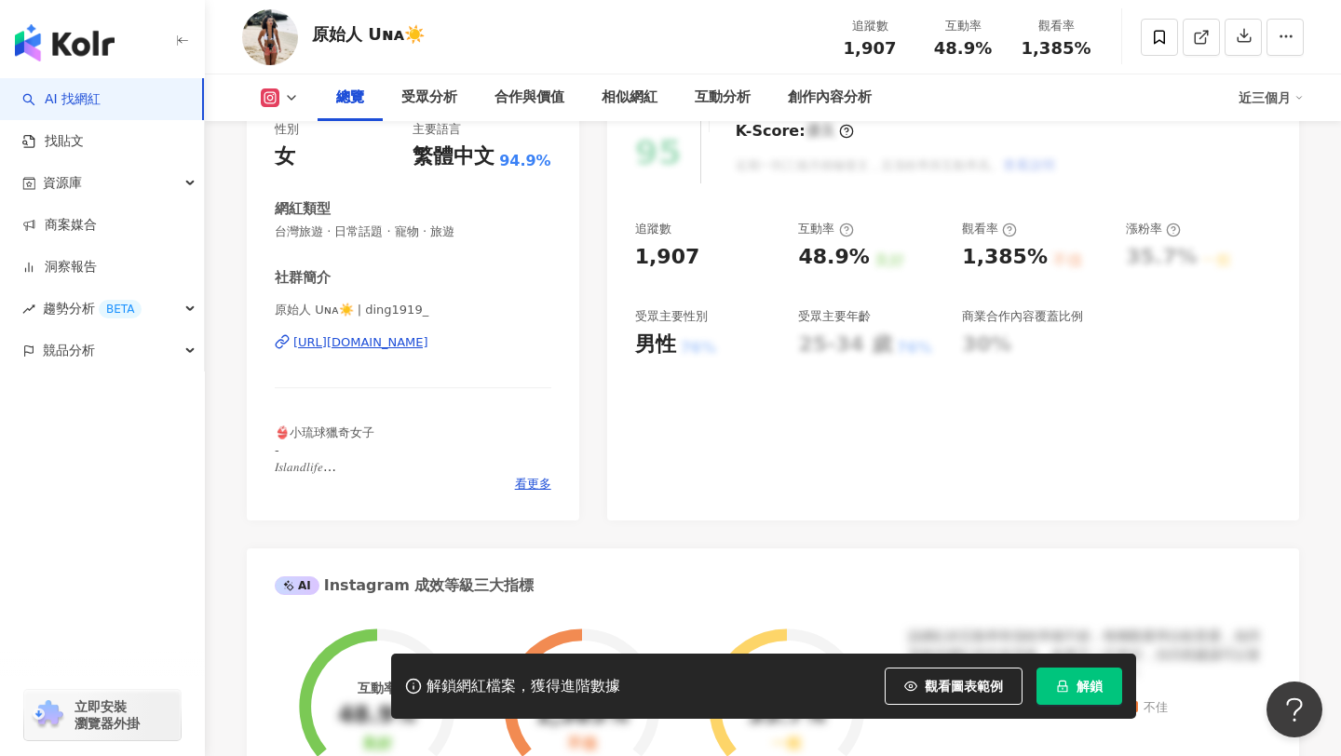
click at [428, 343] on div "https://www.instagram.com/ding1919_/" at bounding box center [360, 342] width 135 height 17
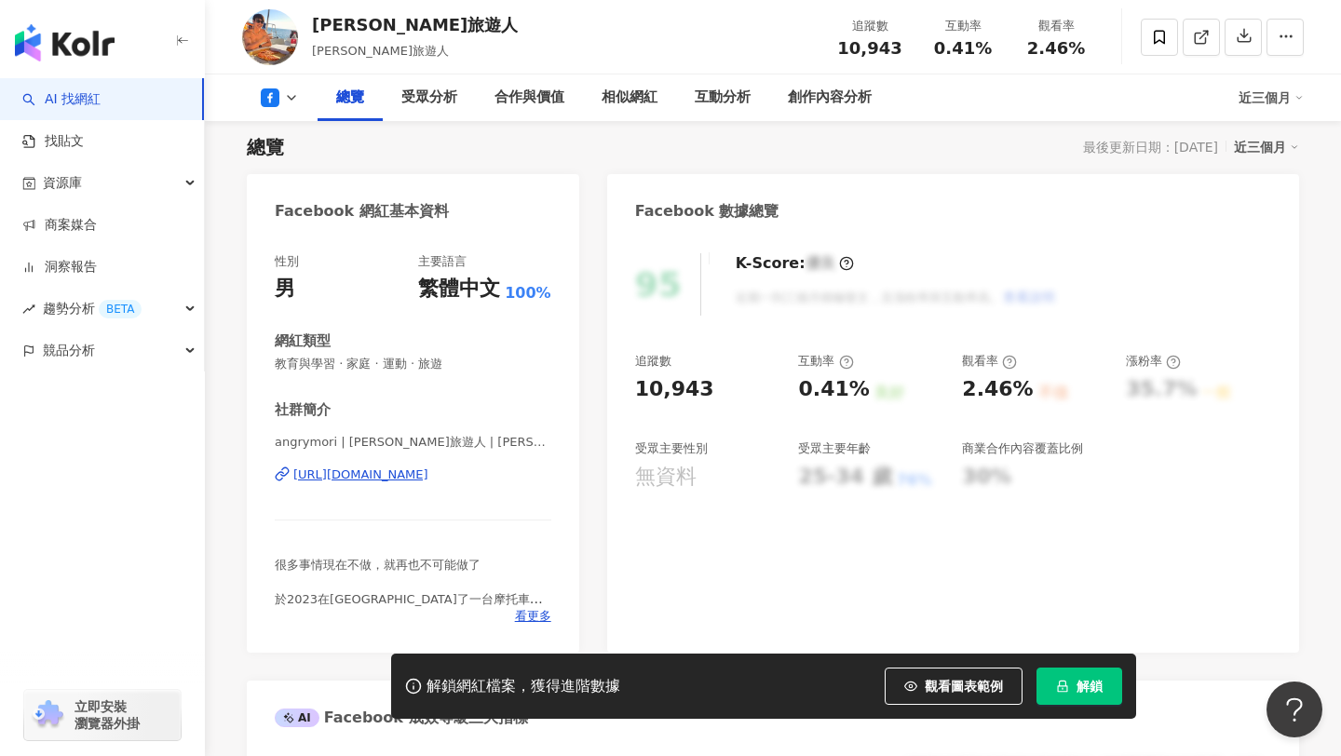
scroll to position [315, 0]
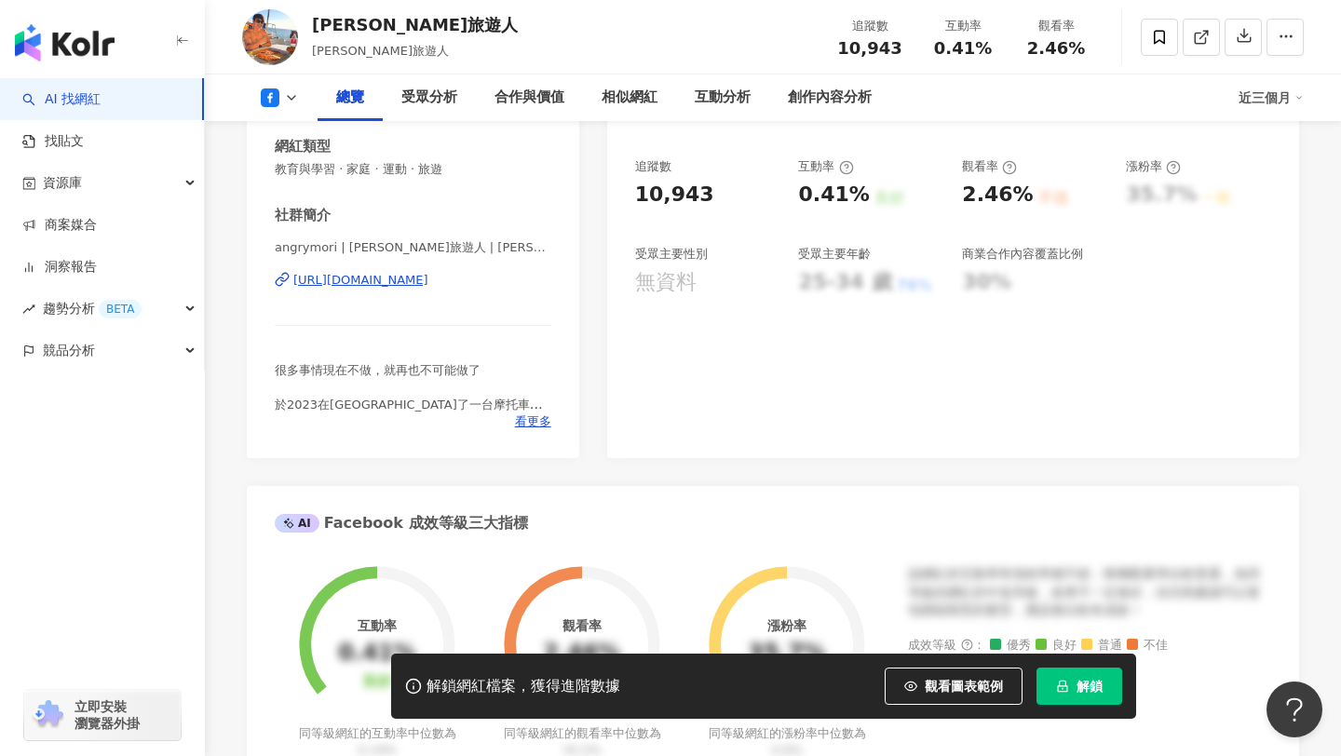
click at [428, 278] on div "[URL][DOMAIN_NAME]" at bounding box center [360, 280] width 135 height 17
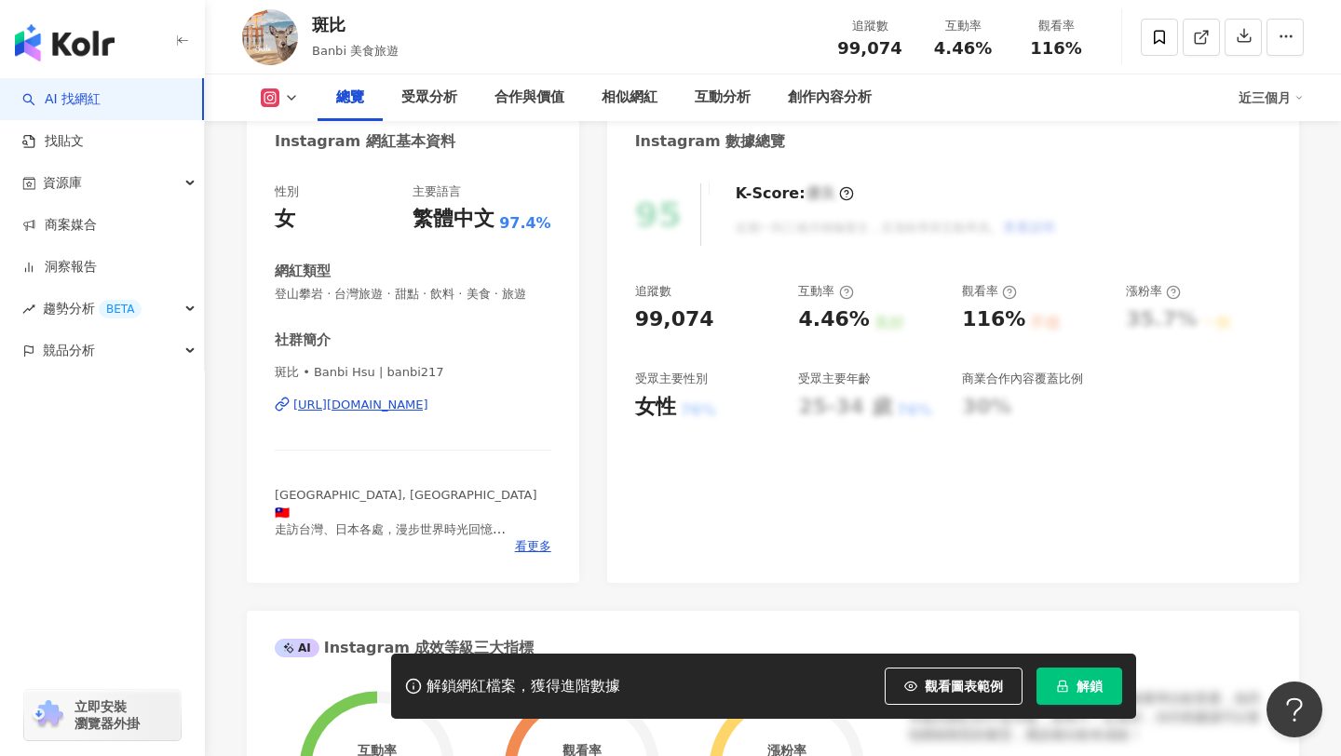
scroll to position [184, 0]
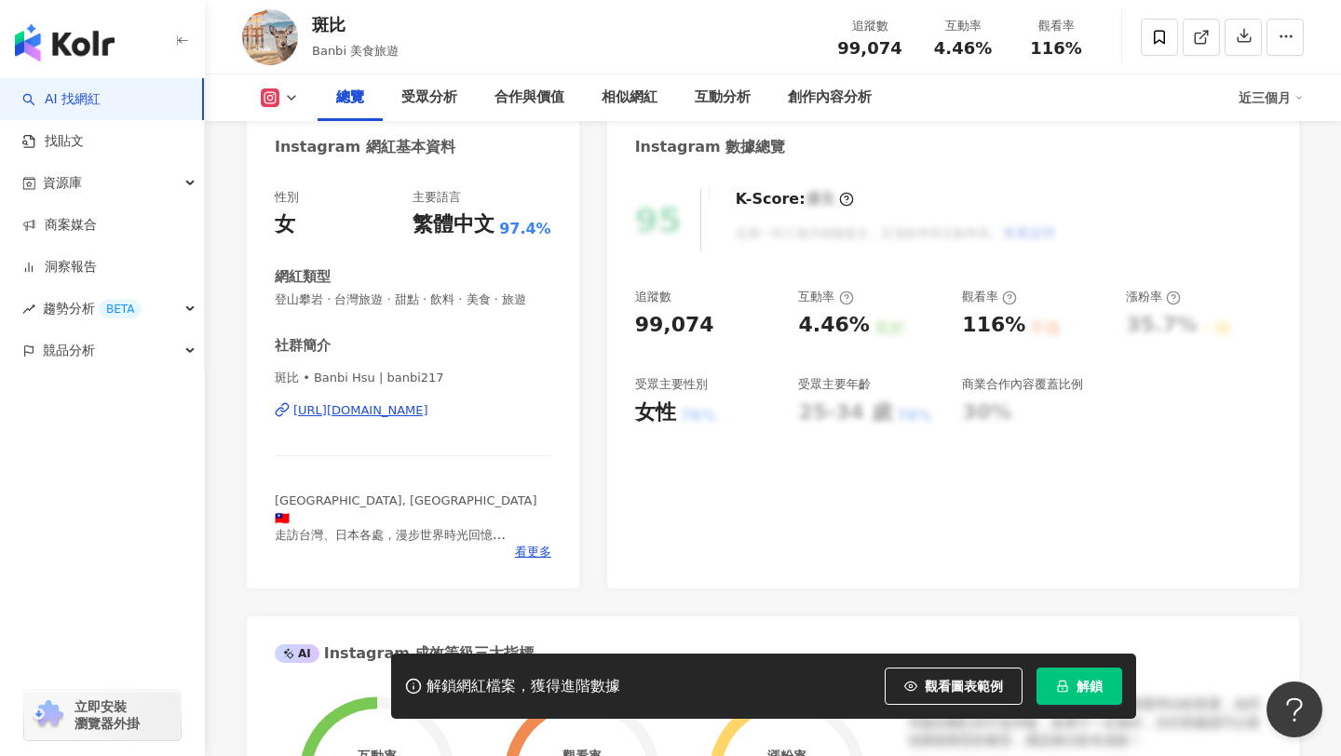
click at [428, 415] on div "https://www.instagram.com/banbi217/" at bounding box center [360, 410] width 135 height 17
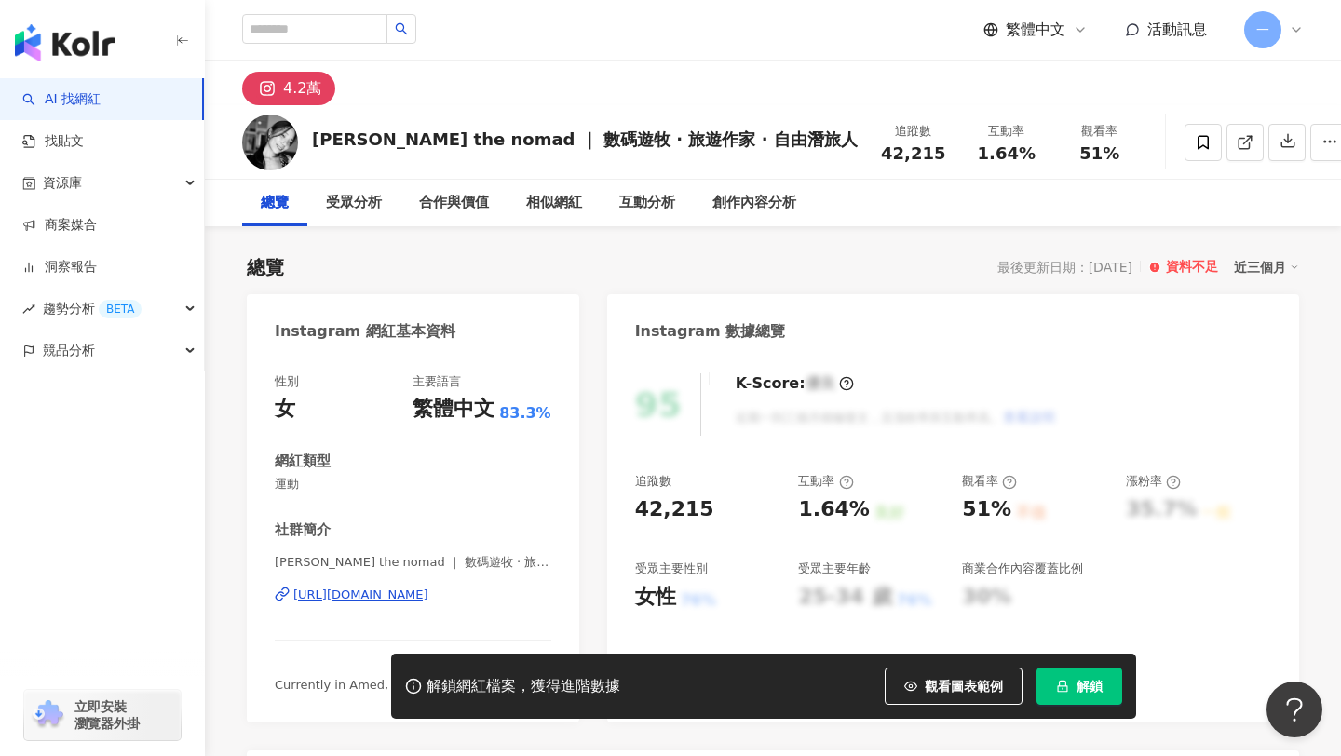
click at [428, 598] on div "[URL][DOMAIN_NAME]" at bounding box center [360, 594] width 135 height 17
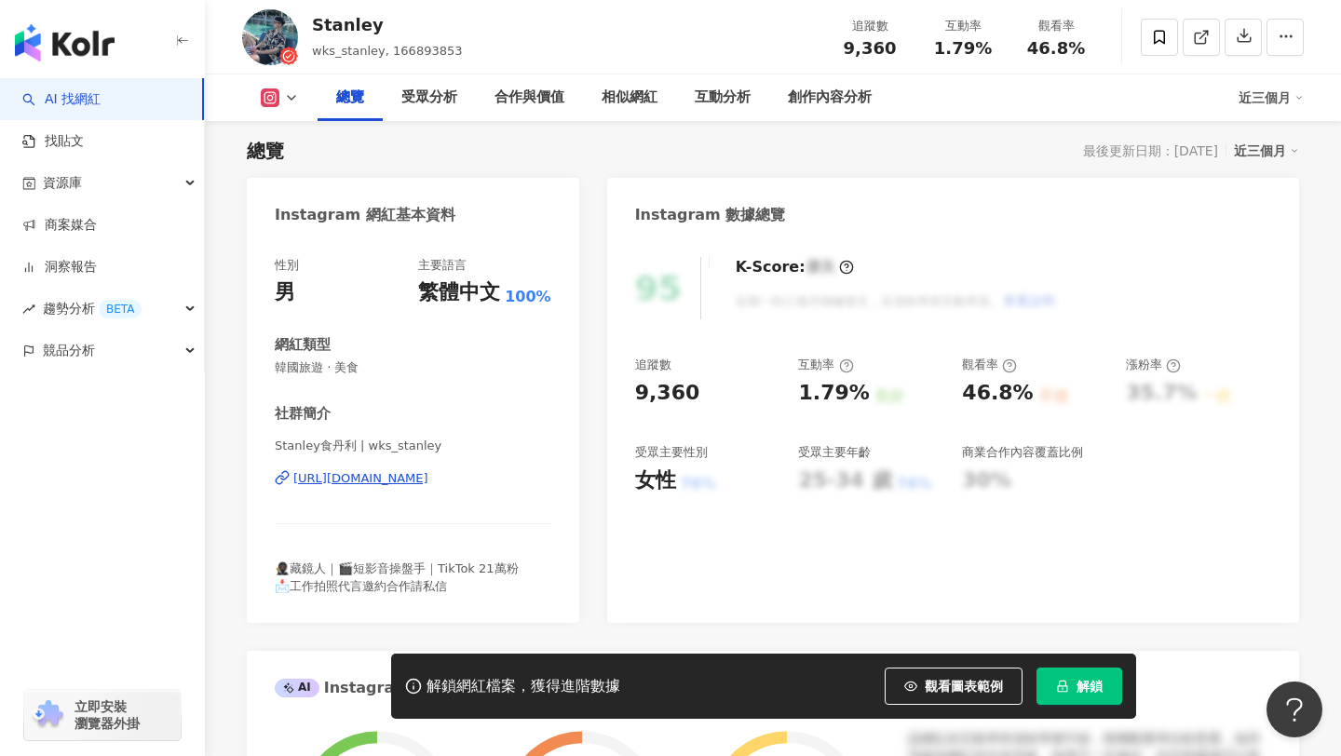
scroll to position [148, 0]
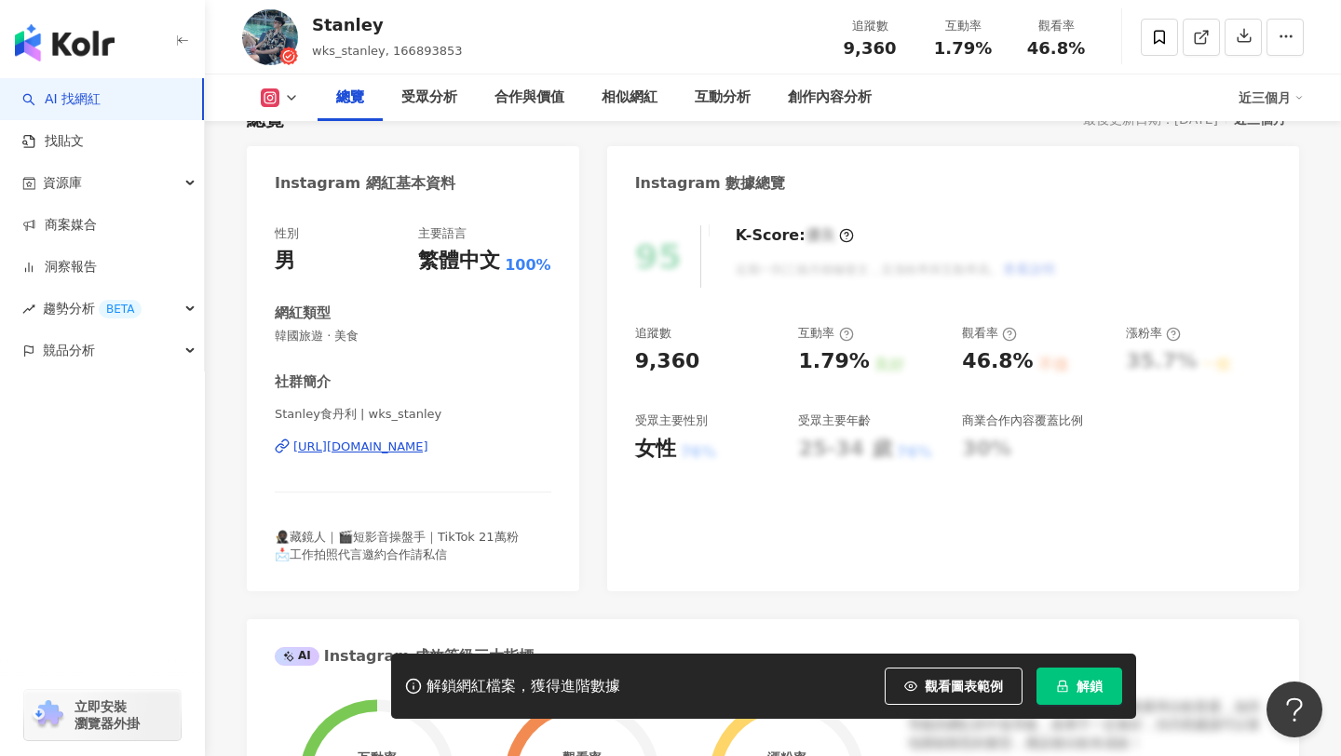
click at [428, 453] on div "https://www.instagram.com/wks_stanley/" at bounding box center [360, 446] width 135 height 17
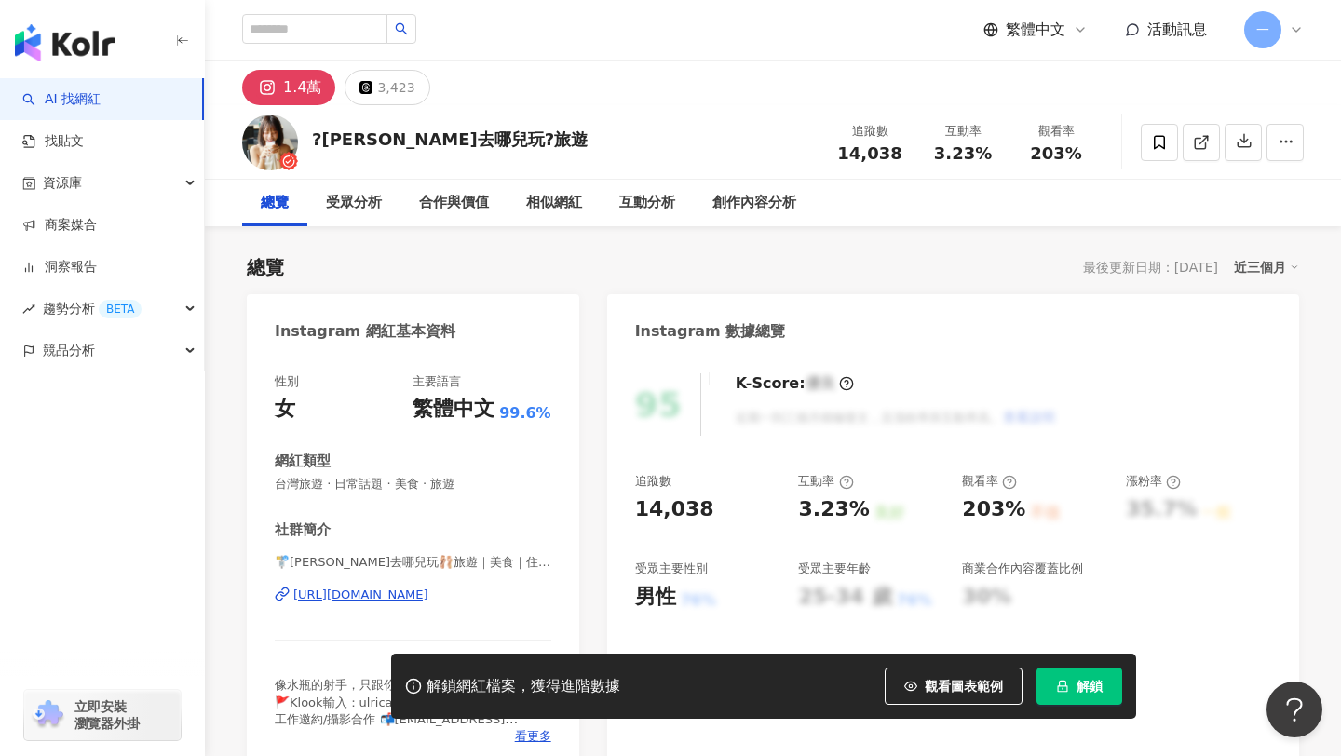
click at [407, 597] on div "https://www.instagram.com/ulrica_hello/" at bounding box center [360, 594] width 135 height 17
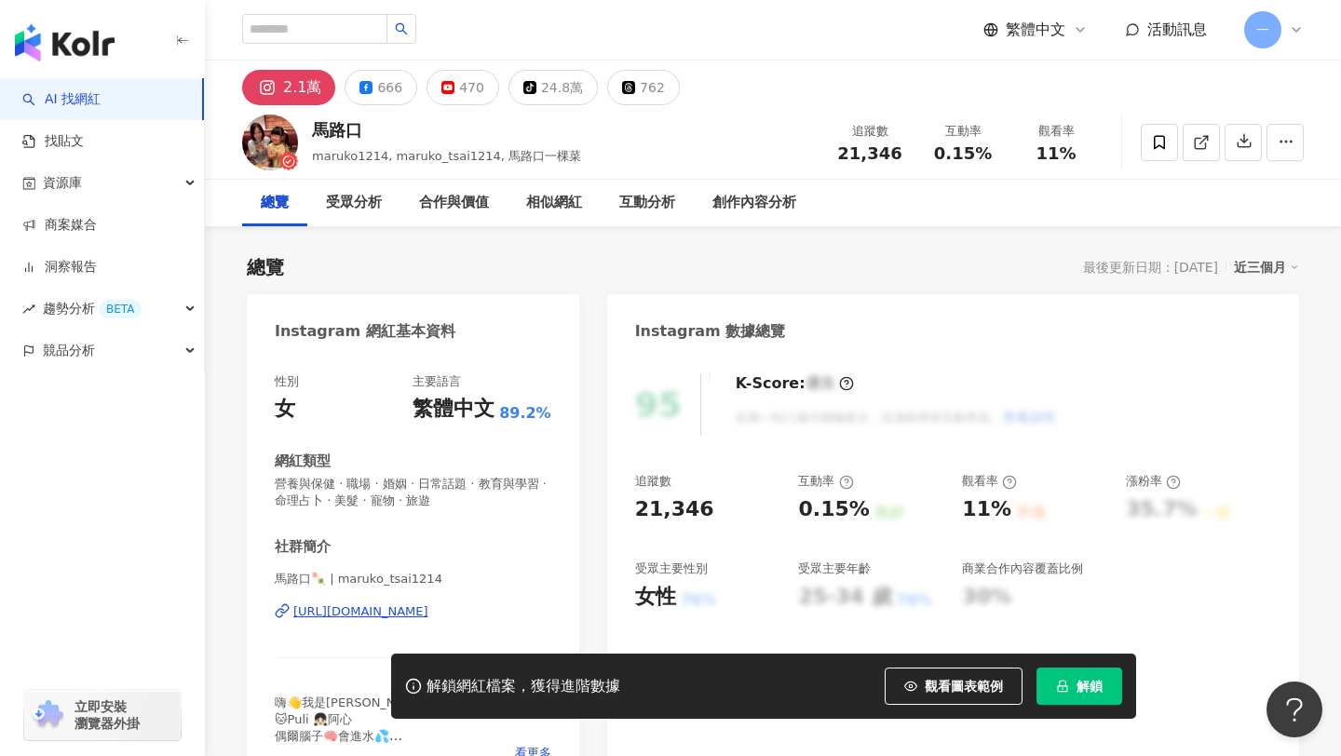
click at [383, 613] on div "https://www.instagram.com/maruko_tsai1214/" at bounding box center [360, 611] width 135 height 17
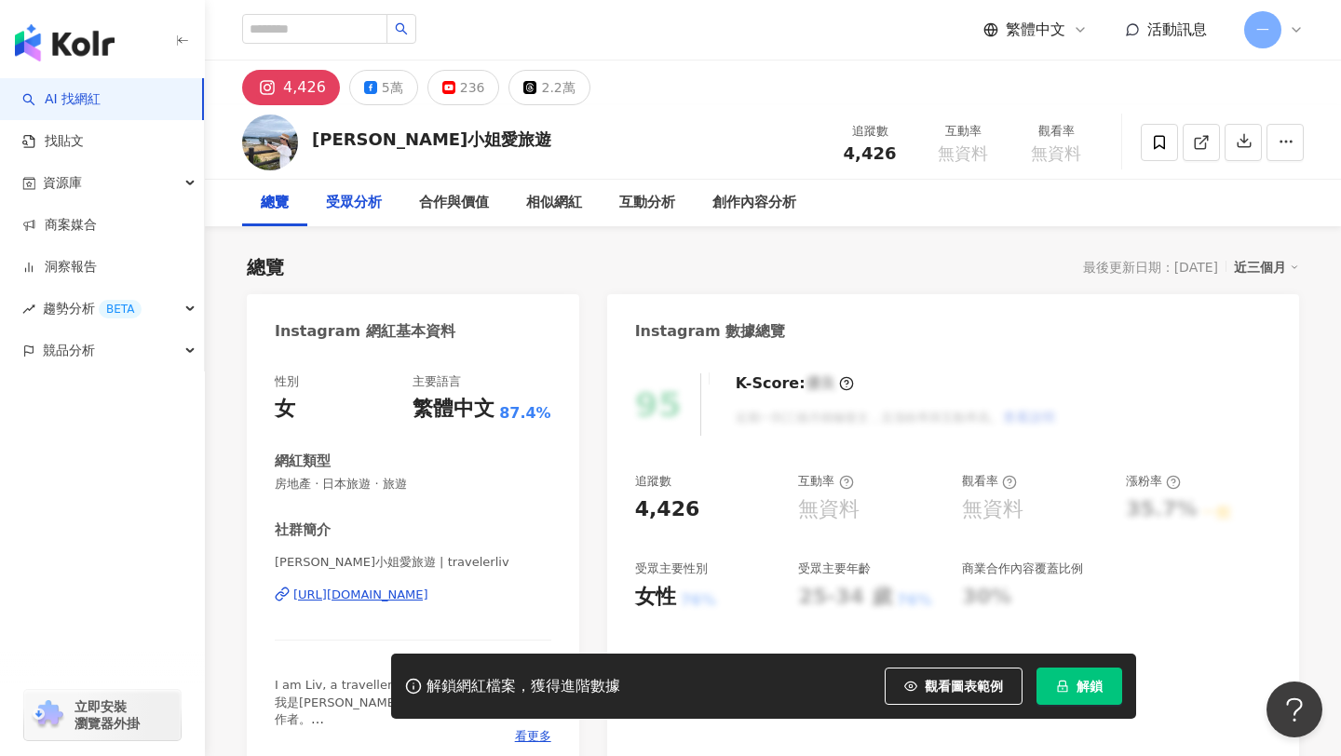
click at [354, 195] on div "受眾分析" at bounding box center [354, 203] width 56 height 22
click at [372, 95] on button "5萬" at bounding box center [383, 87] width 69 height 35
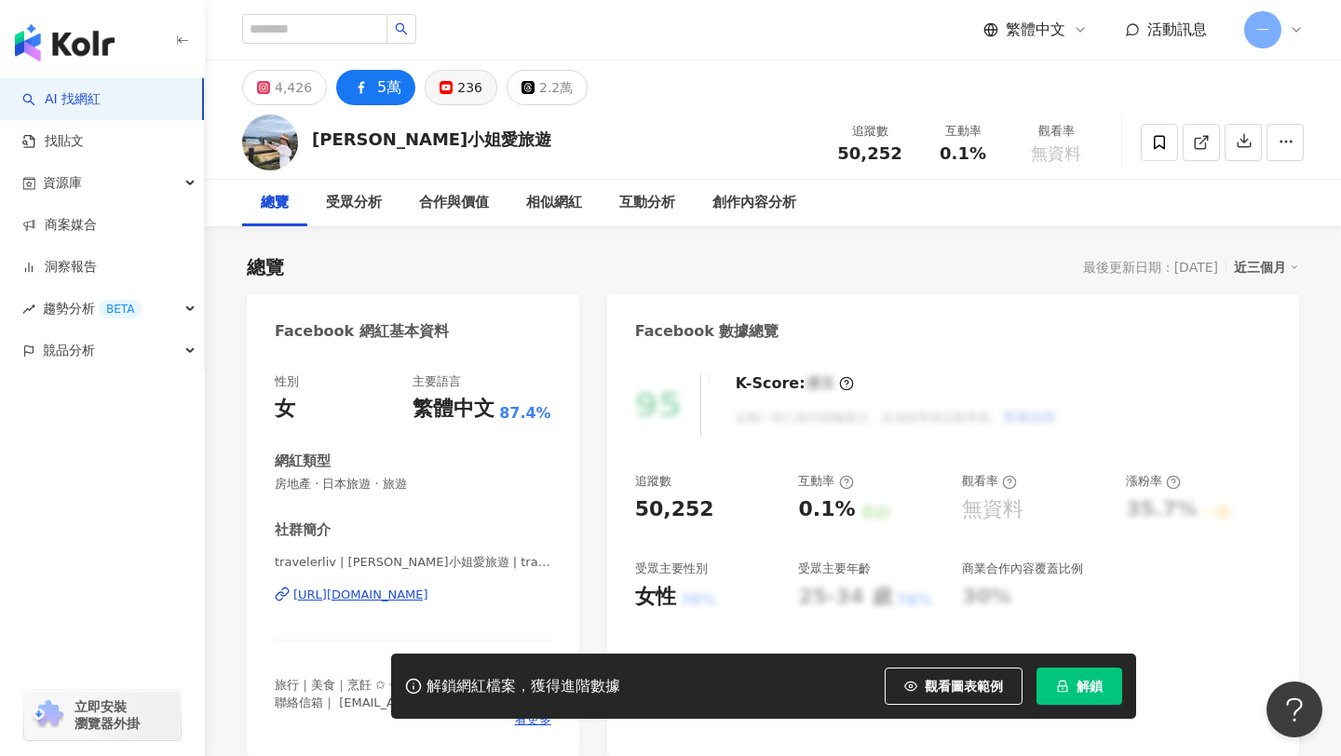
click at [442, 93] on icon at bounding box center [445, 87] width 13 height 13
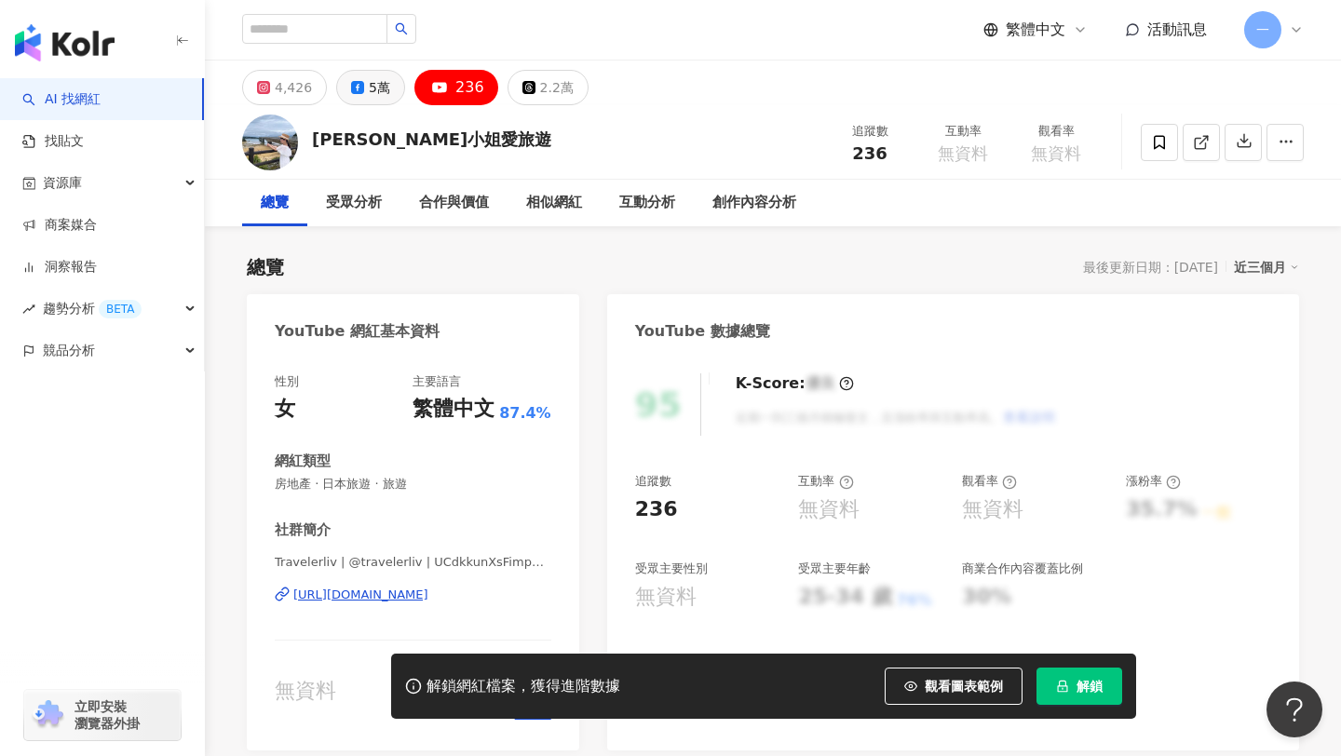
click at [358, 95] on button "5萬" at bounding box center [370, 87] width 69 height 35
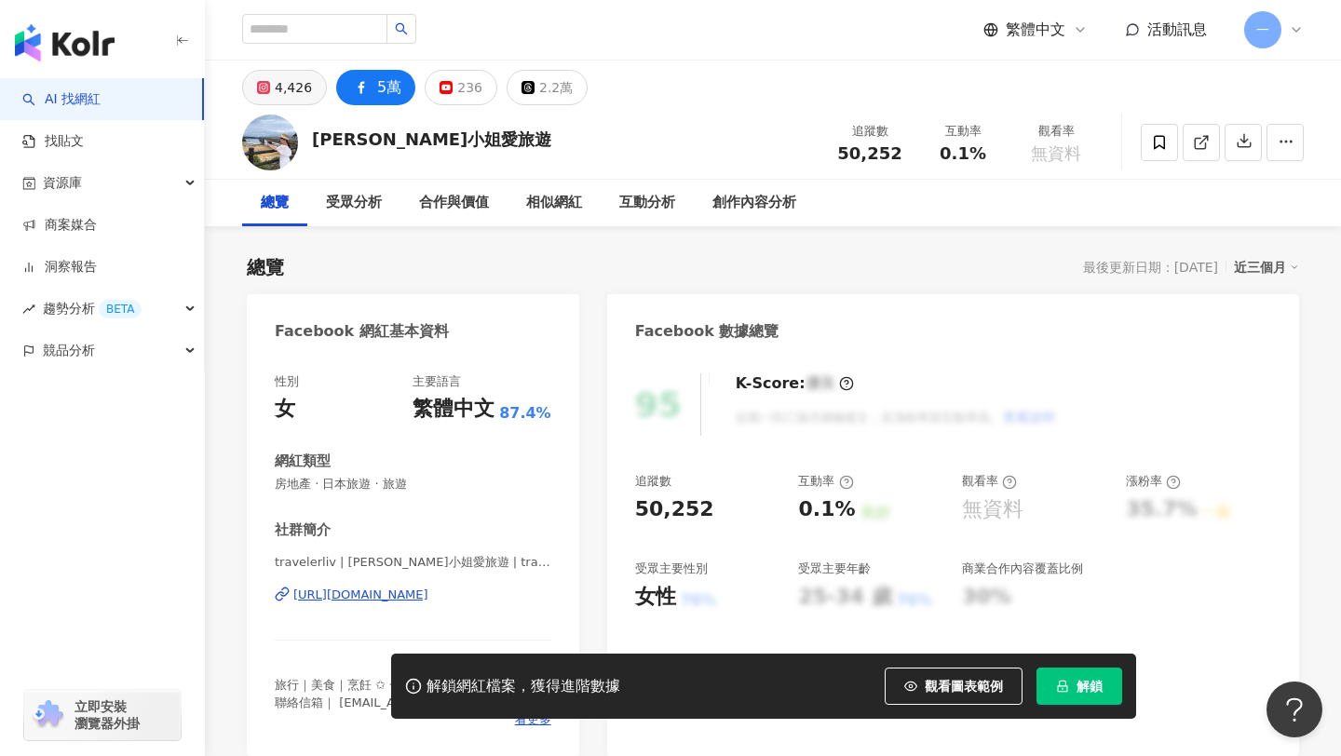
click at [279, 88] on div "4,426" at bounding box center [293, 87] width 37 height 26
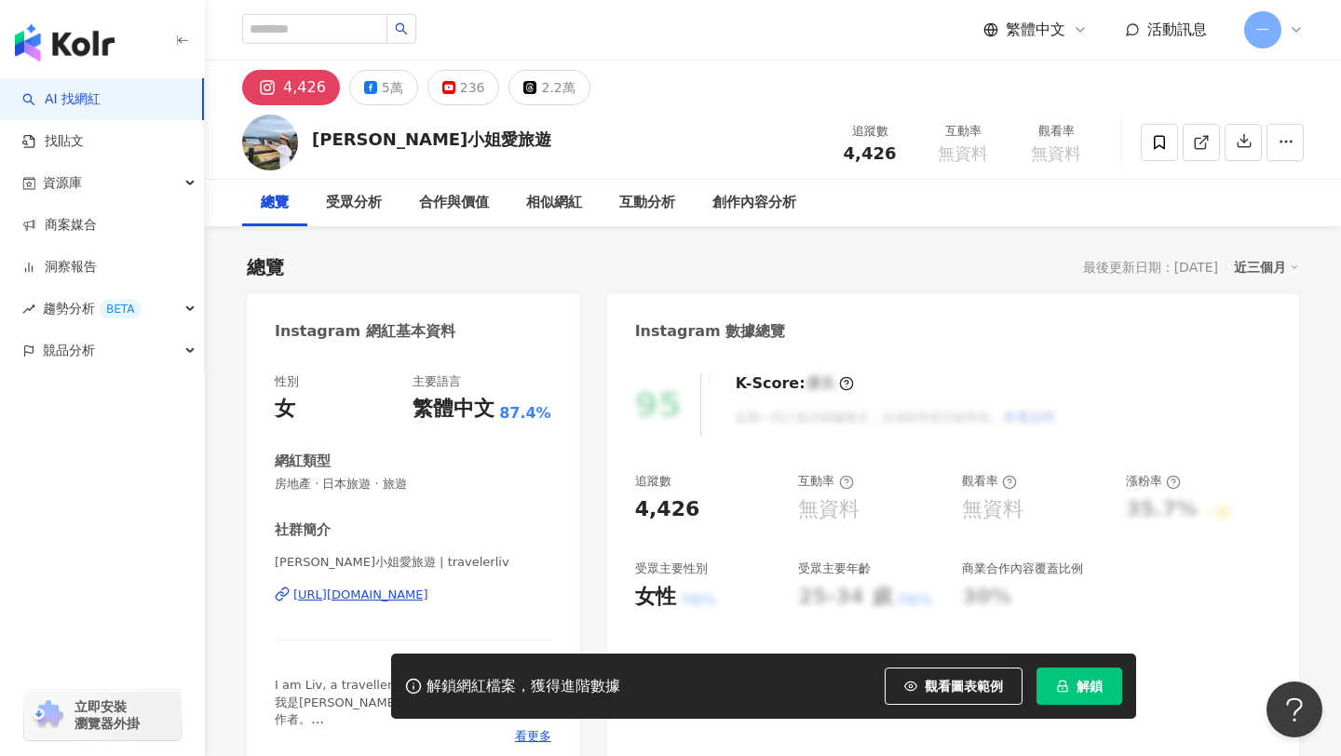
click at [382, 599] on div "https://www.instagram.com/travelerliv/" at bounding box center [360, 594] width 135 height 17
click at [372, 102] on button "5萬" at bounding box center [383, 87] width 69 height 35
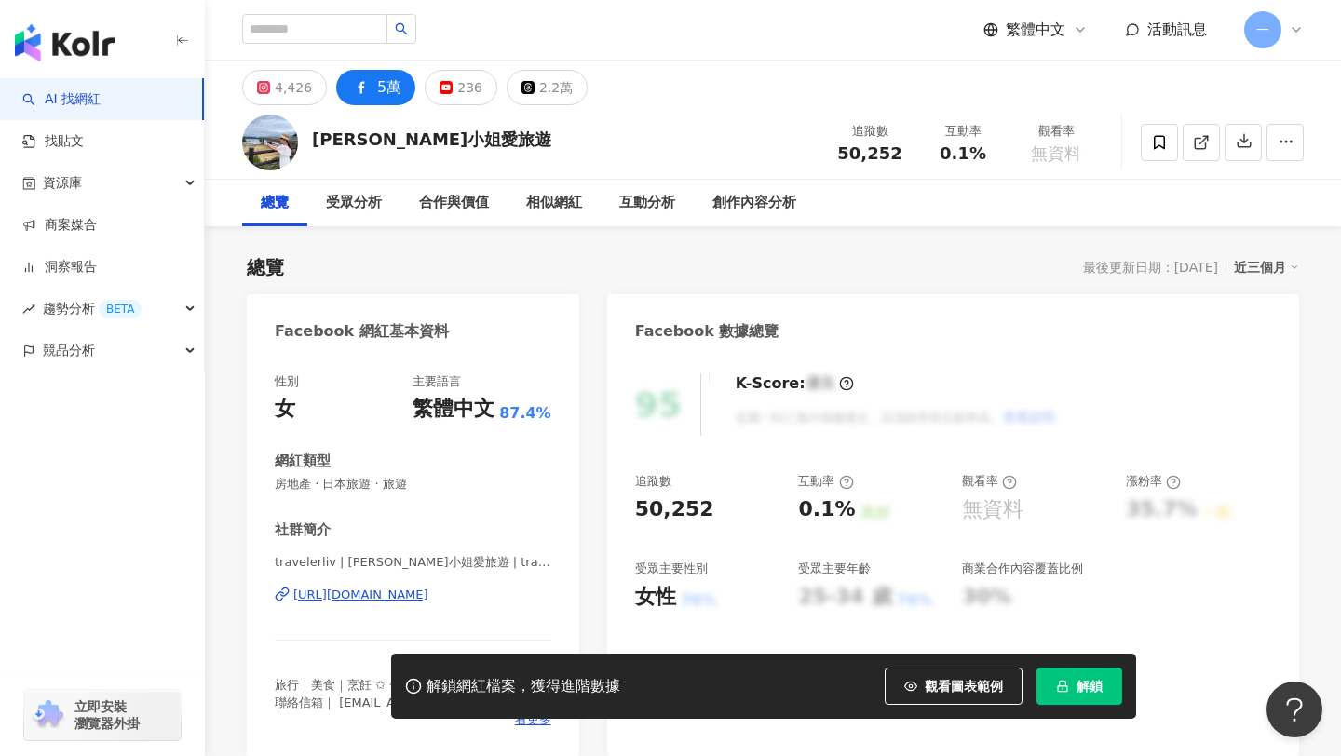
click at [365, 597] on div "https://www.facebook.com/549609371836673" at bounding box center [360, 594] width 135 height 17
drag, startPoint x: 307, startPoint y: 132, endPoint x: 460, endPoint y: 132, distance: 152.7
click at [460, 132] on div "莉芙小姐愛旅遊 追蹤數 50,252 互動率 0.1% 觀看率 無資料" at bounding box center [773, 142] width 1136 height 74
copy div "莉芙小姐愛旅遊"
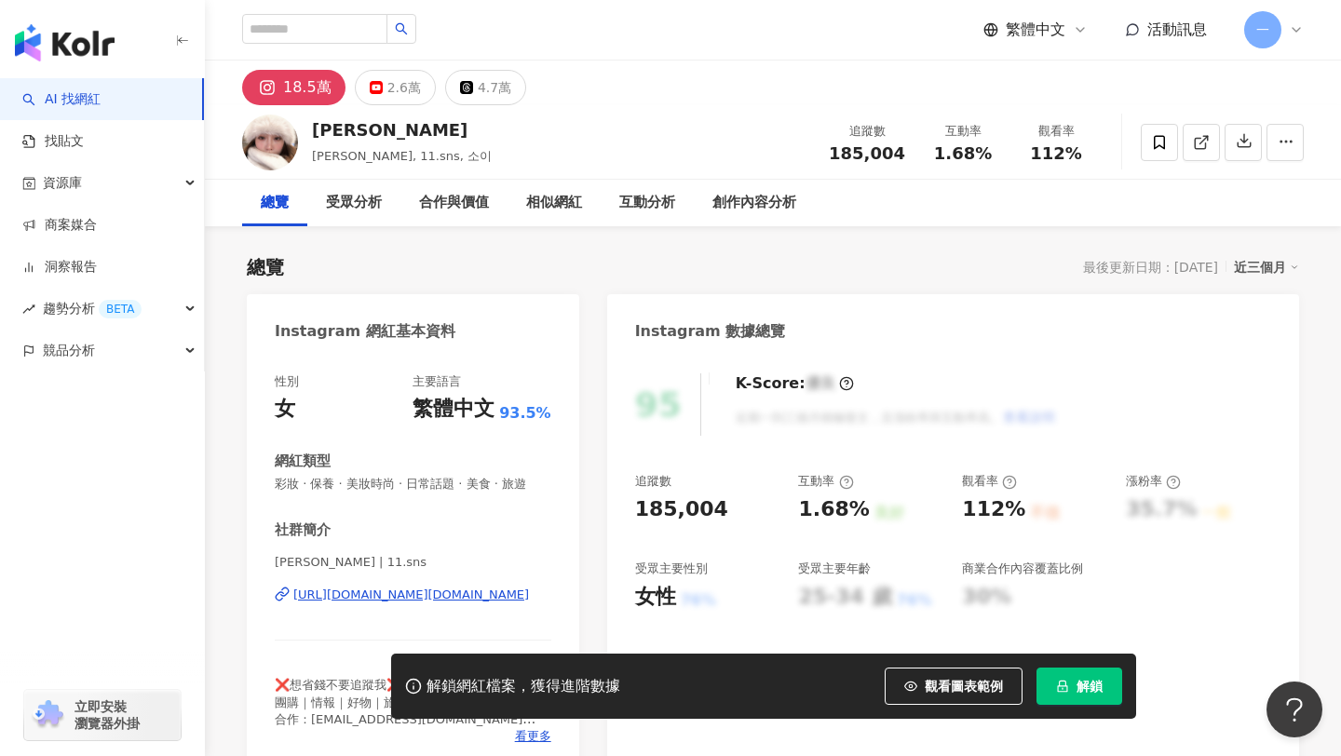
click at [379, 588] on div "[URL][DOMAIN_NAME][DOMAIN_NAME]" at bounding box center [411, 594] width 236 height 17
